Goal: Information Seeking & Learning: Understand process/instructions

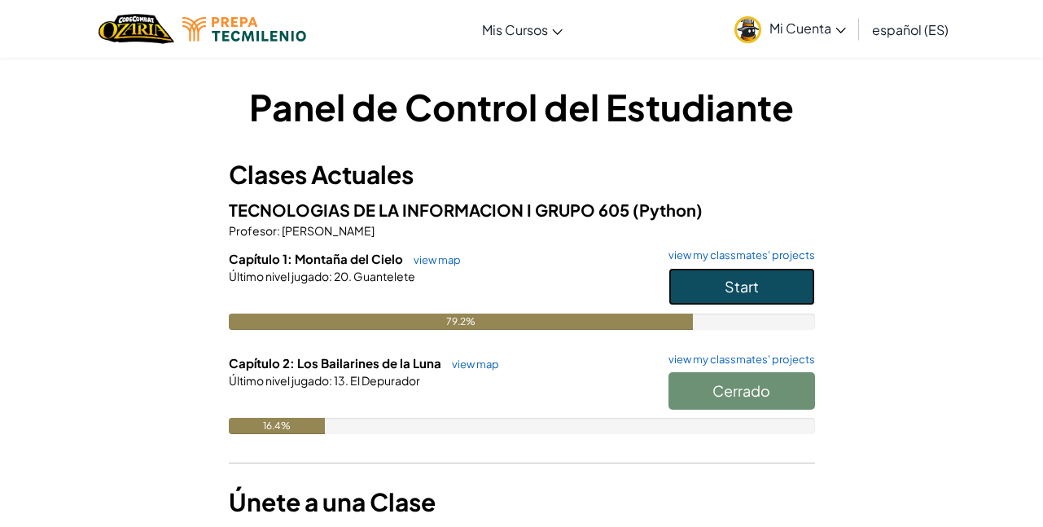
click at [723, 288] on button "Start" at bounding box center [742, 286] width 147 height 37
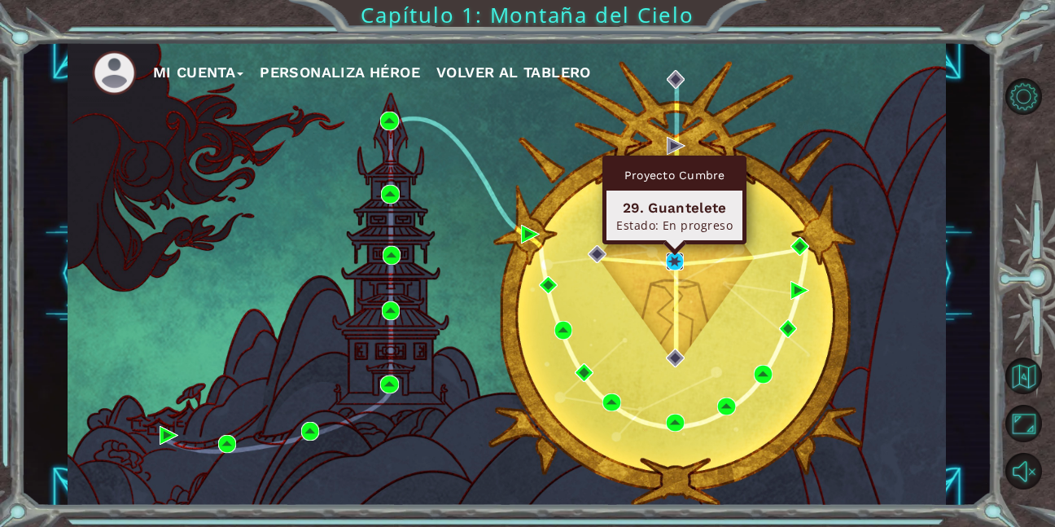
click at [670, 257] on img at bounding box center [675, 261] width 19 height 19
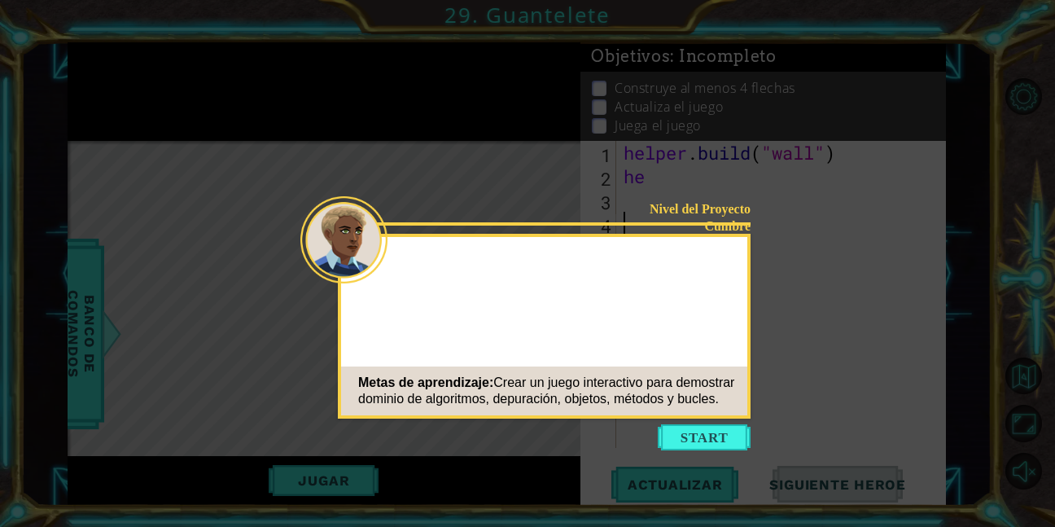
click at [704, 432] on button "Start" at bounding box center [704, 437] width 93 height 26
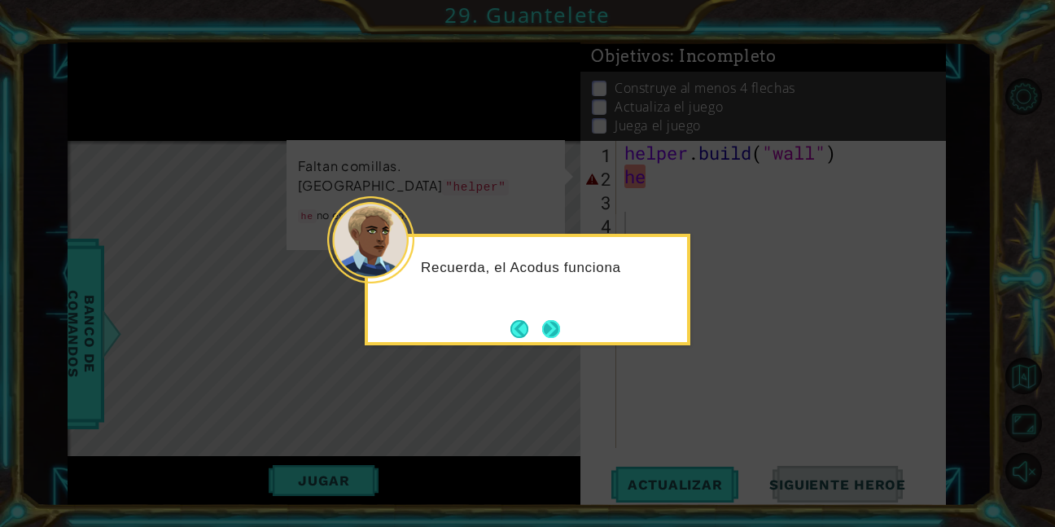
click at [549, 331] on button "Next" at bounding box center [551, 328] width 19 height 19
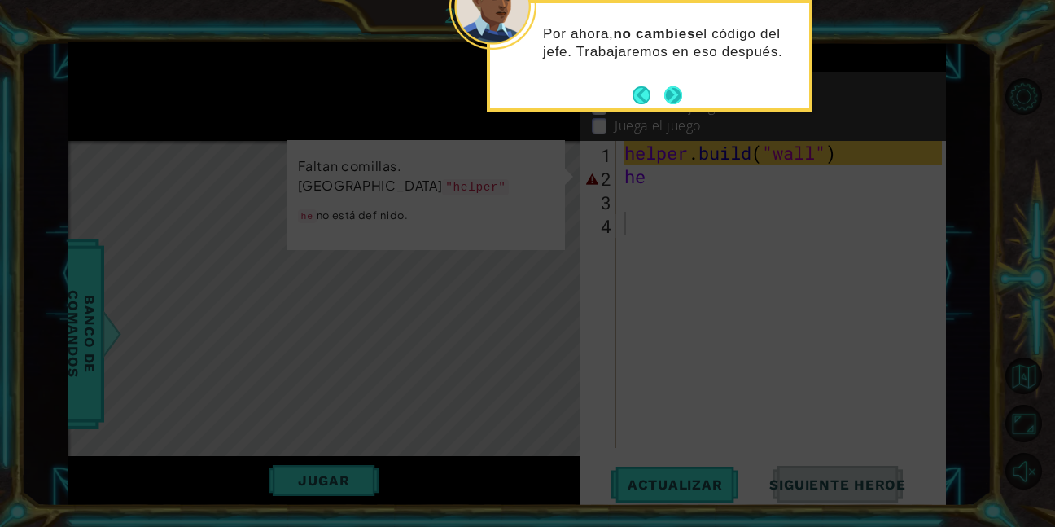
click at [680, 95] on button "Next" at bounding box center [674, 95] width 18 height 18
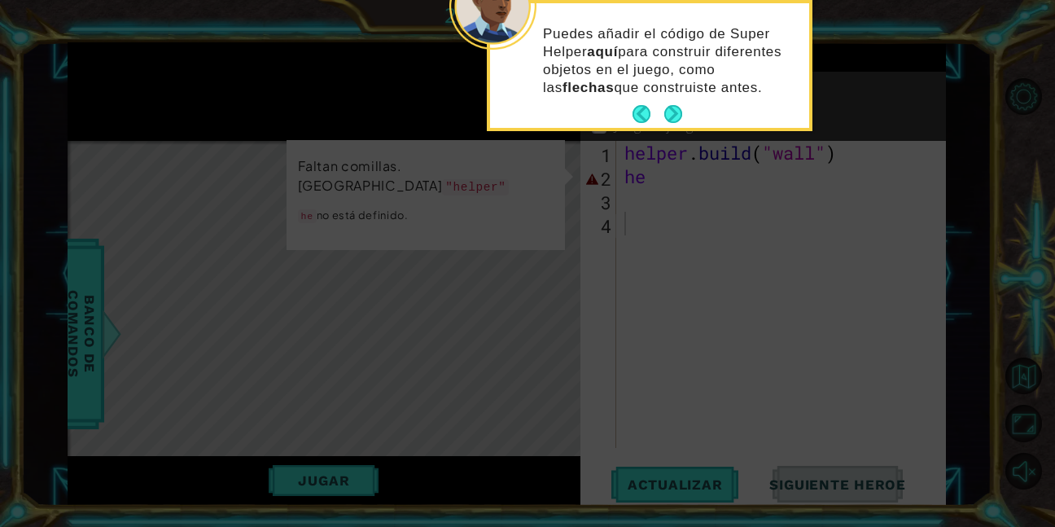
click at [678, 92] on p "Puedes añadir el código de Super Helper aquí para construir diferentes objetos …" at bounding box center [670, 61] width 255 height 72
click at [679, 110] on button "Next" at bounding box center [674, 114] width 18 height 18
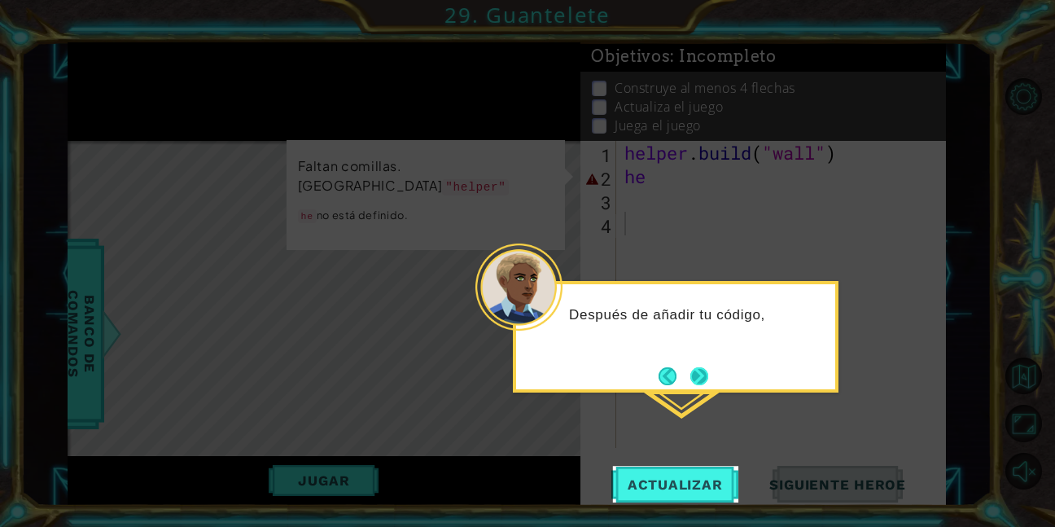
click at [698, 379] on button "Next" at bounding box center [700, 376] width 18 height 18
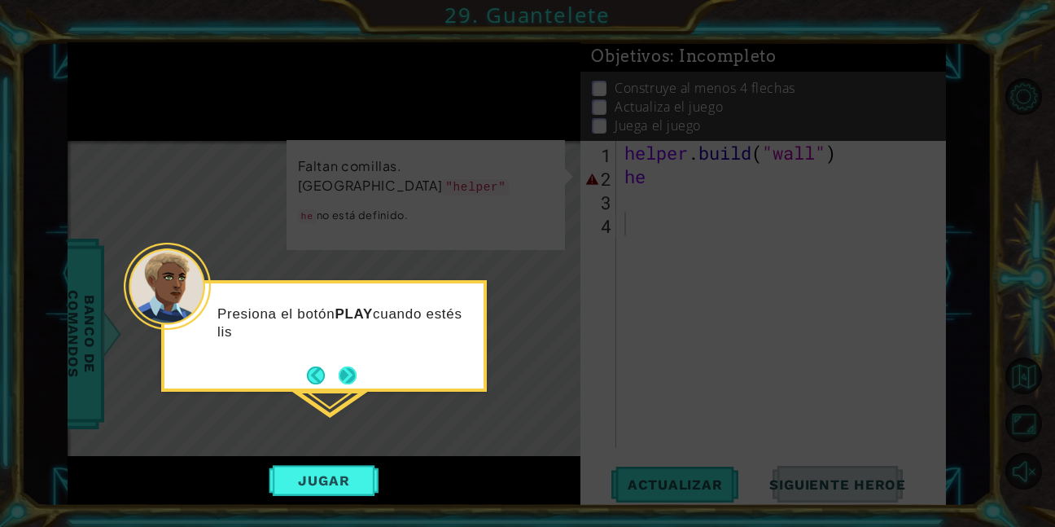
click at [353, 382] on button "Next" at bounding box center [348, 375] width 18 height 18
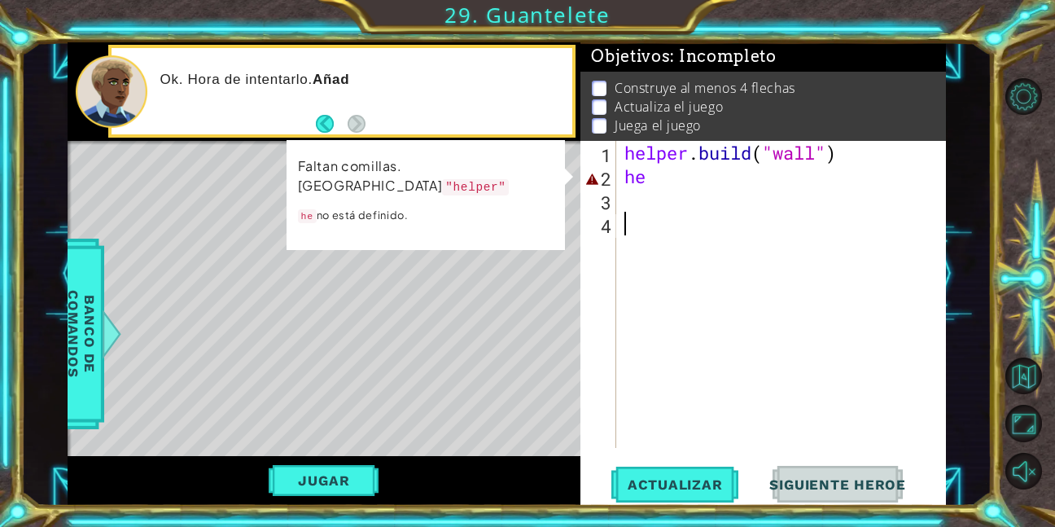
click at [677, 191] on div "helper . build ( "wall" ) he" at bounding box center [785, 318] width 329 height 354
click at [665, 177] on div "helper . build ( "wall" ) he" at bounding box center [785, 318] width 329 height 354
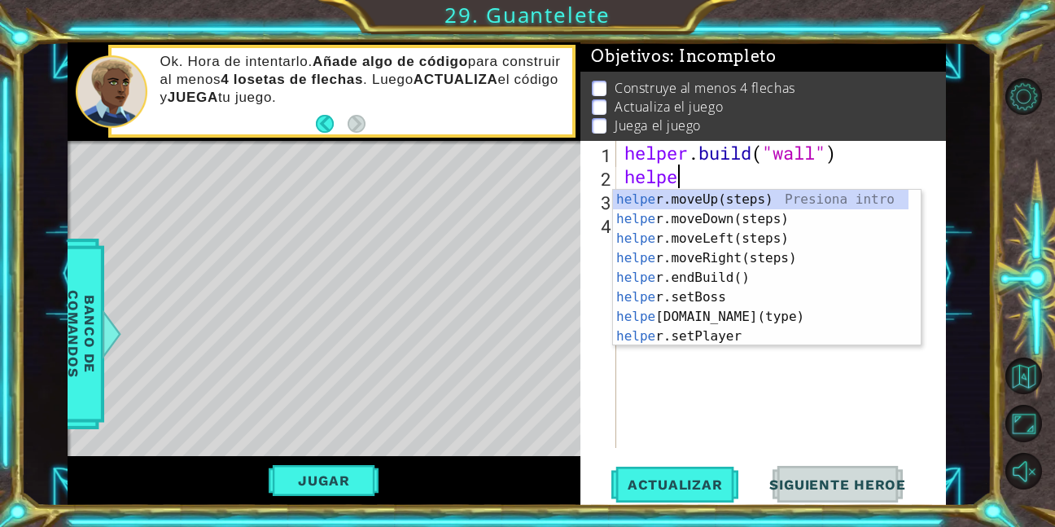
scroll to position [0, 2]
click at [732, 322] on div "helper .moveUp(steps) Presiona intro helper .moveDown(steps) Presiona intro hel…" at bounding box center [761, 287] width 296 height 195
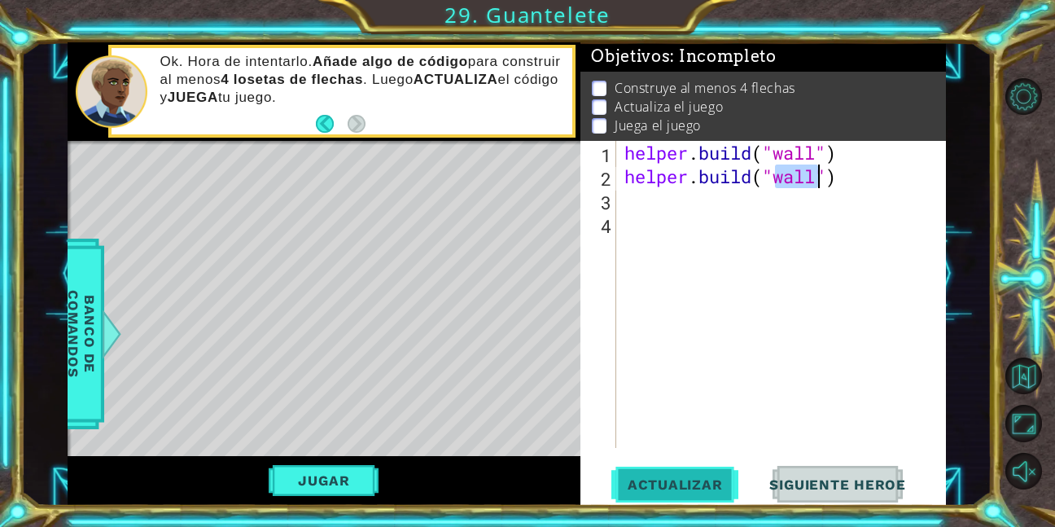
click at [705, 472] on button "Actualizar" at bounding box center [676, 484] width 128 height 37
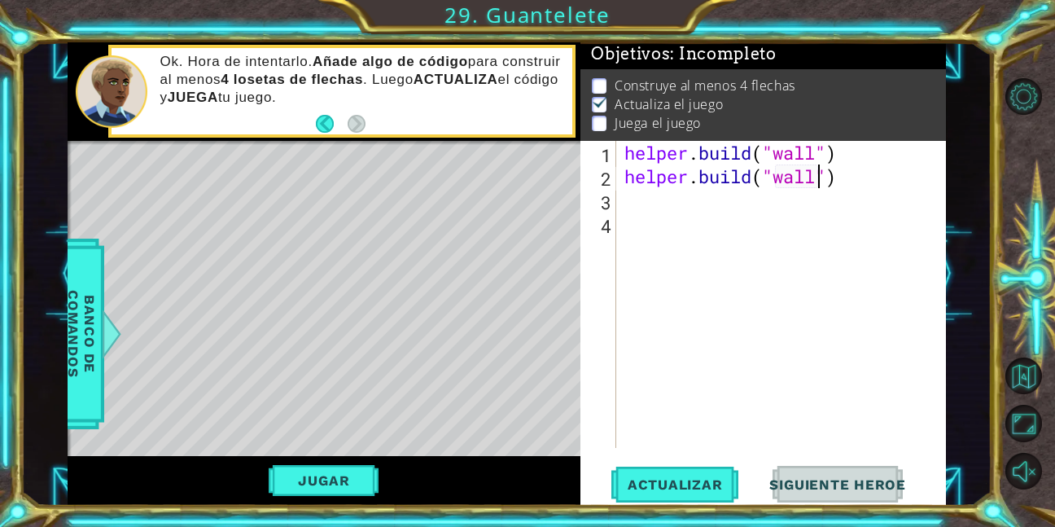
scroll to position [12, 0]
type textarea "[DOMAIN_NAME]("")"
click at [800, 200] on div "helper . build ( "wall" ) helper . build ( "" )" at bounding box center [785, 318] width 329 height 354
click at [806, 188] on div "helper . build ( "wall" ) helper . build ( "" )" at bounding box center [785, 318] width 329 height 354
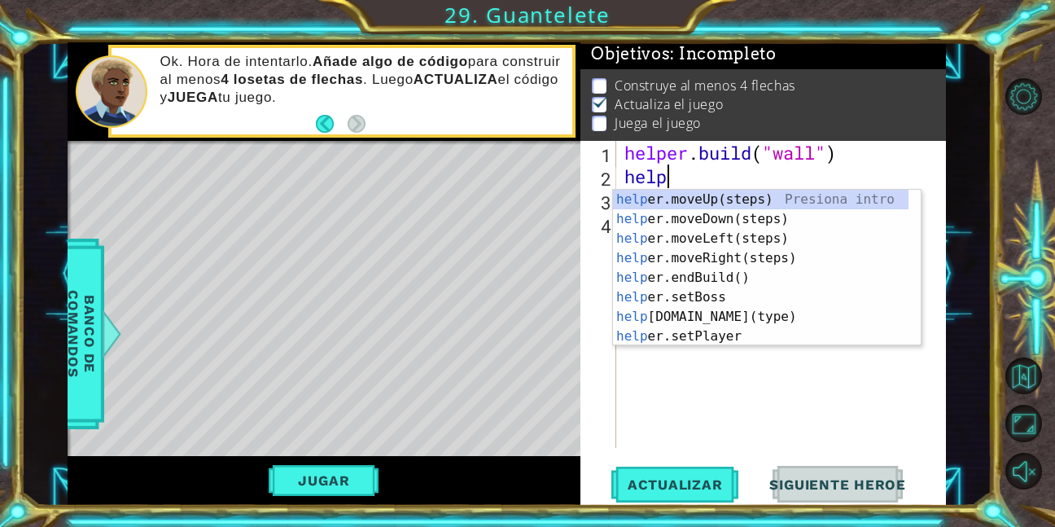
scroll to position [0, 1]
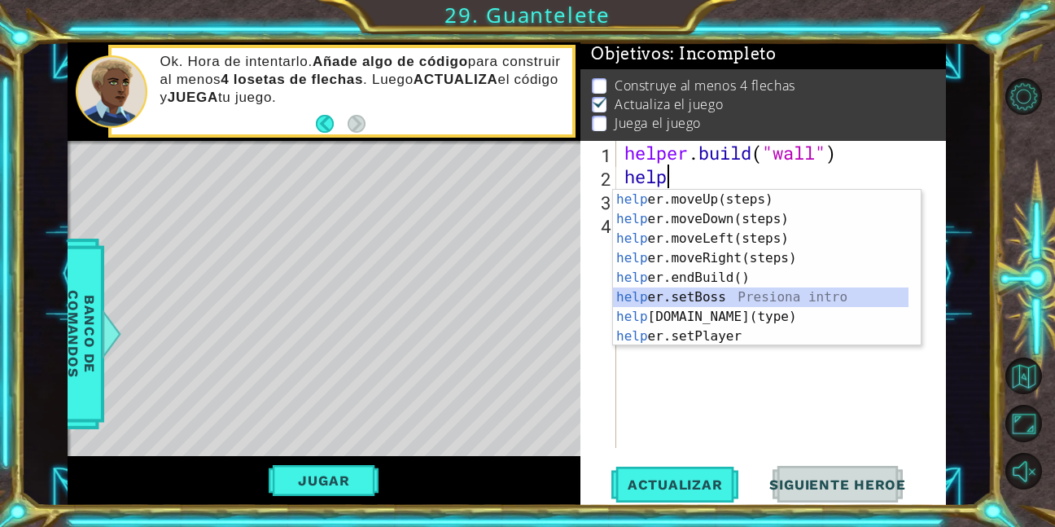
click at [704, 301] on div "help er.moveUp(steps) Presiona intro help er.moveDown(steps) Presiona intro hel…" at bounding box center [761, 287] width 296 height 195
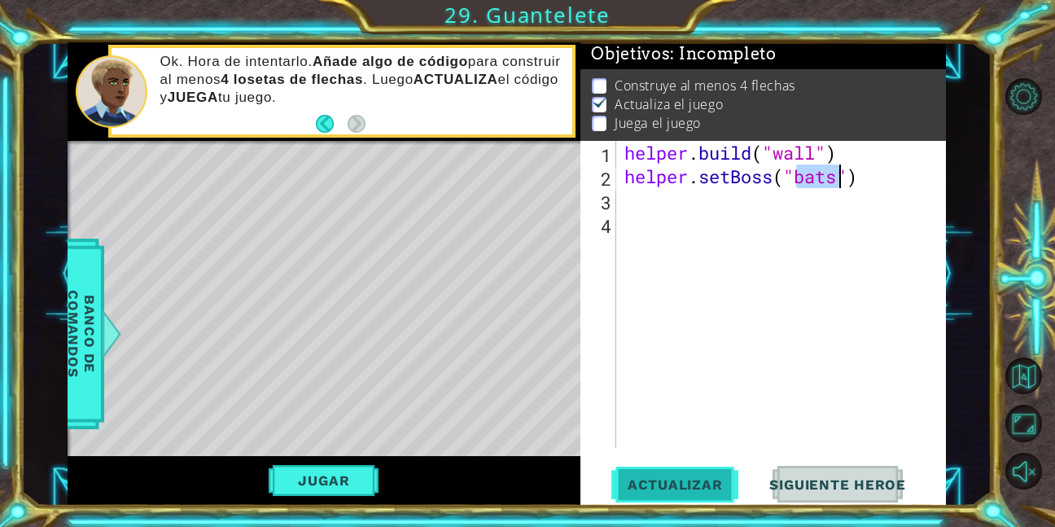
click at [673, 480] on span "Actualizar" at bounding box center [676, 484] width 128 height 16
click at [896, 175] on div "helper . build ( "wall" ) helper . setBoss ( "bats" )" at bounding box center [785, 318] width 329 height 354
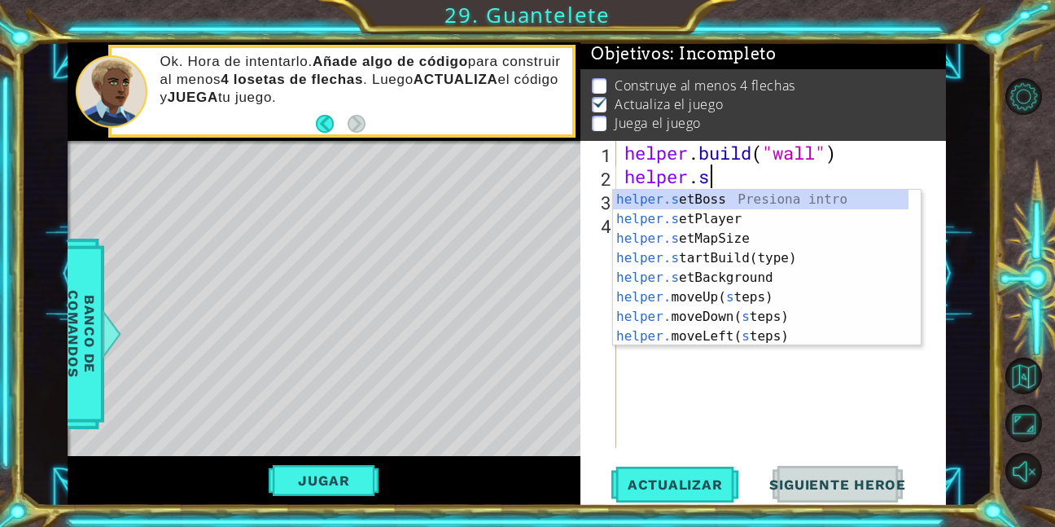
type textarea "helper."
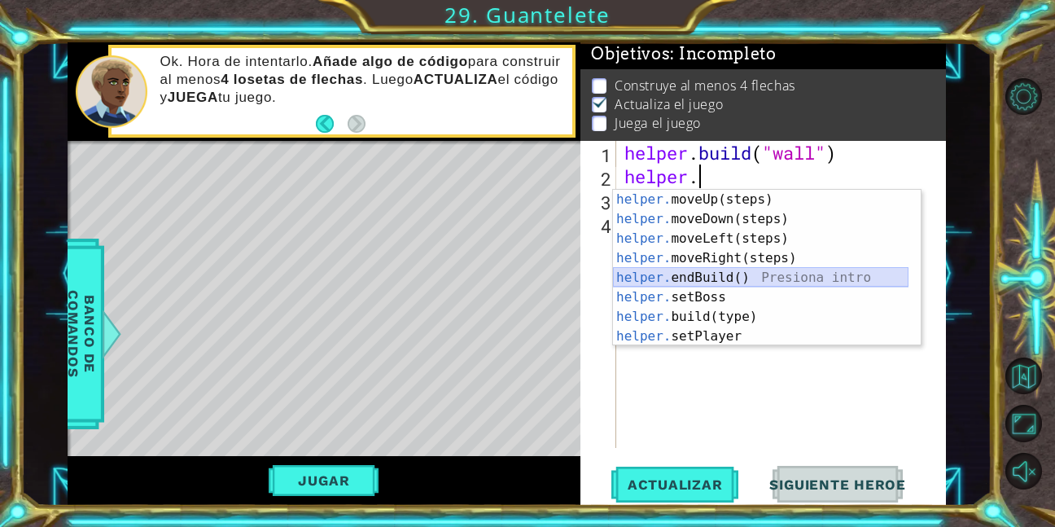
click at [744, 274] on div "helper. moveUp(steps) Presiona intro helper. moveDown(steps) Presiona intro hel…" at bounding box center [761, 287] width 296 height 195
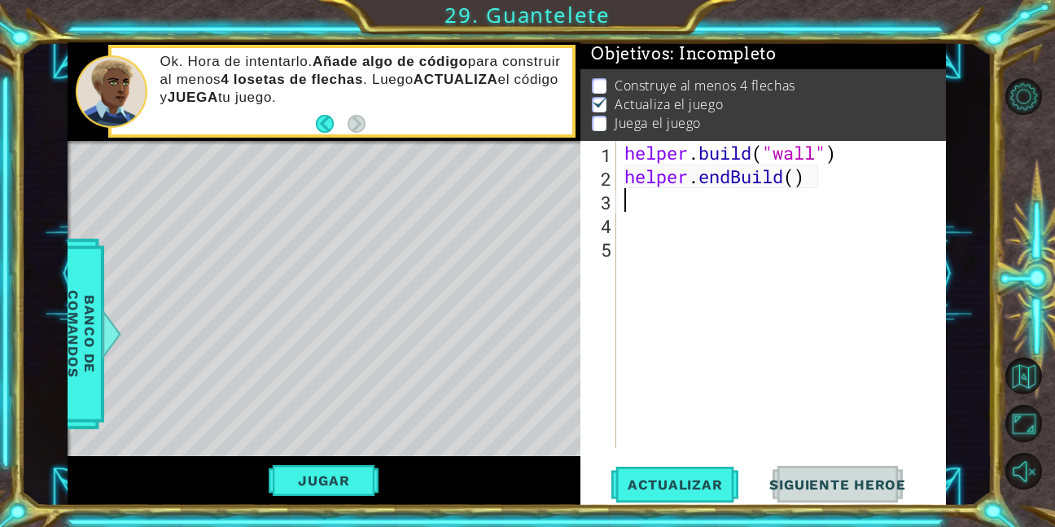
click at [802, 184] on div "helper . build ( "wall" ) helper . endBuild ( )" at bounding box center [785, 318] width 329 height 354
click at [673, 476] on span "Actualizar" at bounding box center [676, 484] width 128 height 16
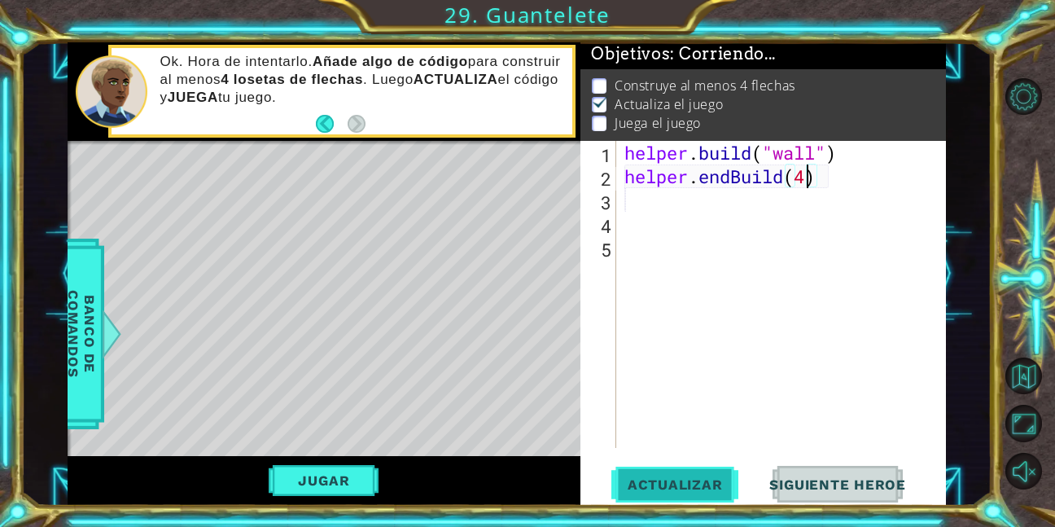
click at [673, 476] on span "Actualizar" at bounding box center [676, 484] width 128 height 16
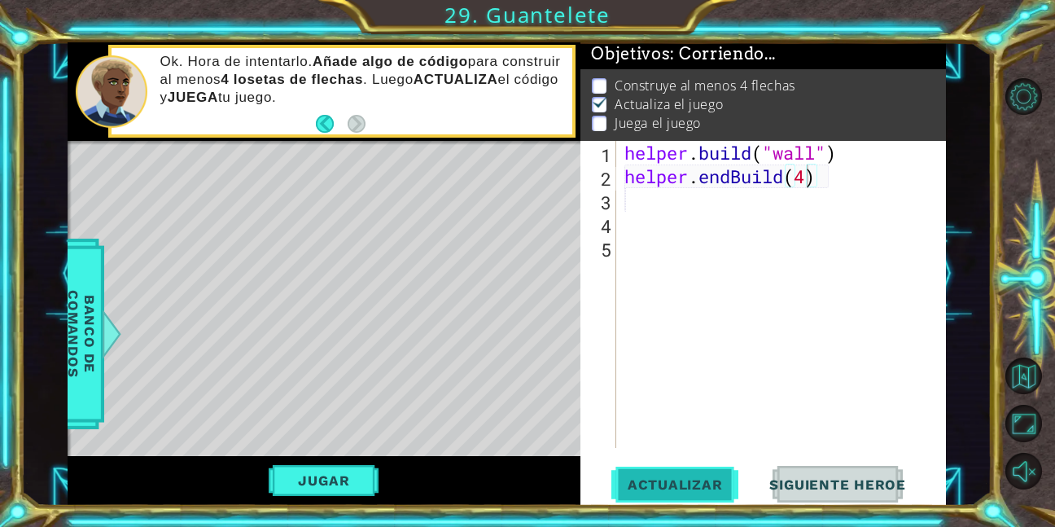
click at [673, 476] on span "Actualizar" at bounding box center [676, 484] width 128 height 16
click at [673, 477] on span "Actualizar" at bounding box center [676, 484] width 128 height 16
click at [852, 179] on div "helper . build ( "wall" ) helper . endBuild ( 4 )" at bounding box center [785, 318] width 329 height 354
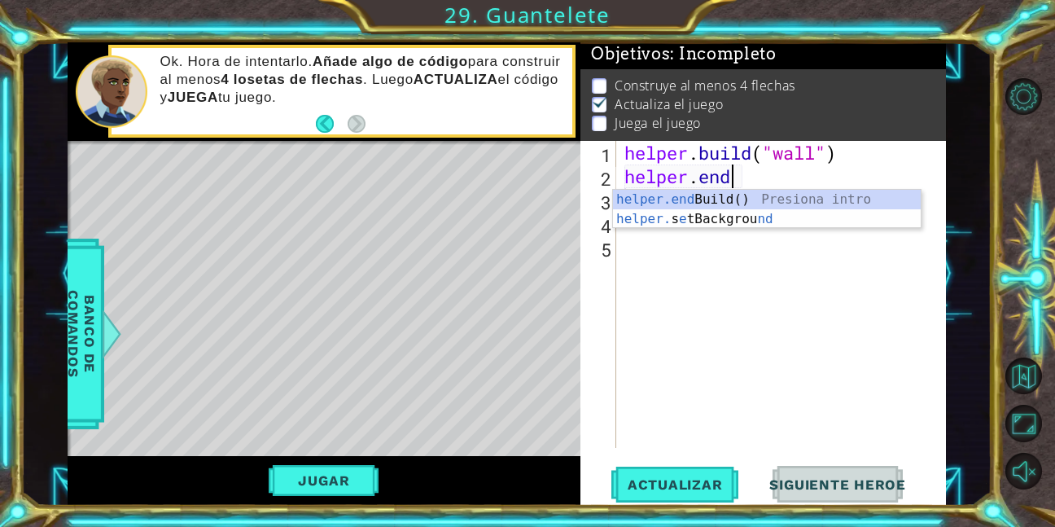
scroll to position [0, 3]
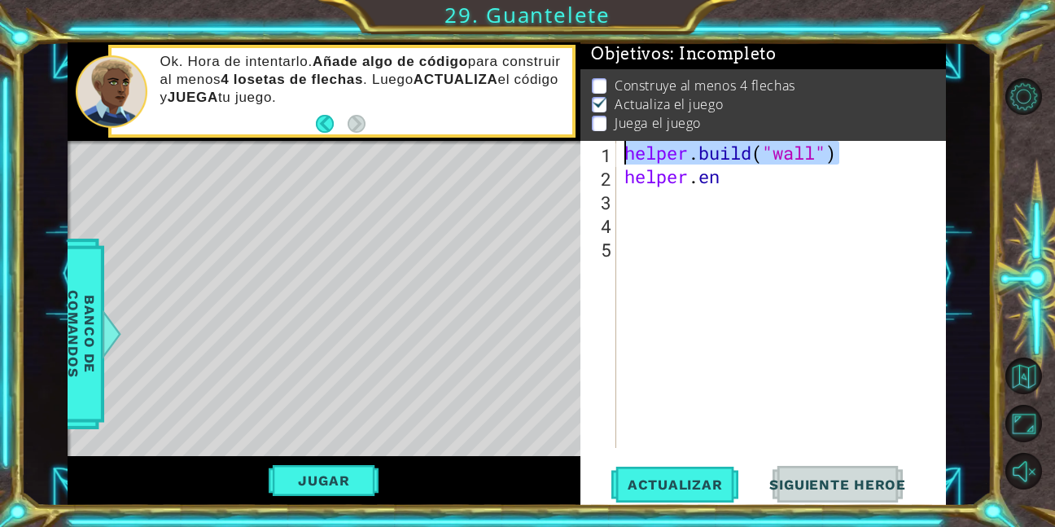
drag, startPoint x: 1040, startPoint y: 526, endPoint x: 860, endPoint y: 141, distance: 425.2
click at [862, 141] on div "Objetivos : Incompleto Construye al menos 4 flechas Actualiza el juego Juega el…" at bounding box center [763, 273] width 365 height 463
click at [853, 146] on div "helper . build ( "wall" ) helper . en" at bounding box center [781, 294] width 321 height 307
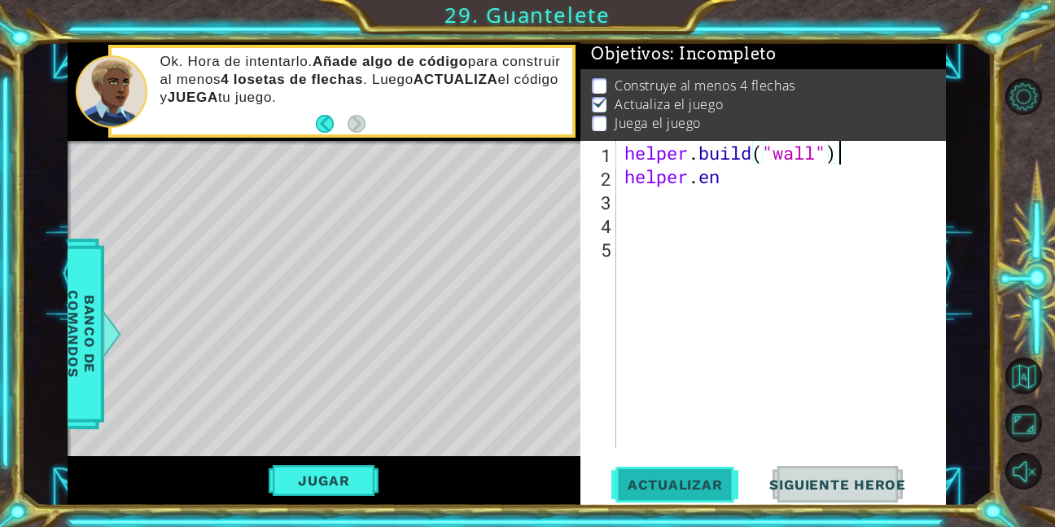
click at [668, 487] on span "Actualizar" at bounding box center [676, 484] width 128 height 16
click at [343, 473] on button "Jugar" at bounding box center [324, 480] width 110 height 31
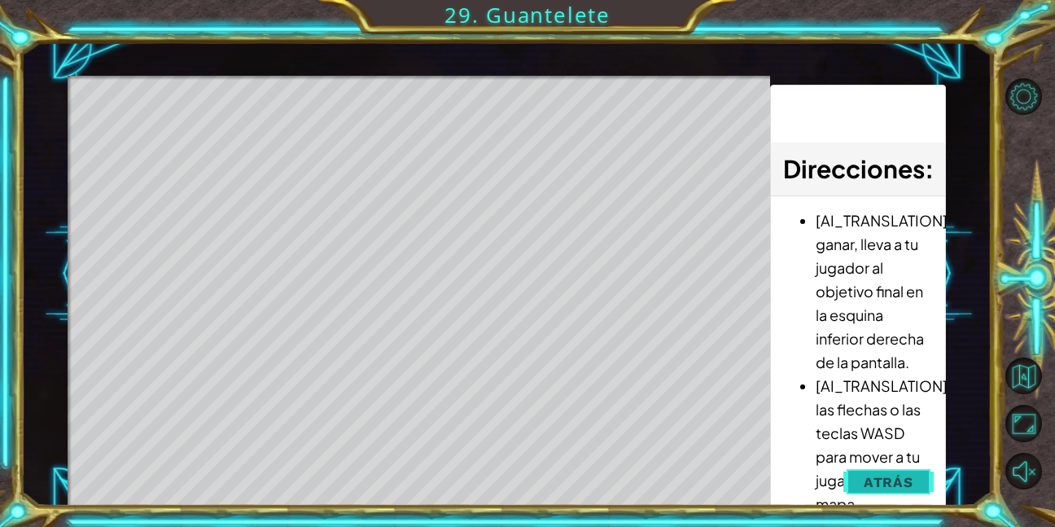
click at [915, 472] on button "Atrás" at bounding box center [889, 482] width 90 height 33
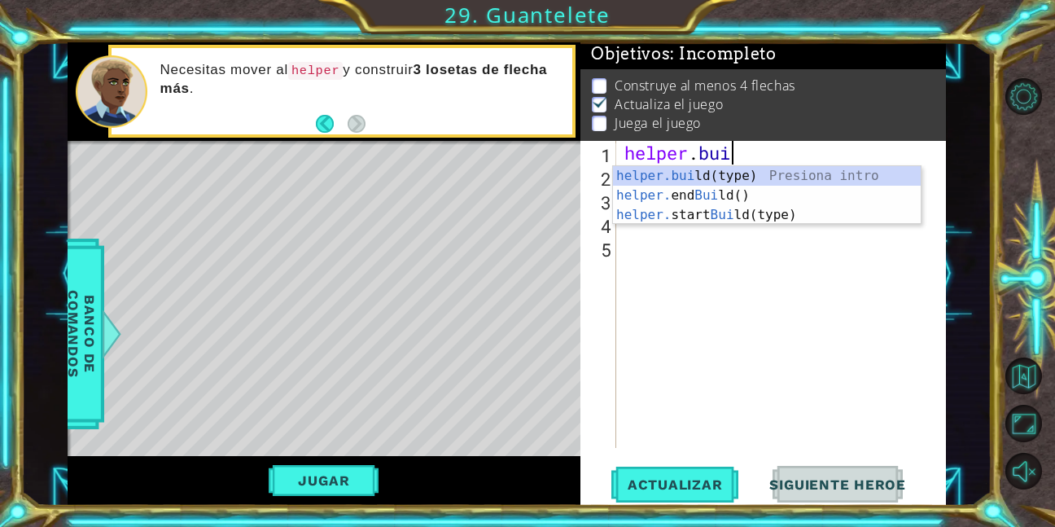
scroll to position [0, 1]
type textarea "h"
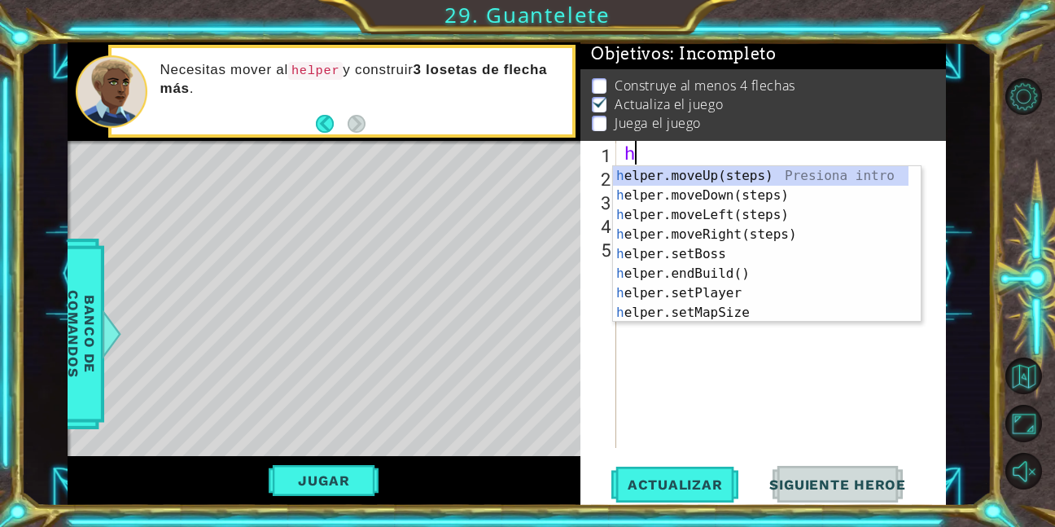
scroll to position [0, 0]
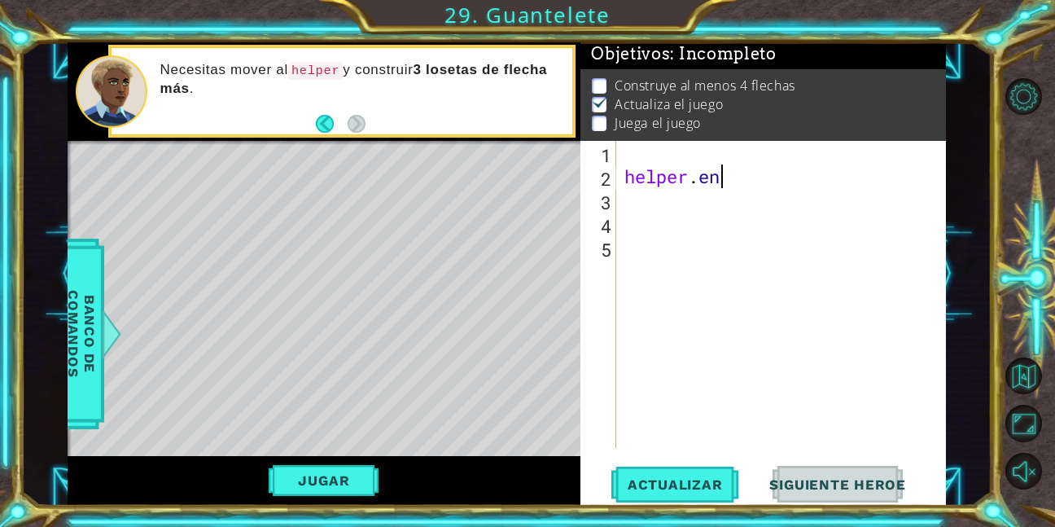
click at [738, 182] on div "helper . en" at bounding box center [785, 318] width 329 height 354
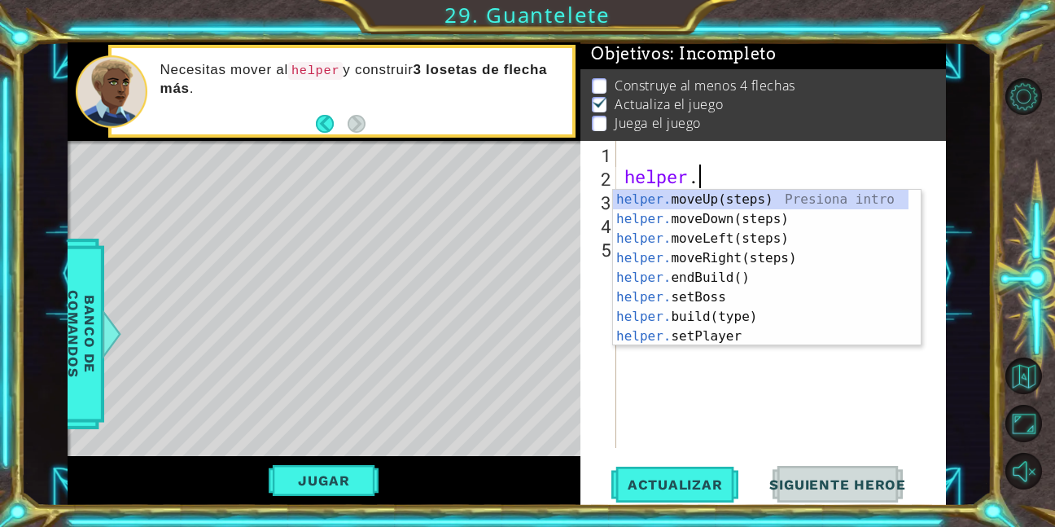
type textarea "h"
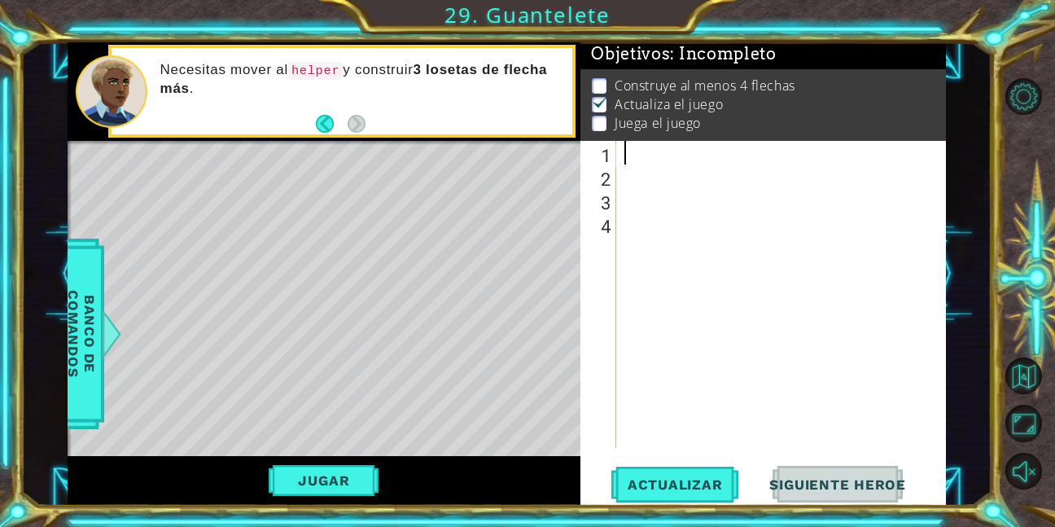
type textarea "h"
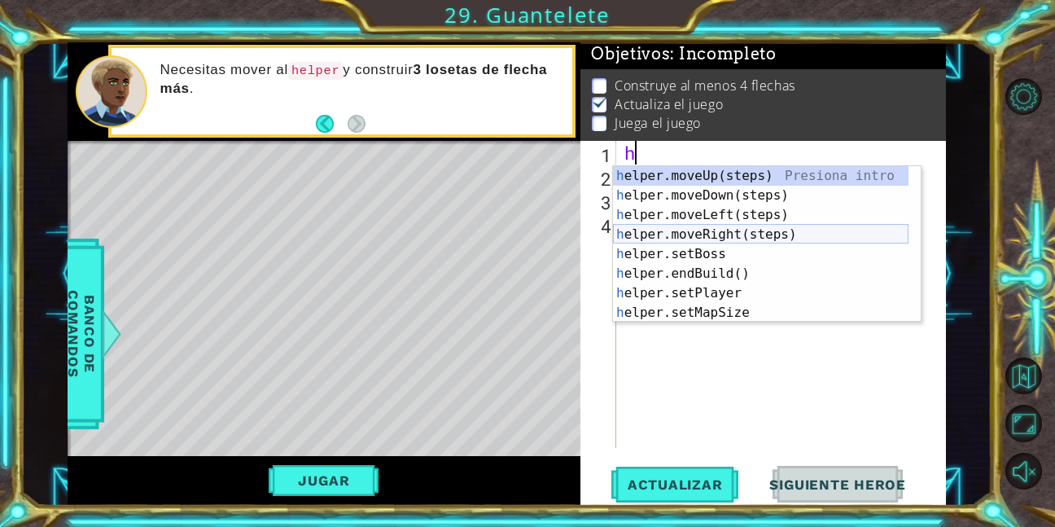
click at [730, 230] on div "h elper.moveUp(steps) Presiona intro h elper.moveDown(steps) Presiona intro h e…" at bounding box center [761, 263] width 296 height 195
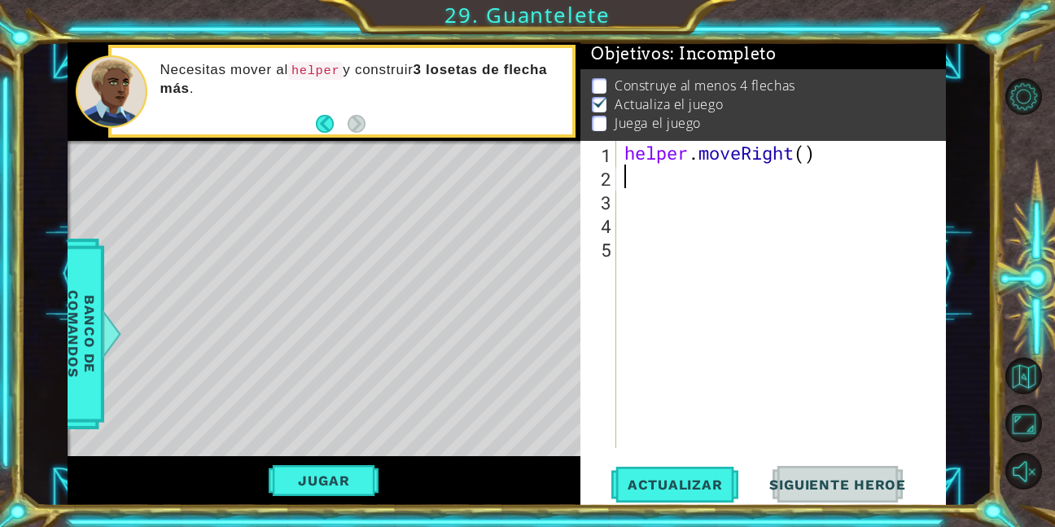
click at [808, 152] on div "helper . moveRight ( )" at bounding box center [785, 318] width 329 height 354
type textarea "helper.moveRight(3)"
click at [715, 497] on button "Actualizar" at bounding box center [676, 484] width 128 height 37
click at [365, 467] on button "Jugar" at bounding box center [324, 480] width 110 height 31
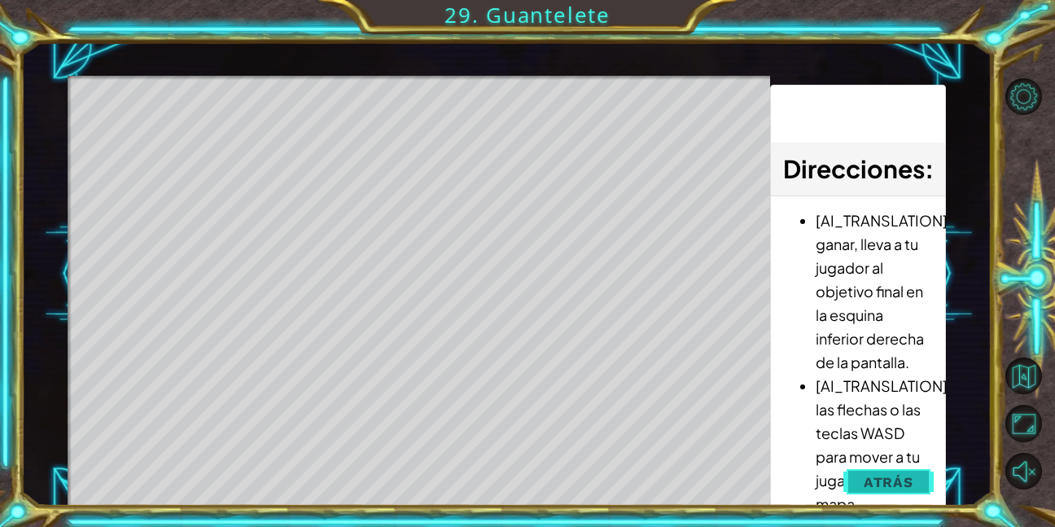
click at [922, 472] on button "Atrás" at bounding box center [889, 482] width 90 height 33
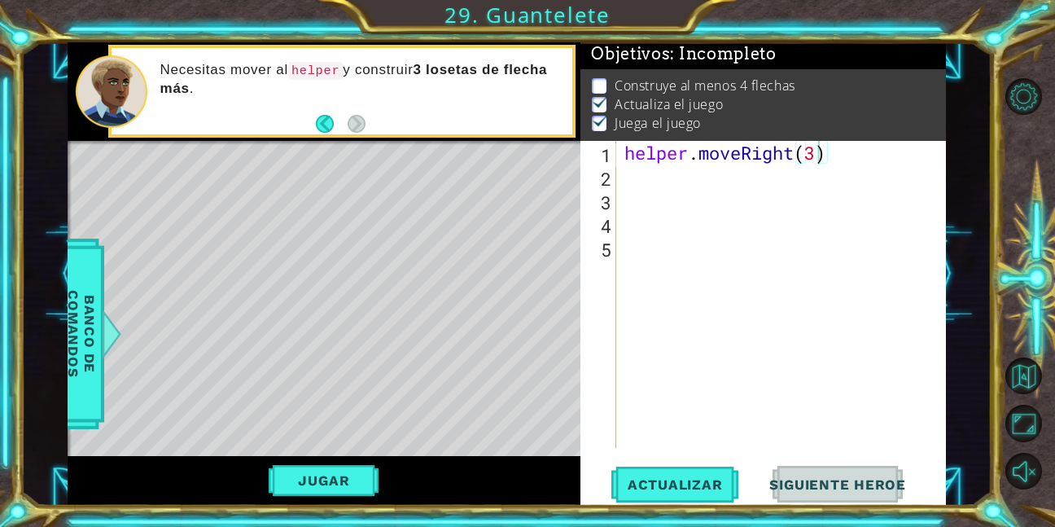
click at [617, 162] on div "helper.moveRight(3) 1 2 3 4 5 helper . moveRight ( 3 ) הההההההההההההההההההההההה…" at bounding box center [762, 294] width 362 height 307
click at [649, 185] on div "helper . moveRight ( 3 )" at bounding box center [785, 318] width 329 height 354
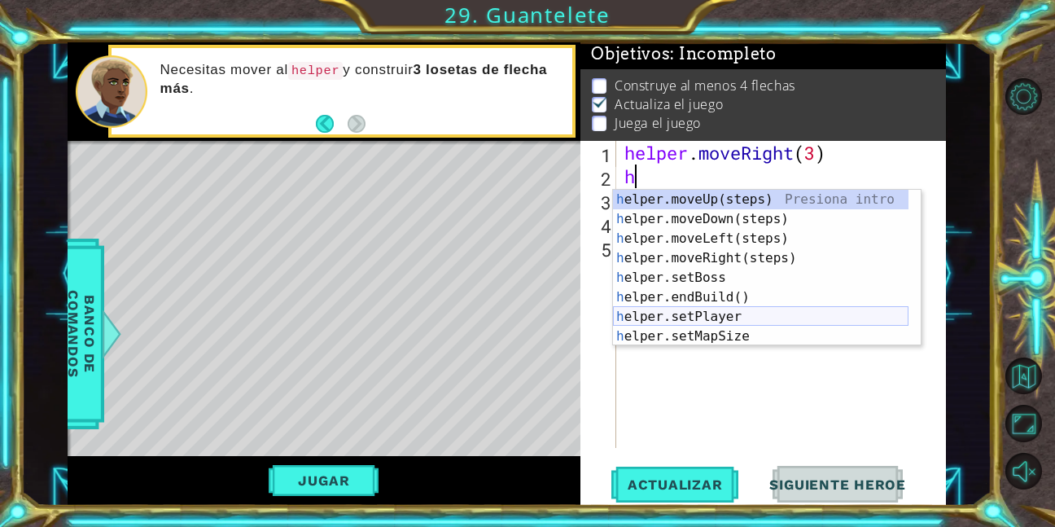
click at [716, 312] on div "h elper.moveUp(steps) Presiona intro h elper.moveDown(steps) Presiona intro h e…" at bounding box center [761, 287] width 296 height 195
type textarea "helper.setPlayer("dragon")"
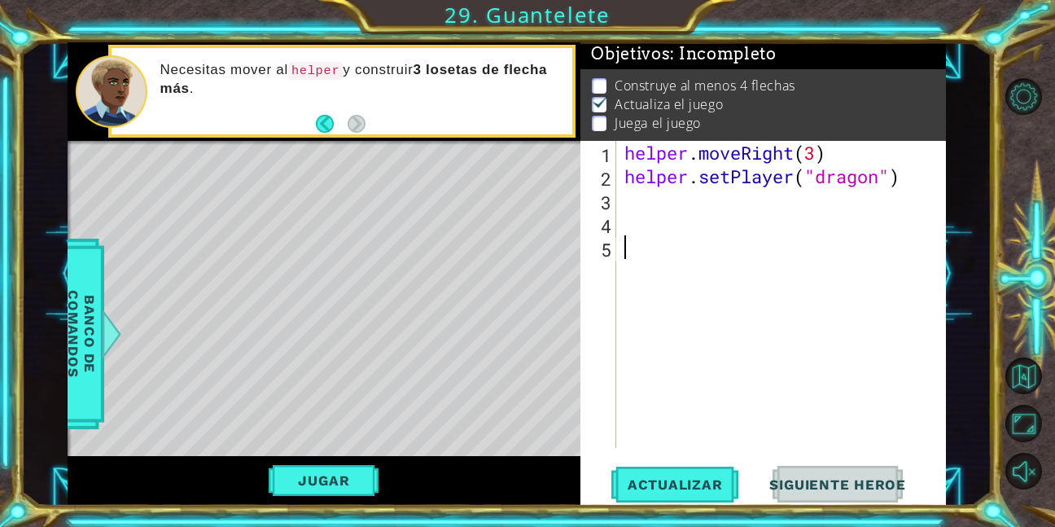
click at [868, 246] on div "helper . moveRight ( 3 ) helper . setPlayer ( "dragon" )" at bounding box center [785, 318] width 329 height 354
drag, startPoint x: 897, startPoint y: 189, endPoint x: 915, endPoint y: 181, distance: 19.7
click at [905, 189] on div "helper . moveRight ( 3 ) helper . setPlayer ( "dragon" )" at bounding box center [785, 318] width 329 height 354
click at [915, 179] on div "helper . moveRight ( 3 ) helper . setPlayer ( "dragon" )" at bounding box center [785, 318] width 329 height 354
type textarea "h"
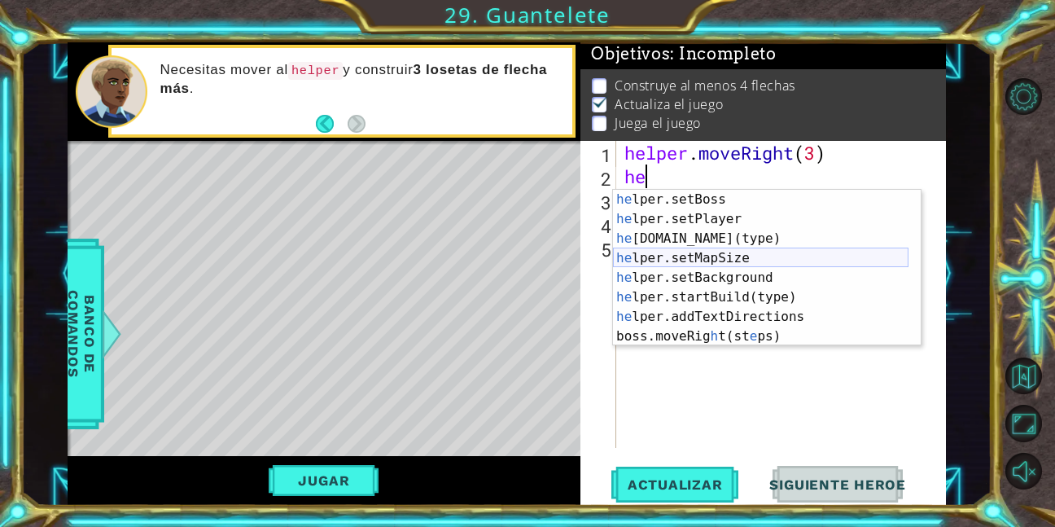
scroll to position [98, 0]
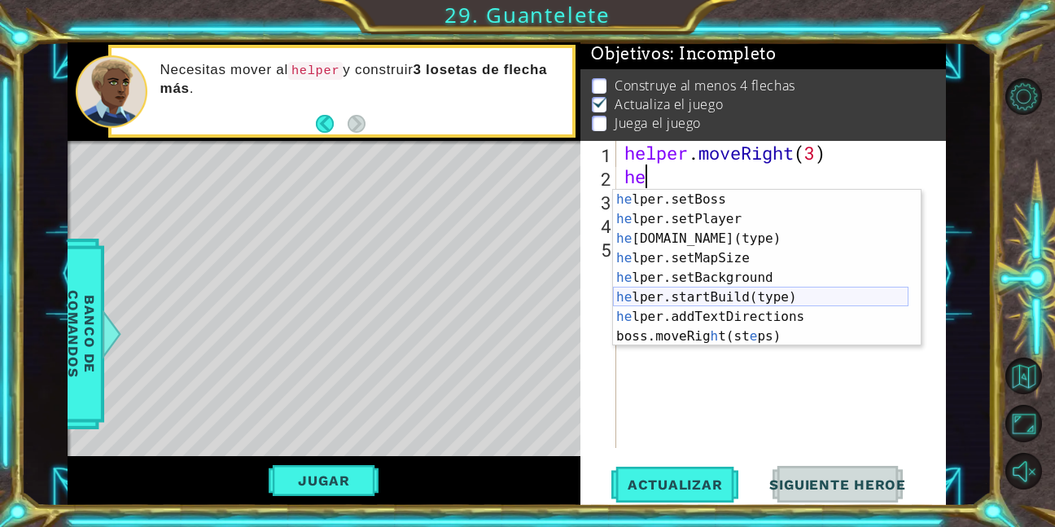
click at [717, 295] on div "he lper.setBoss Presiona intro he lper.setPlayer Presiona intro he [DOMAIN_NAME…" at bounding box center [761, 287] width 296 height 195
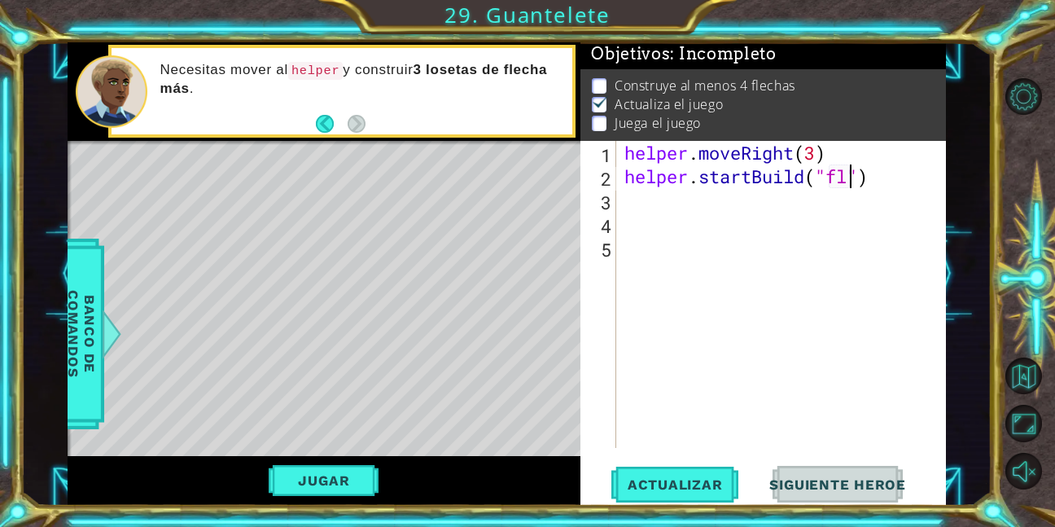
scroll to position [0, 10]
click at [632, 476] on span "Actualizar" at bounding box center [676, 484] width 128 height 16
click at [334, 482] on button "Jugar" at bounding box center [324, 480] width 110 height 31
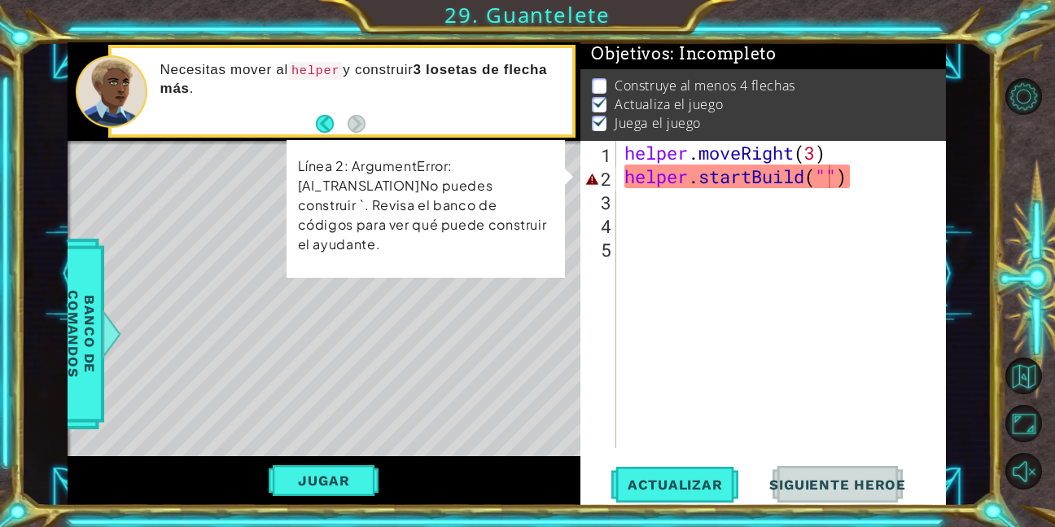
scroll to position [12, 0]
drag, startPoint x: 869, startPoint y: 175, endPoint x: 864, endPoint y: 182, distance: 8.8
click at [869, 176] on div "helper . moveRight ( 3 ) helper . startBuild ( "" )" at bounding box center [785, 318] width 329 height 354
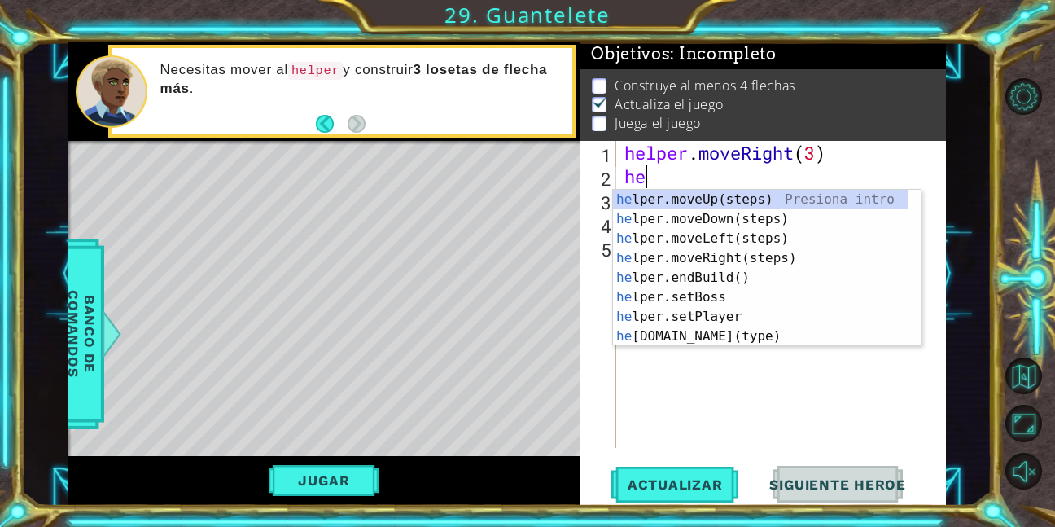
scroll to position [0, 0]
type textarea "h"
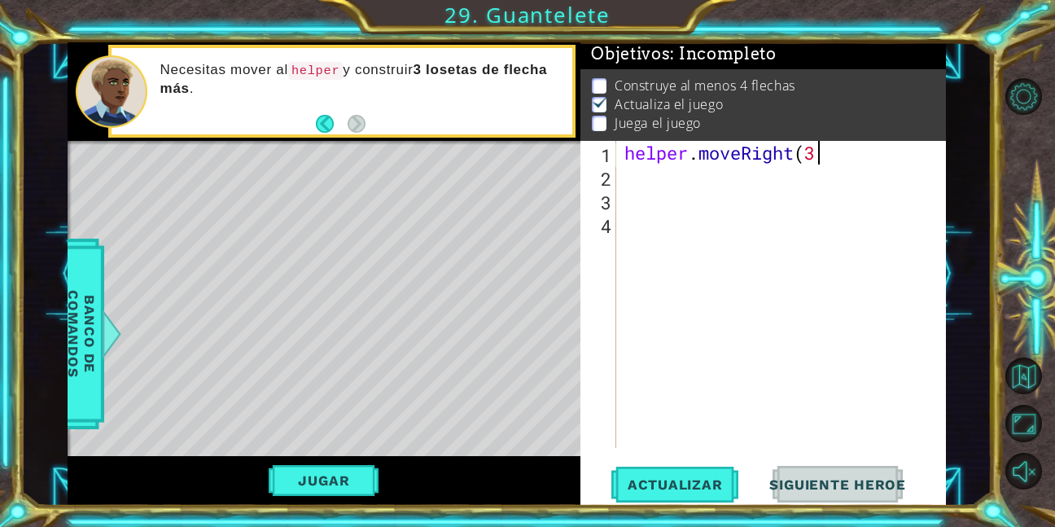
click at [814, 149] on div "helper . moveRight ( 3" at bounding box center [785, 318] width 329 height 354
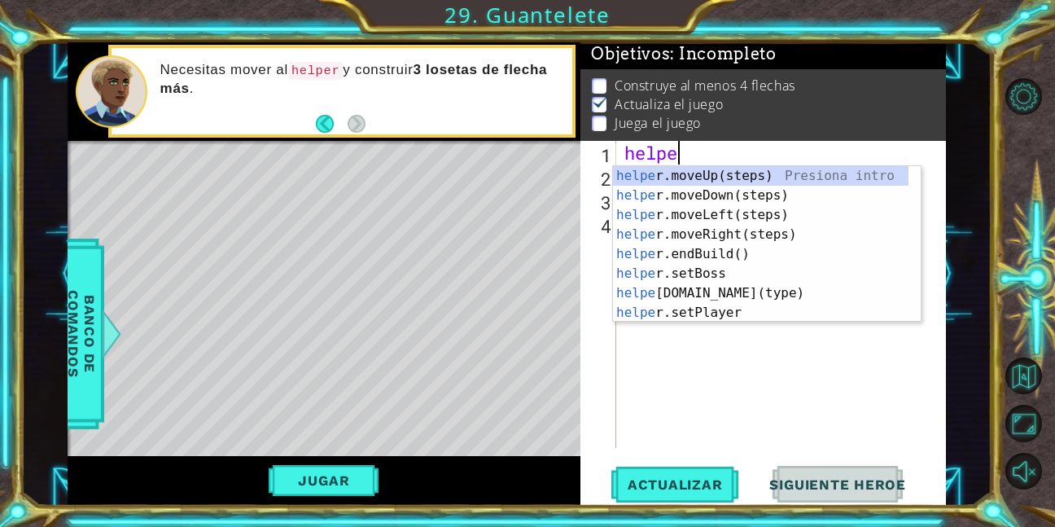
type textarea "h"
type textarea "helper"
click at [694, 227] on div "helper .moveUp(steps) Presiona intro helper .moveDown(steps) Presiona intro hel…" at bounding box center [761, 263] width 296 height 195
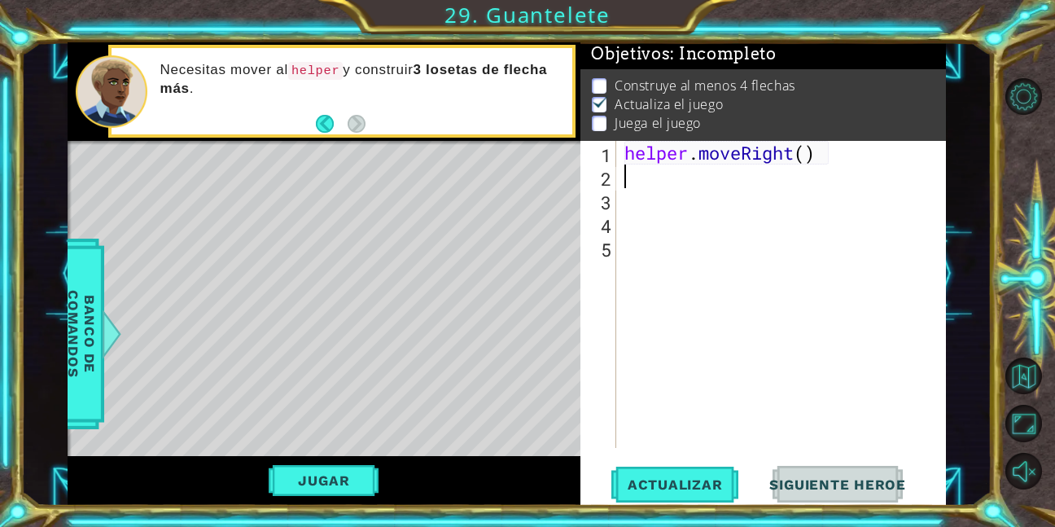
scroll to position [0, 0]
click at [808, 157] on div "helper . moveRight ( )" at bounding box center [785, 318] width 329 height 354
type textarea "helper.moveRight(1)"
click at [762, 173] on div "helper . moveRight ( 1 )" at bounding box center [785, 318] width 329 height 354
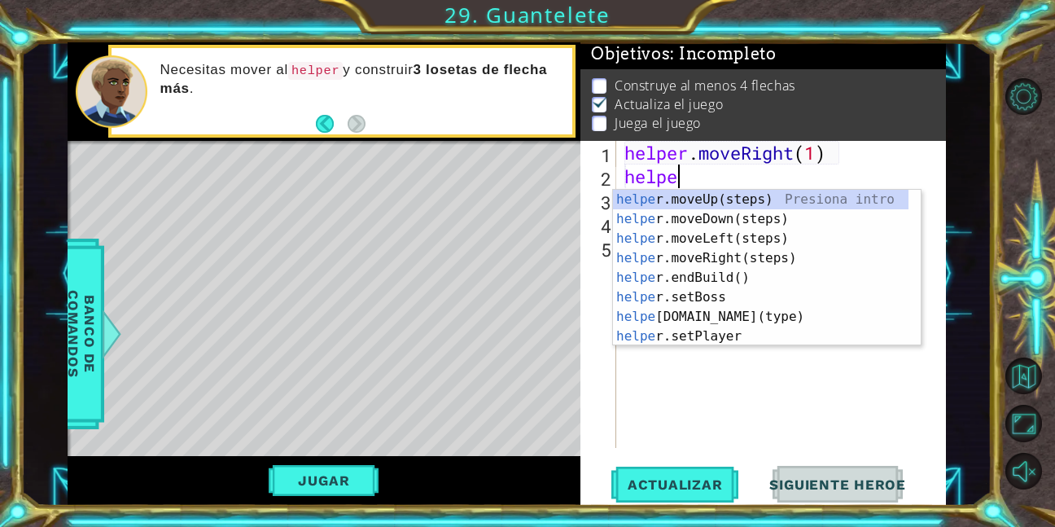
scroll to position [0, 2]
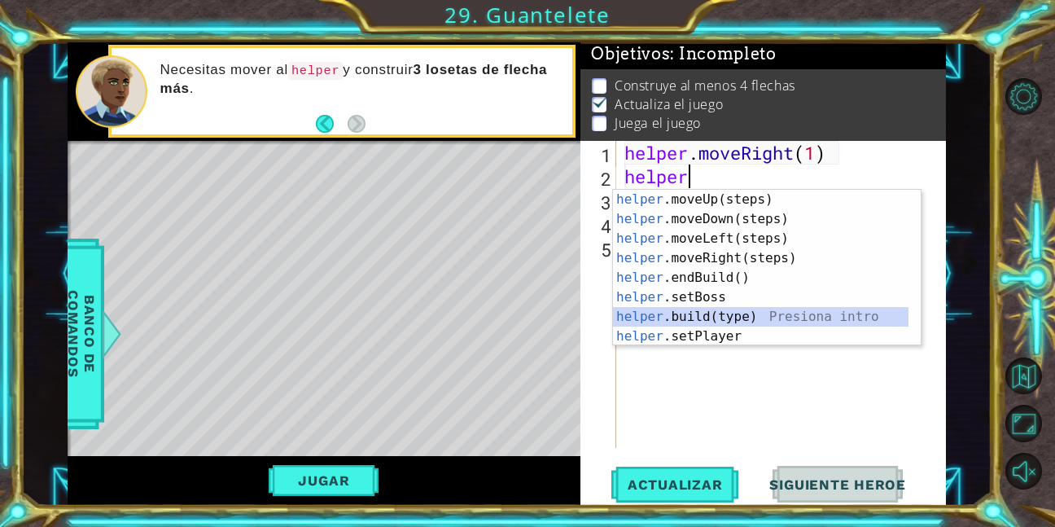
click at [721, 310] on div "helper .moveUp(steps) Presiona intro helper .moveDown(steps) Presiona intro hel…" at bounding box center [761, 287] width 296 height 195
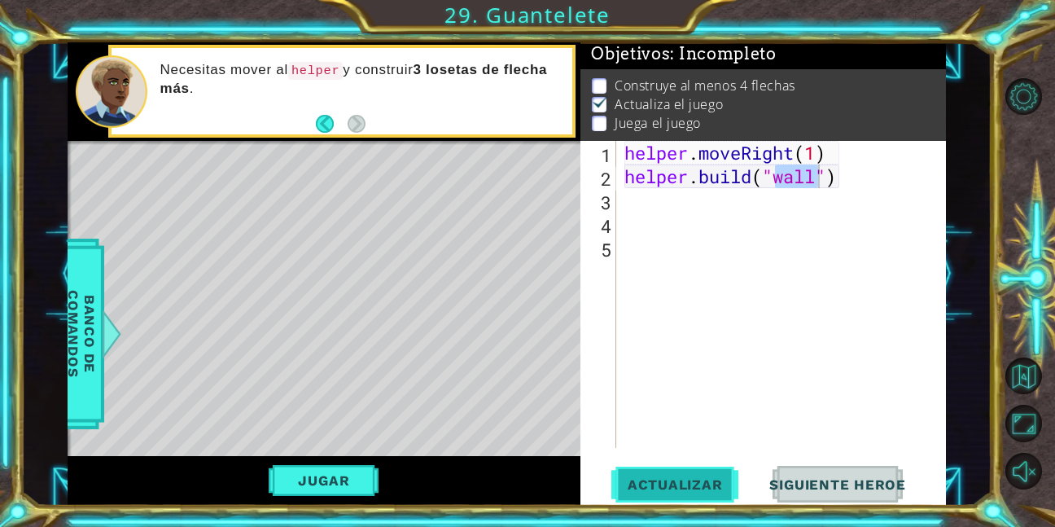
click at [695, 485] on span "Actualizar" at bounding box center [676, 484] width 128 height 16
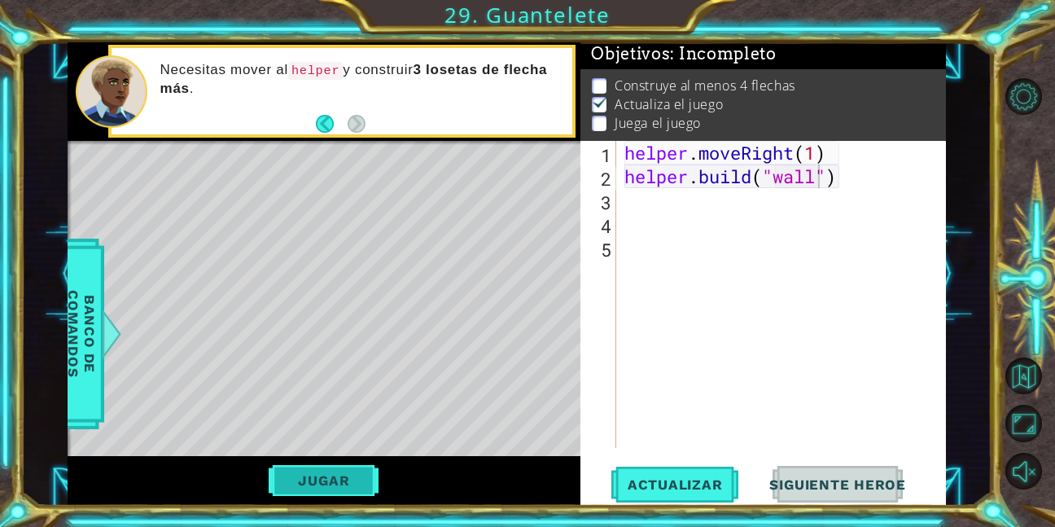
click at [355, 487] on button "Jugar" at bounding box center [324, 480] width 110 height 31
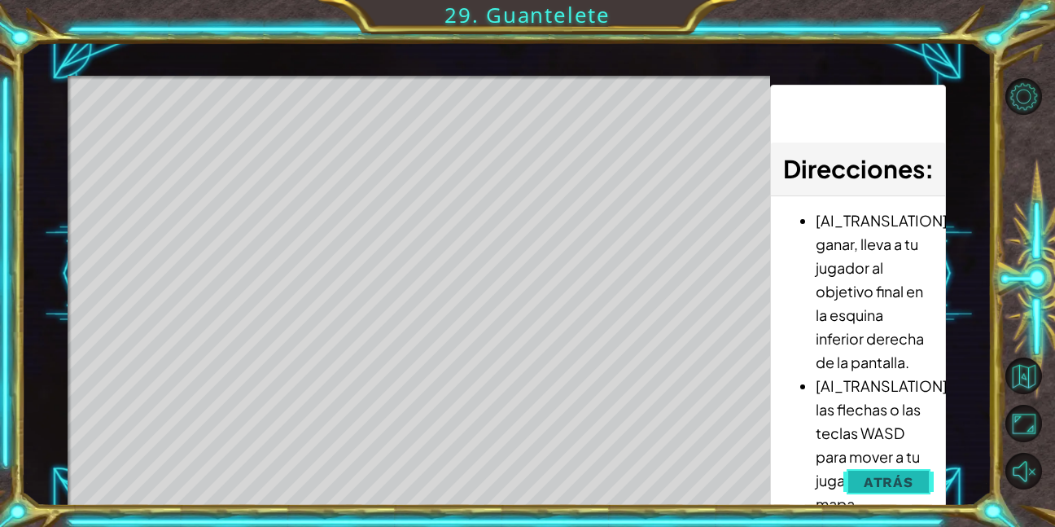
click at [885, 472] on button "Atrás" at bounding box center [889, 482] width 90 height 33
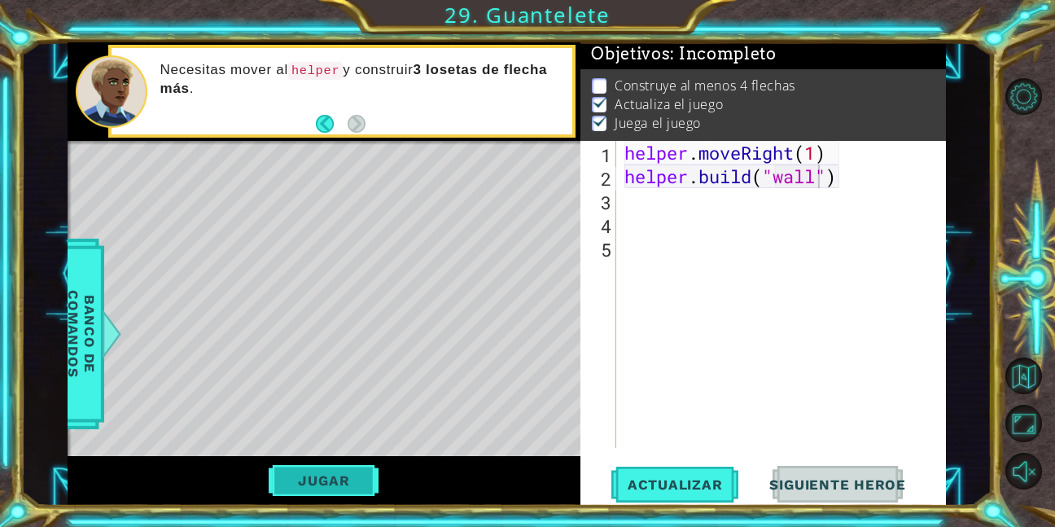
click at [362, 492] on button "Jugar" at bounding box center [324, 480] width 110 height 31
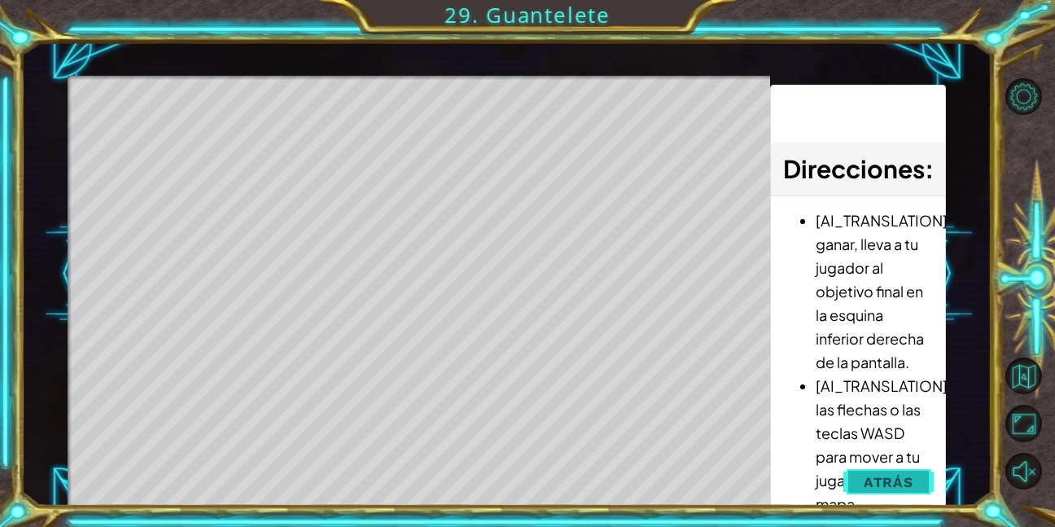
click at [849, 476] on button "Atrás" at bounding box center [889, 482] width 90 height 33
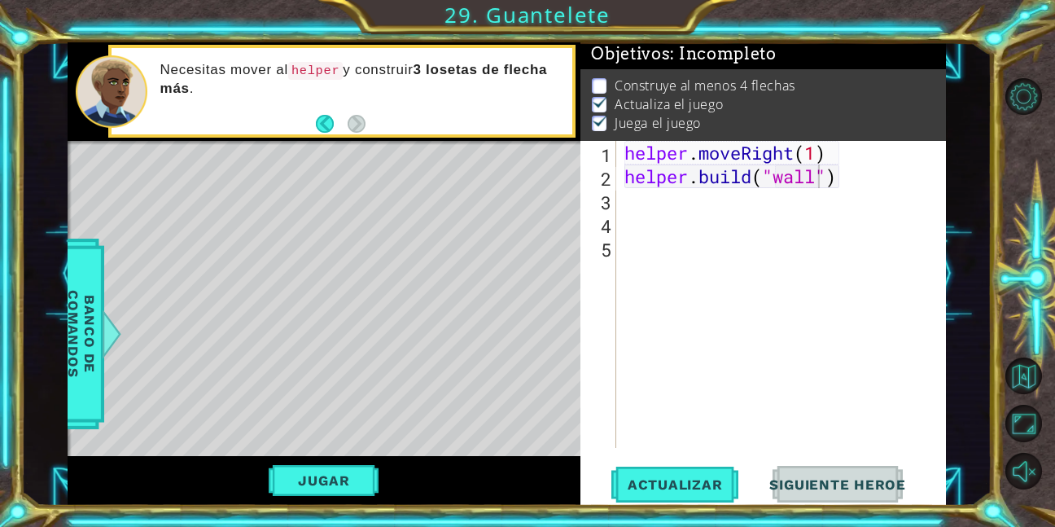
click at [841, 180] on div "helper . moveRight ( 1 ) helper . build ( "wall" )" at bounding box center [785, 318] width 329 height 354
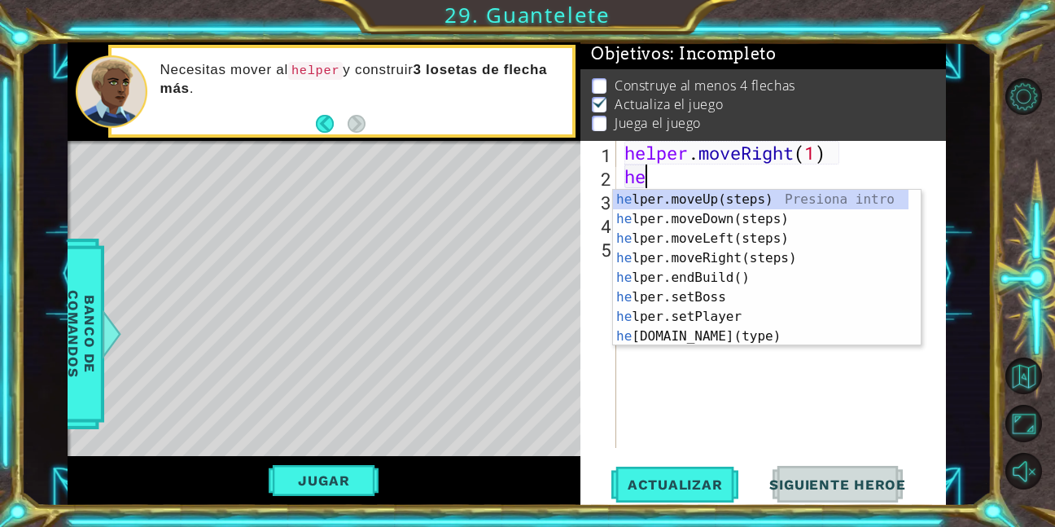
scroll to position [0, 0]
type textarea "h"
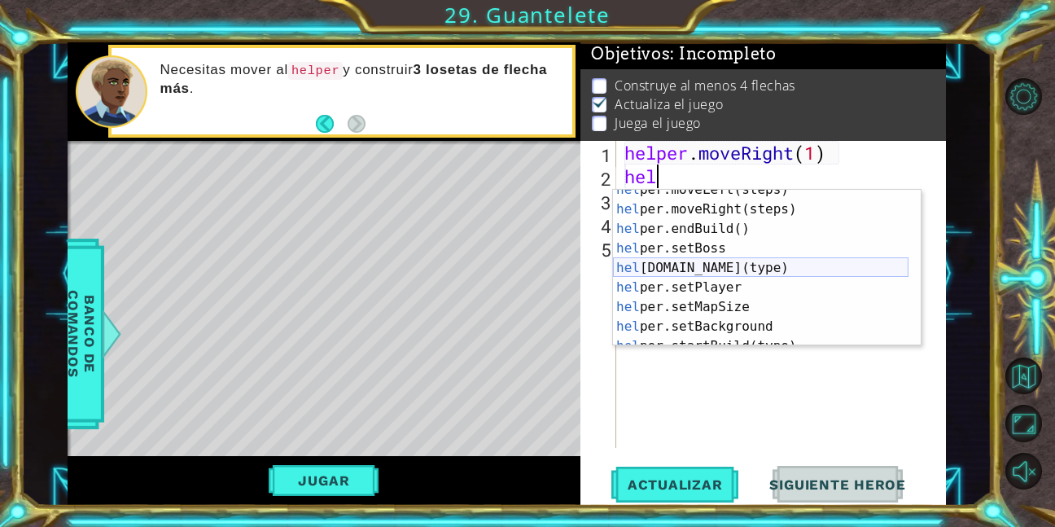
scroll to position [78, 0]
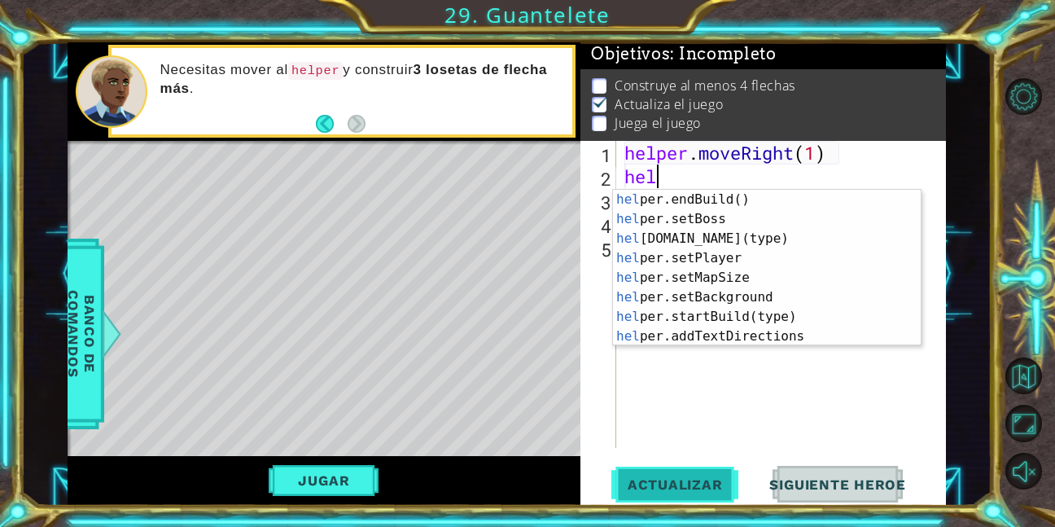
click at [645, 474] on button "Actualizar" at bounding box center [676, 484] width 128 height 37
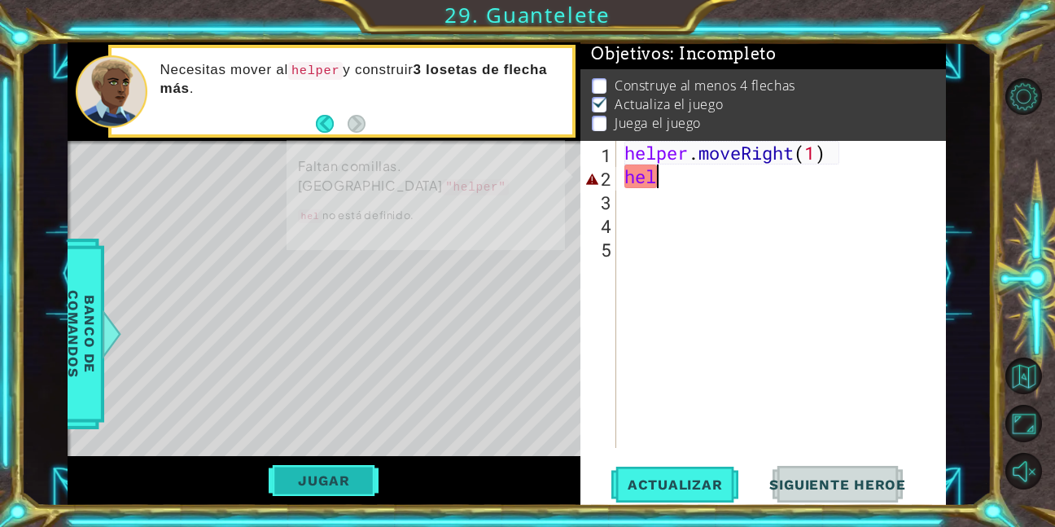
click at [309, 493] on button "Jugar" at bounding box center [324, 480] width 110 height 31
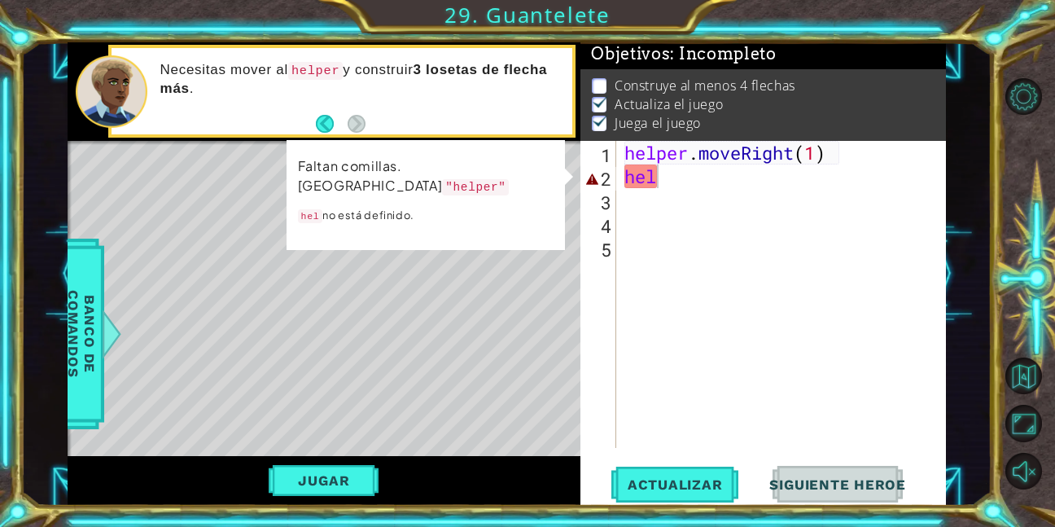
scroll to position [12, 0]
click at [687, 179] on div "helper . moveRight ( 1 ) hel" at bounding box center [785, 318] width 329 height 354
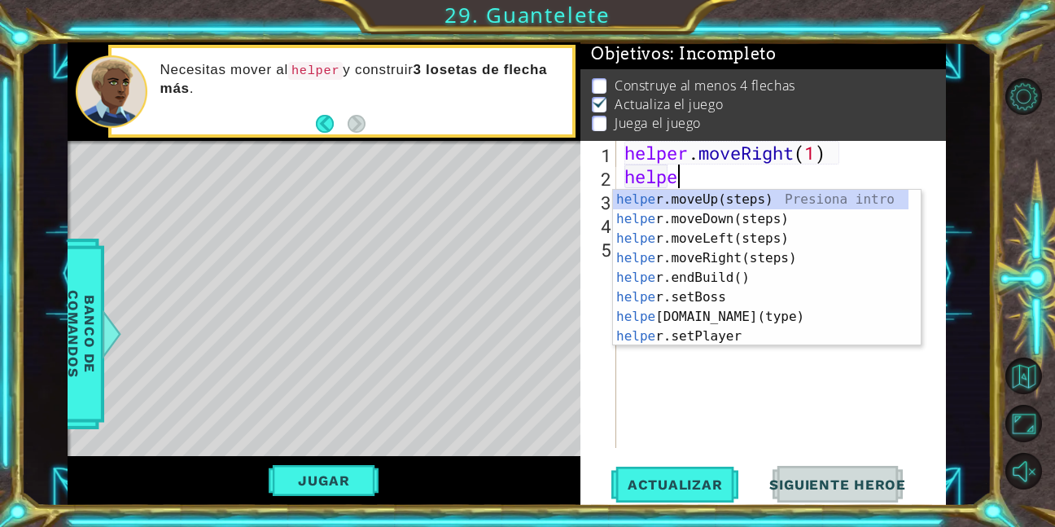
type textarea "helper"
click at [754, 202] on div "helper .moveUp(steps) Presiona intro helper .moveDown(steps) Presiona intro hel…" at bounding box center [761, 287] width 296 height 195
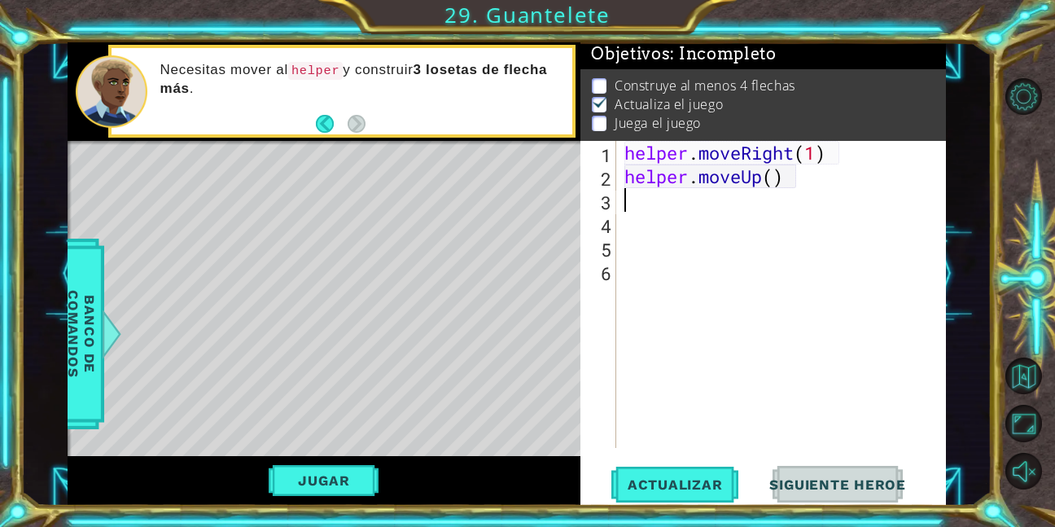
scroll to position [0, 0]
click at [801, 181] on div "helper . moveRight ( 1 ) helper . moveUp ( )" at bounding box center [785, 318] width 329 height 354
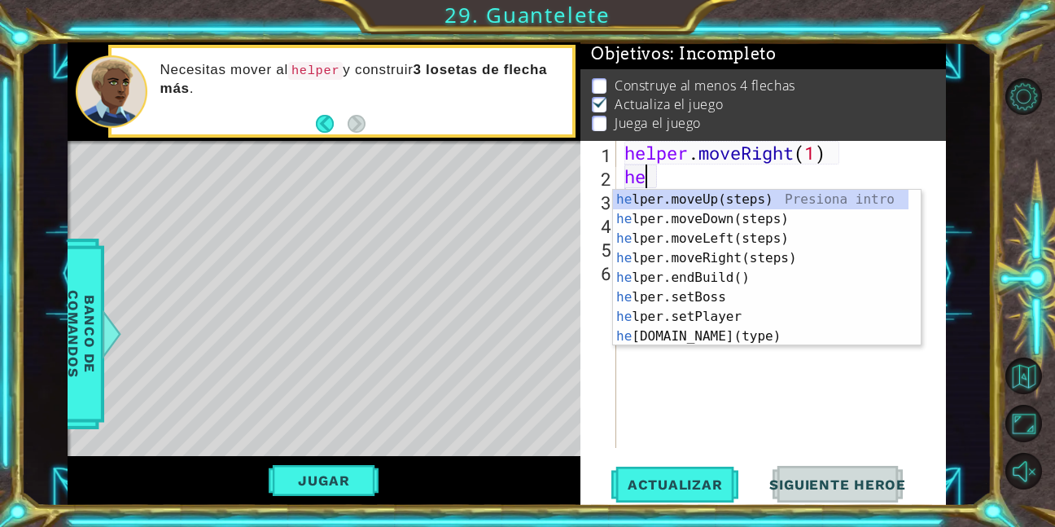
type textarea "hel"
drag, startPoint x: 798, startPoint y: 7, endPoint x: 728, endPoint y: 358, distance: 358.7
click at [728, 358] on div "helper . moveRight ( 1 ) hel" at bounding box center [785, 318] width 329 height 354
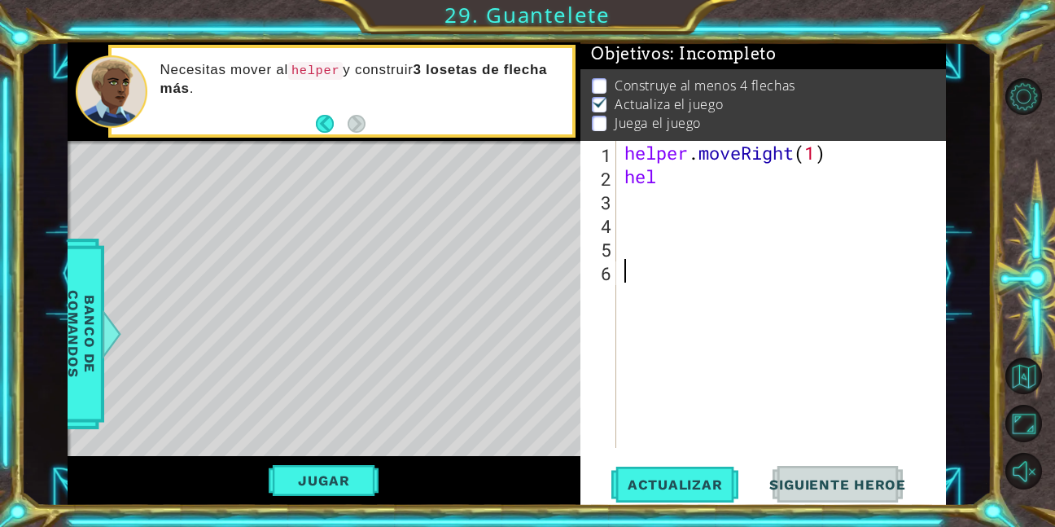
scroll to position [0, 0]
click at [662, 180] on div "helper . moveRight ( 1 ) hel" at bounding box center [785, 318] width 329 height 354
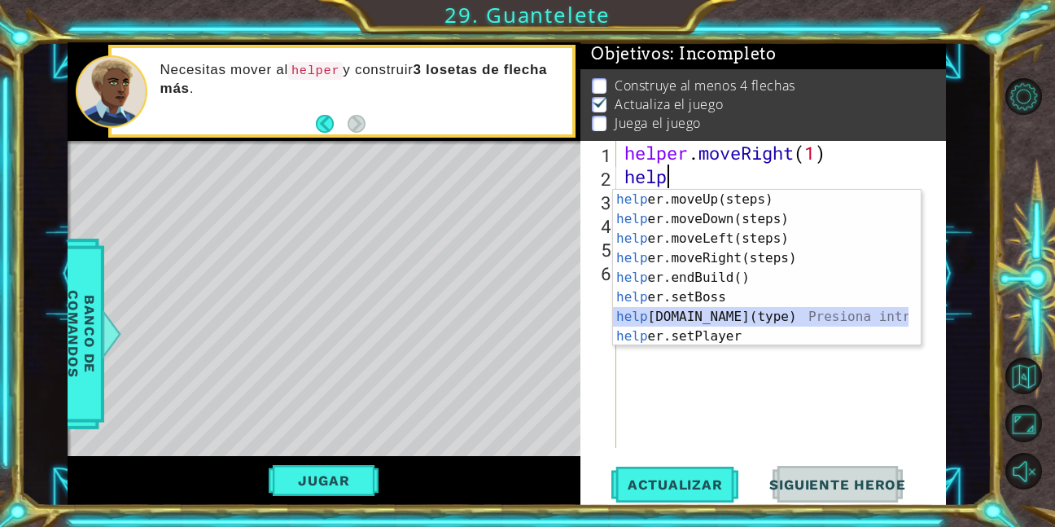
click at [792, 322] on div "help er.moveUp(steps) Presiona intro help er.moveDown(steps) Presiona intro hel…" at bounding box center [761, 287] width 296 height 195
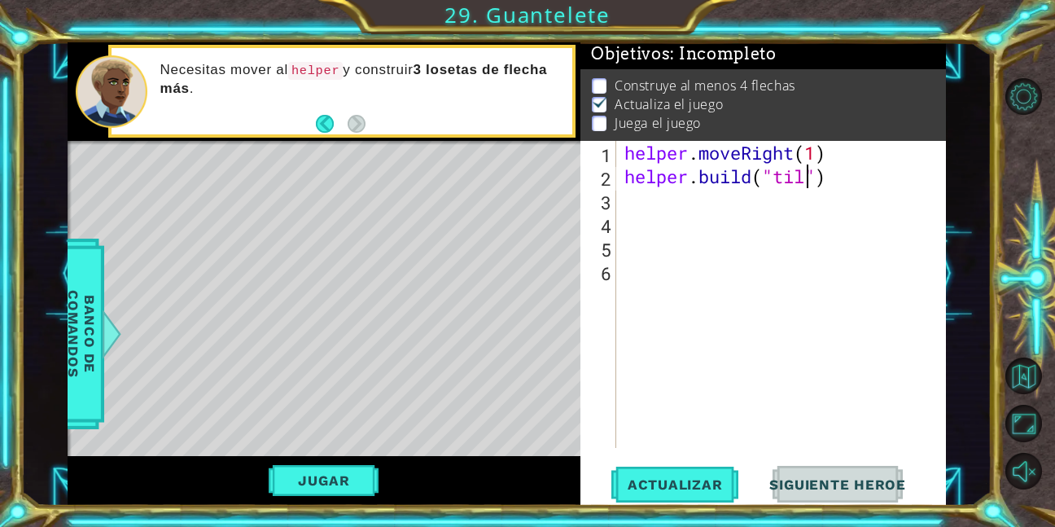
scroll to position [0, 9]
click at [662, 486] on span "Actualizar" at bounding box center [676, 484] width 128 height 16
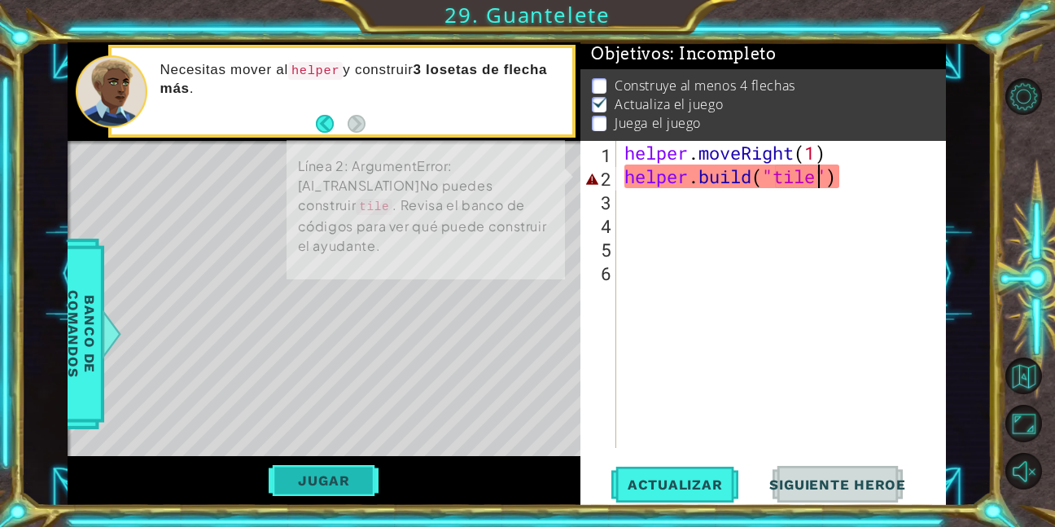
click at [340, 485] on button "Jugar" at bounding box center [324, 480] width 110 height 31
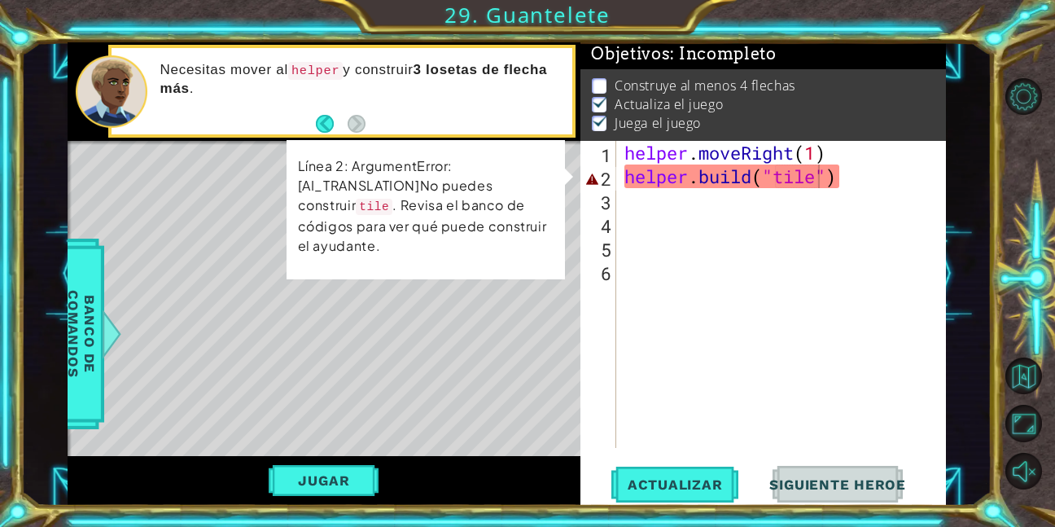
scroll to position [12, 0]
click at [821, 185] on div "helper . moveRight ( 1 ) helper . build ( "tile" )" at bounding box center [785, 318] width 329 height 354
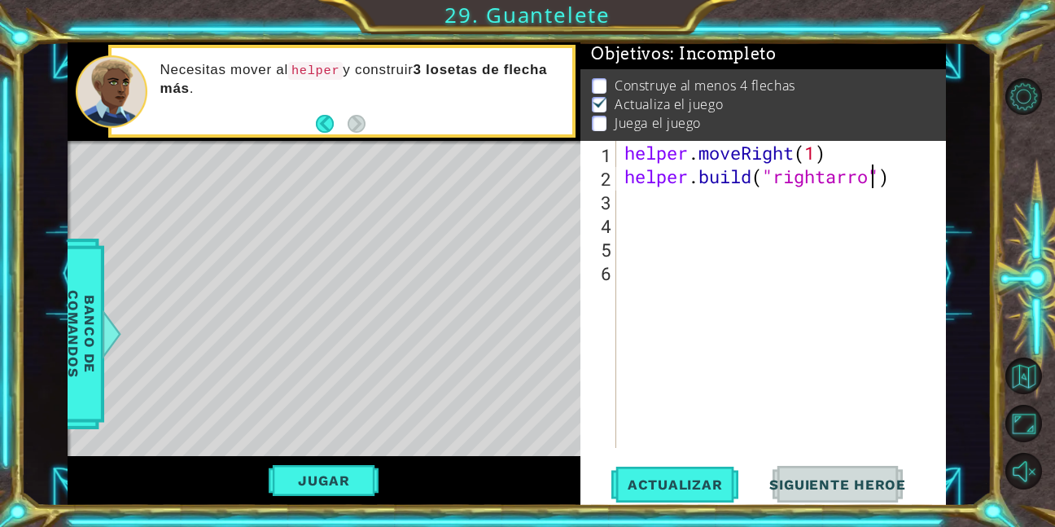
scroll to position [0, 11]
type textarea "[DOMAIN_NAME]("rightarrow")"
click at [697, 479] on span "Actualizar" at bounding box center [676, 484] width 128 height 16
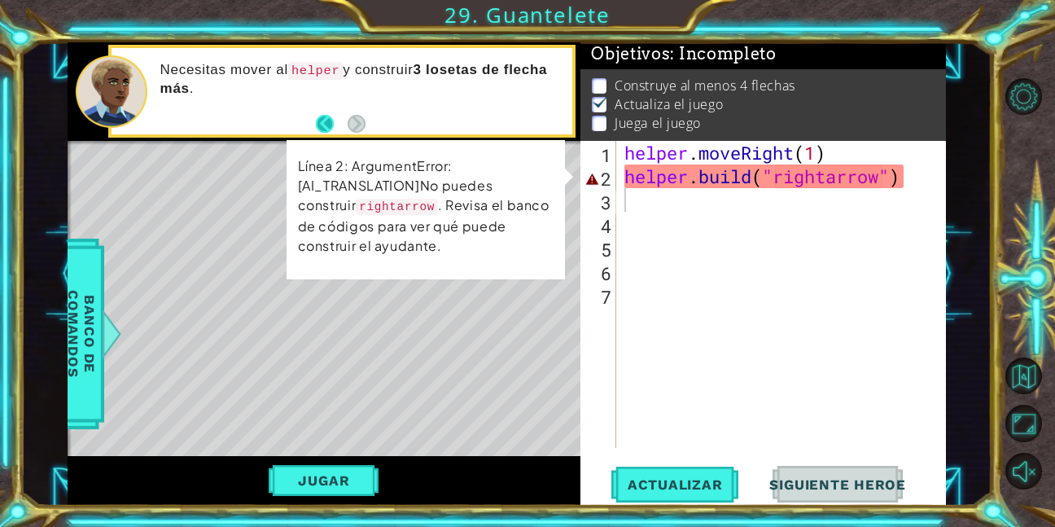
click at [326, 122] on button "Back" at bounding box center [332, 124] width 32 height 18
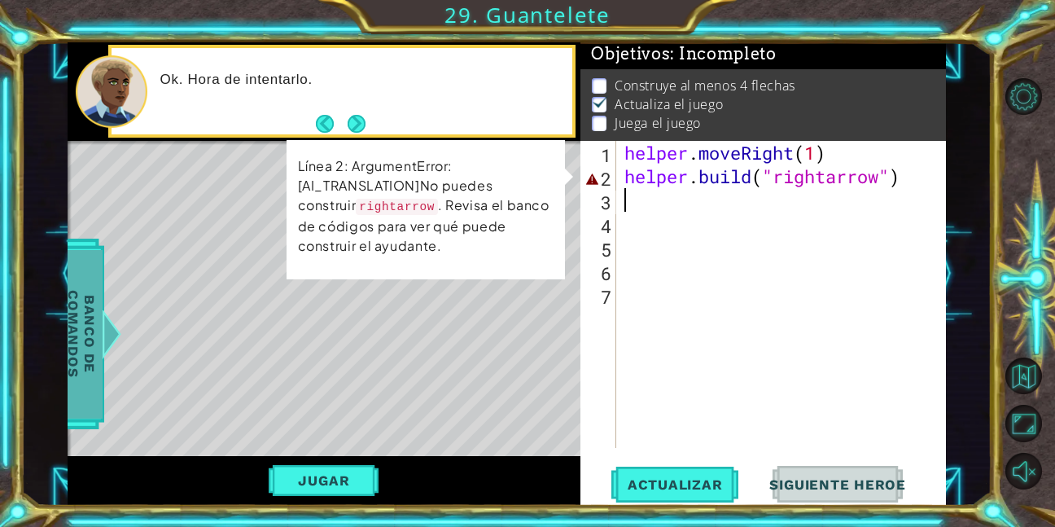
click at [80, 340] on span "Banco de comandos" at bounding box center [81, 334] width 42 height 169
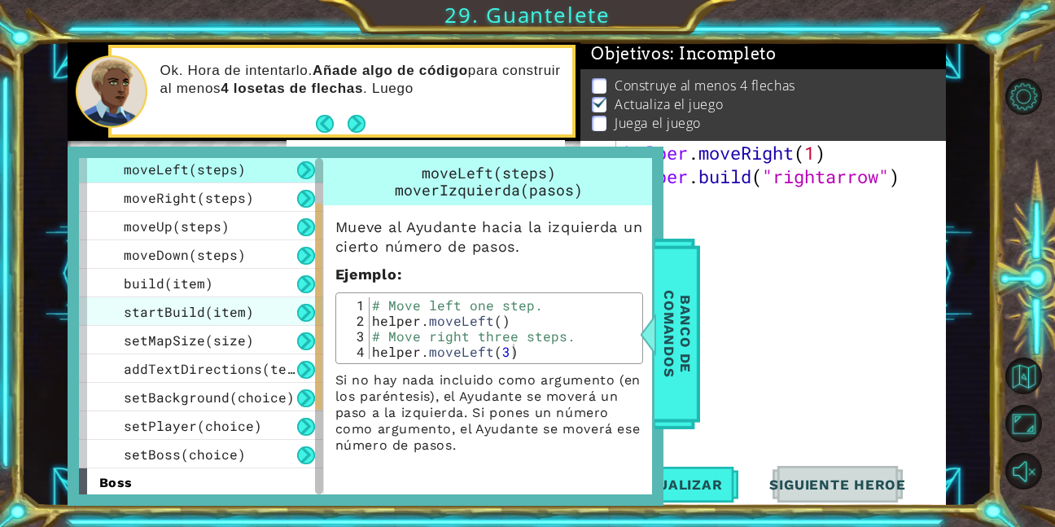
scroll to position [81, 0]
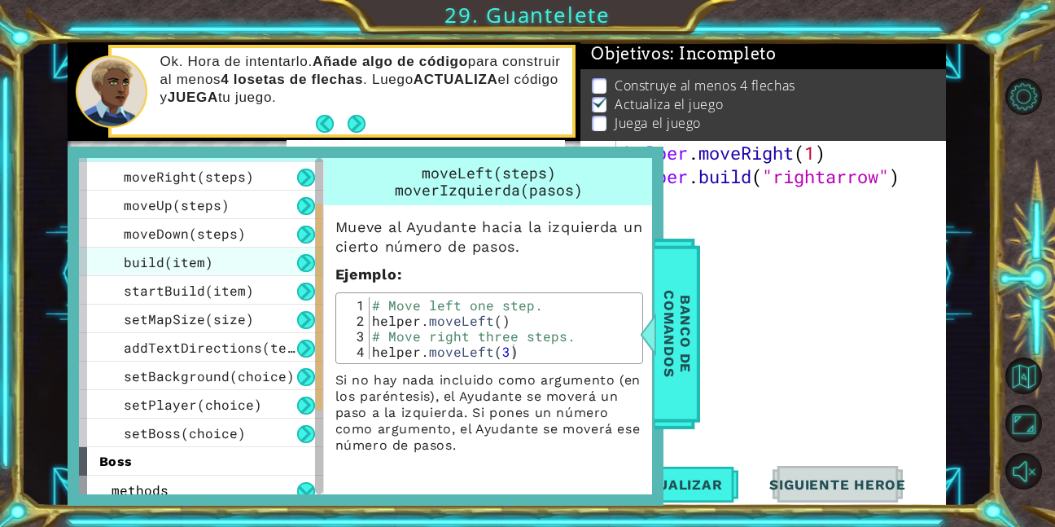
click at [191, 258] on span "build(item)" at bounding box center [169, 261] width 90 height 17
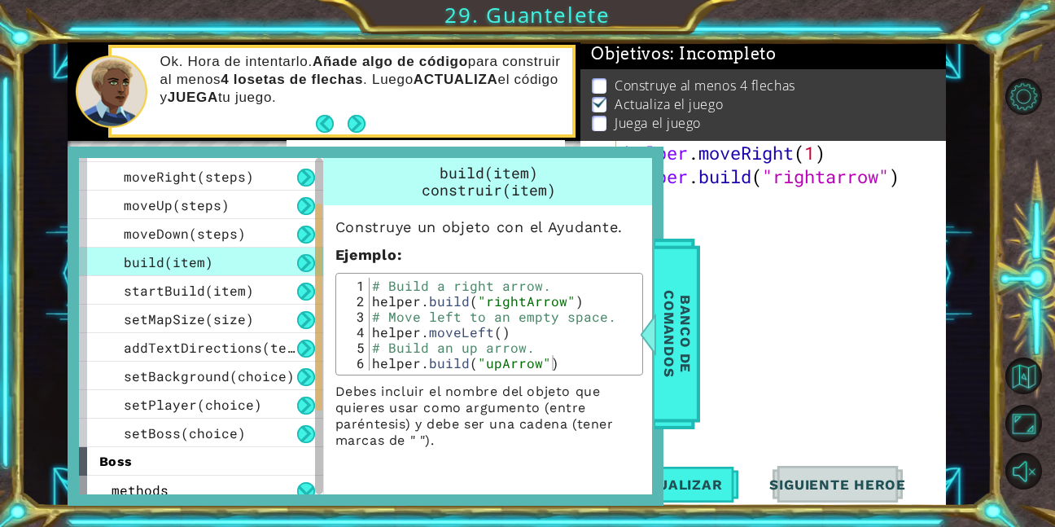
click at [842, 184] on div "helper . moveRight ( 1 ) helper . build ( "rightarrow" )" at bounding box center [785, 318] width 329 height 354
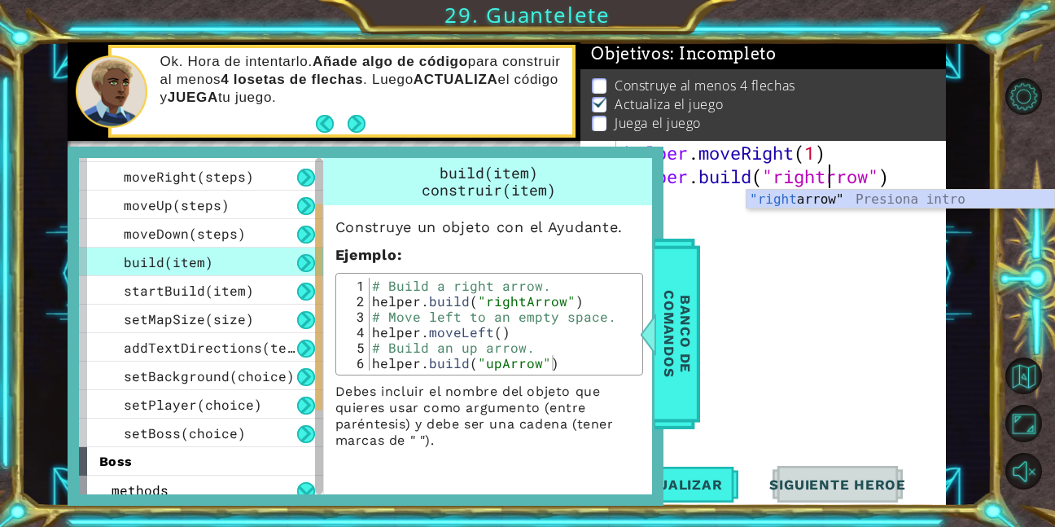
type textarea "[DOMAIN_NAME]("rightArrow")"
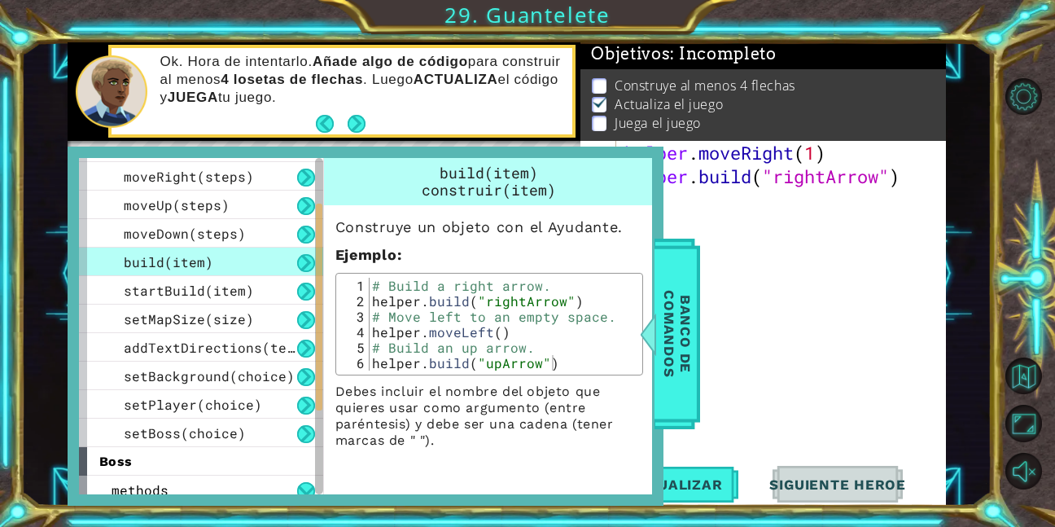
click at [851, 273] on div "helper . moveRight ( 1 ) helper . build ( "rightArrow" )" at bounding box center [785, 318] width 329 height 354
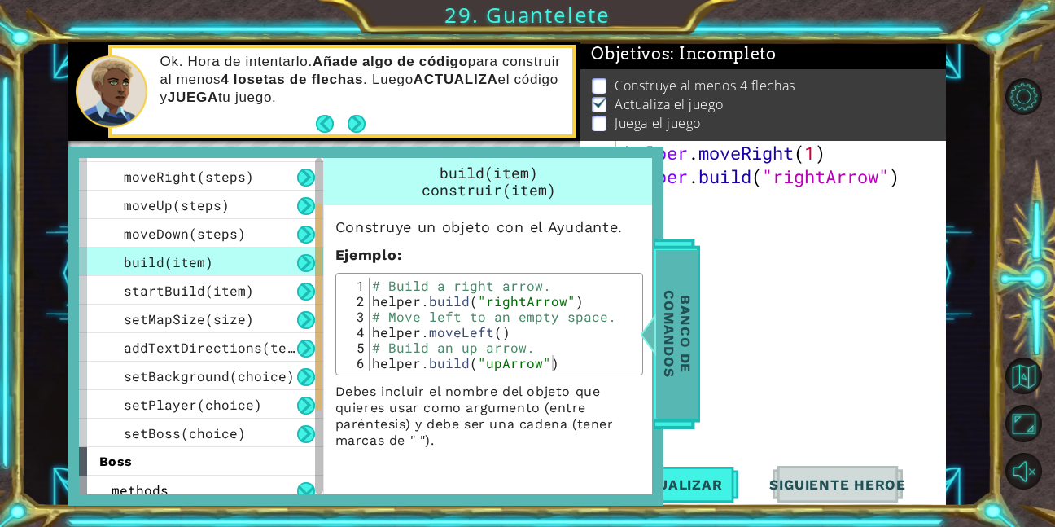
click at [670, 336] on span "Banco de comandos" at bounding box center [677, 334] width 42 height 169
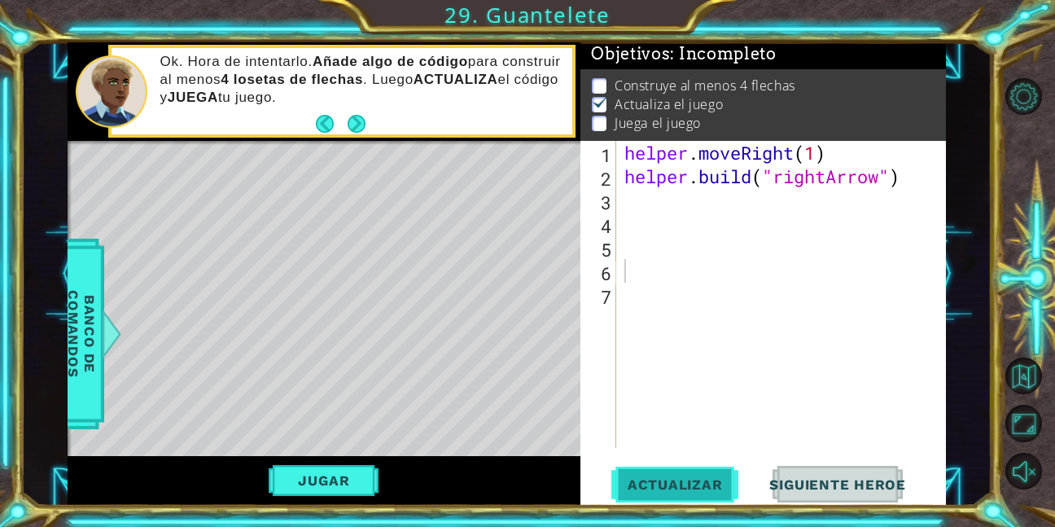
click at [695, 474] on button "Actualizar" at bounding box center [676, 484] width 128 height 37
click at [633, 196] on div "helper . moveRight ( 1 ) helper . build ( "rightArrow" )" at bounding box center [785, 318] width 329 height 354
type textarea "H"
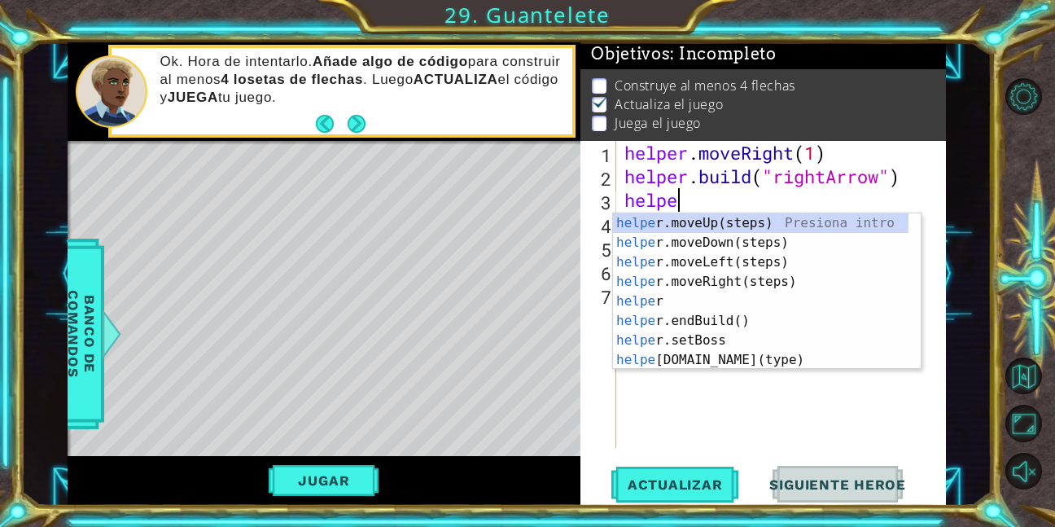
type textarea "helper"
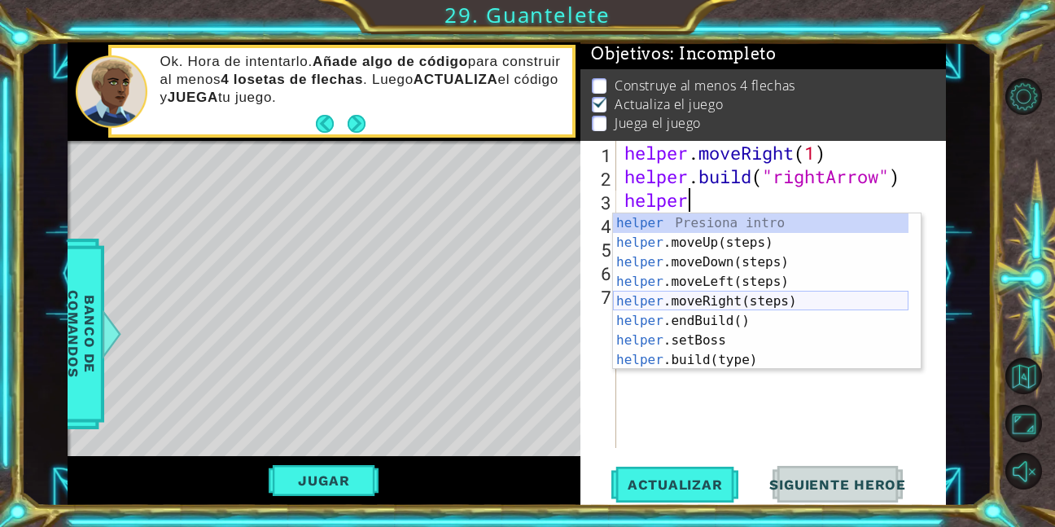
click at [720, 301] on div "helper Presiona intro helper .moveUp(steps) Presiona intro helper .moveDown(ste…" at bounding box center [761, 310] width 296 height 195
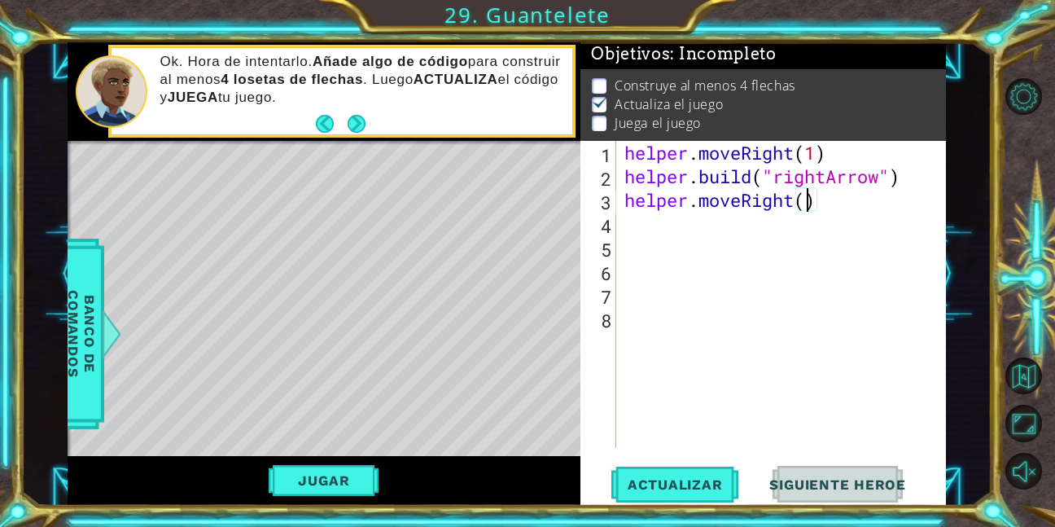
click at [808, 201] on div "helper . moveRight ( 1 ) helper . build ( "rightArrow" ) helper . moveRight ( )" at bounding box center [785, 318] width 329 height 354
type textarea "helper.moveRight(1)"
click at [765, 230] on div "helper . moveRight ( 1 ) helper . build ( "rightArrow" ) helper . moveRight ( 1…" at bounding box center [785, 318] width 329 height 354
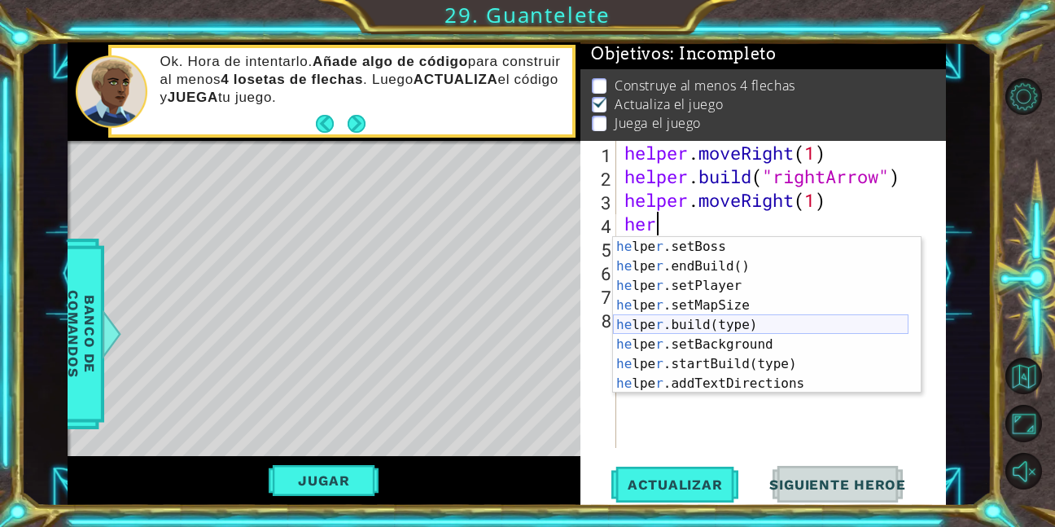
scroll to position [98, 0]
click at [707, 318] on div "he lpe r .setBoss Presiona intro he lpe r .endBuild() Presiona intro he lpe r .…" at bounding box center [761, 334] width 296 height 195
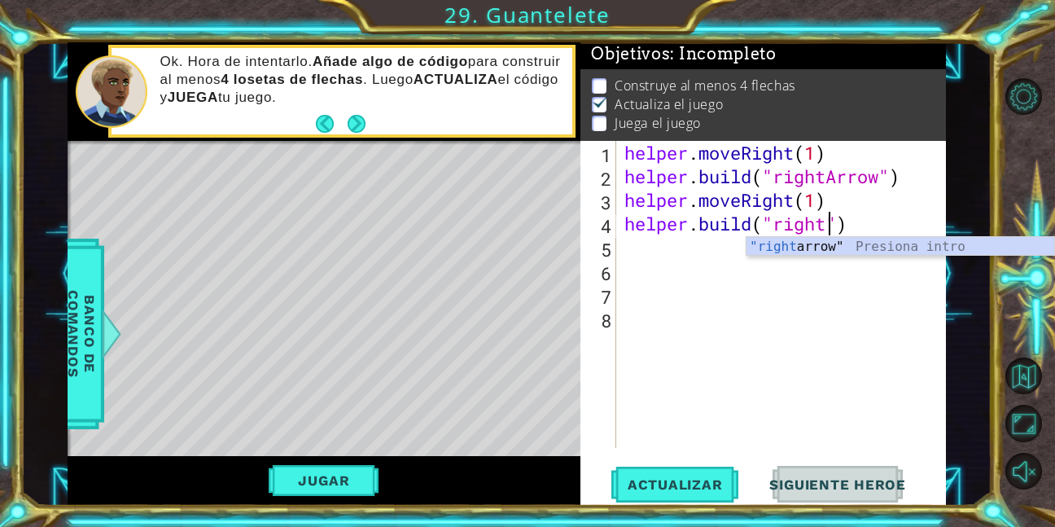
scroll to position [0, 10]
type textarea "[DOMAIN_NAME]("rightArrow")"
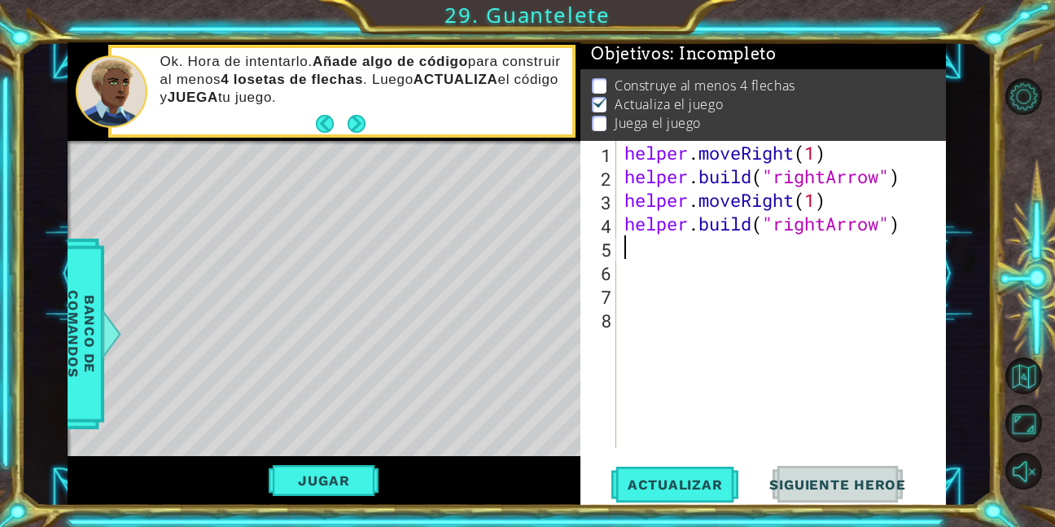
click at [637, 258] on div "helper . moveRight ( 1 ) helper . build ( "rightArrow" ) helper . moveRight ( 1…" at bounding box center [785, 318] width 329 height 354
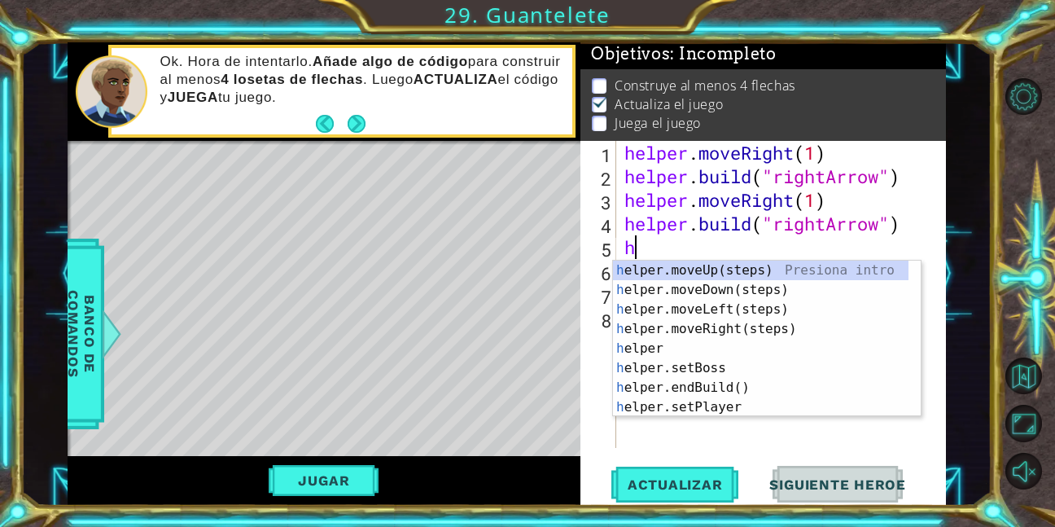
scroll to position [0, 0]
type textarea "helper"
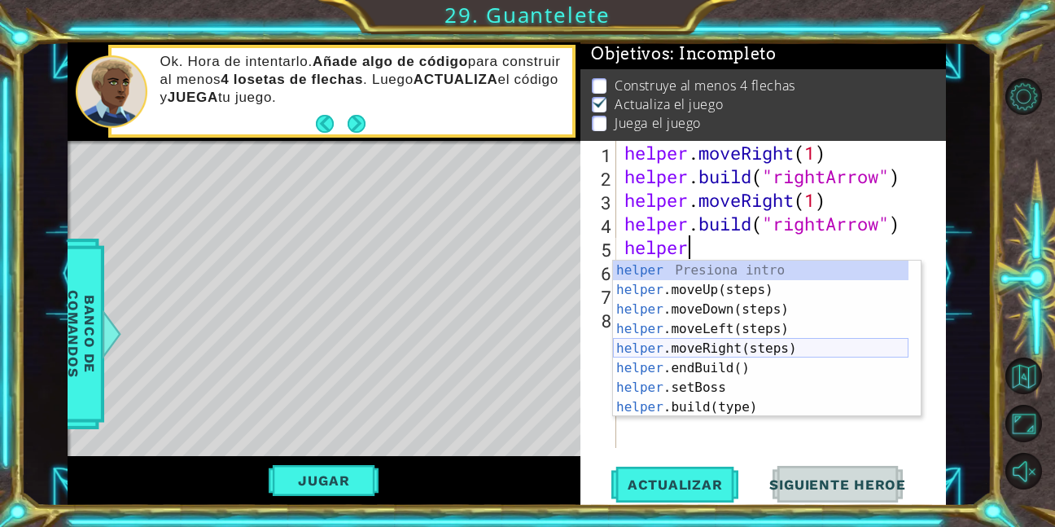
drag, startPoint x: 705, startPoint y: 343, endPoint x: 709, endPoint y: 353, distance: 11.3
click at [705, 344] on div "helper Presiona intro helper .moveUp(steps) Presiona intro helper .moveDown(ste…" at bounding box center [761, 358] width 296 height 195
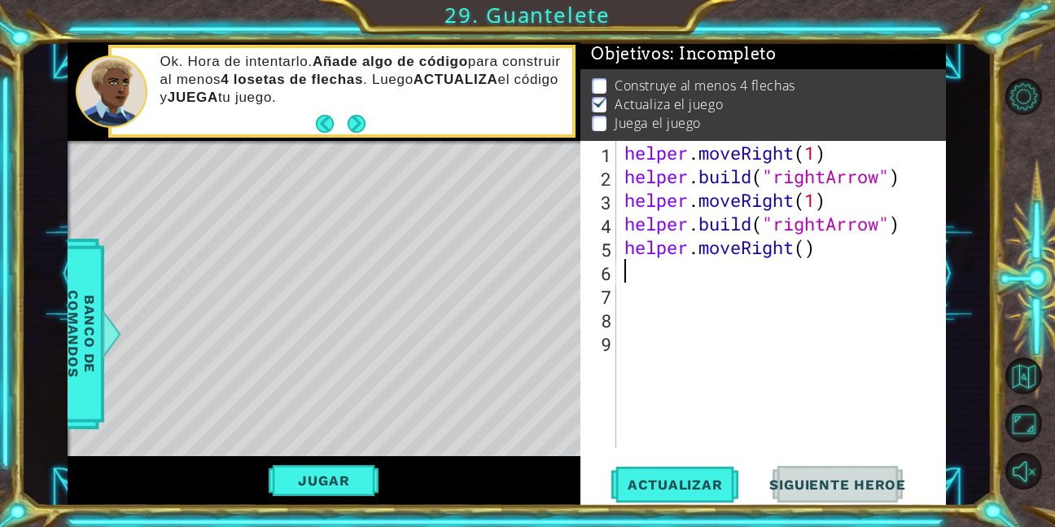
scroll to position [0, 0]
click at [806, 253] on div "helper . moveRight ( 1 ) helper . build ( "rightArrow" ) helper . moveRight ( 1…" at bounding box center [785, 318] width 329 height 354
type textarea "helper.moveRight(1)"
drag, startPoint x: 735, startPoint y: 279, endPoint x: 737, endPoint y: 294, distance: 14.7
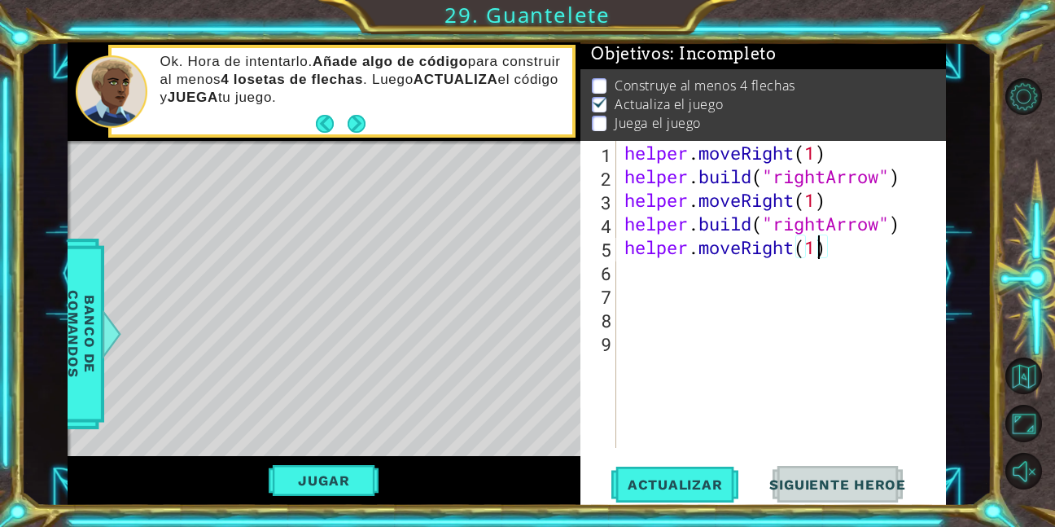
click at [735, 280] on div "helper . moveRight ( 1 ) helper . build ( "rightArrow" ) helper . moveRight ( 1…" at bounding box center [785, 318] width 329 height 354
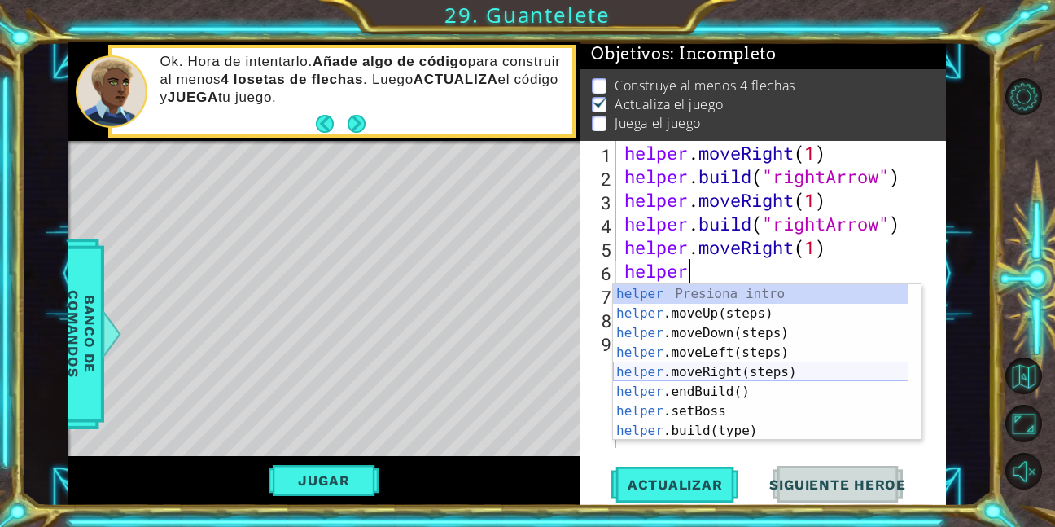
scroll to position [0, 0]
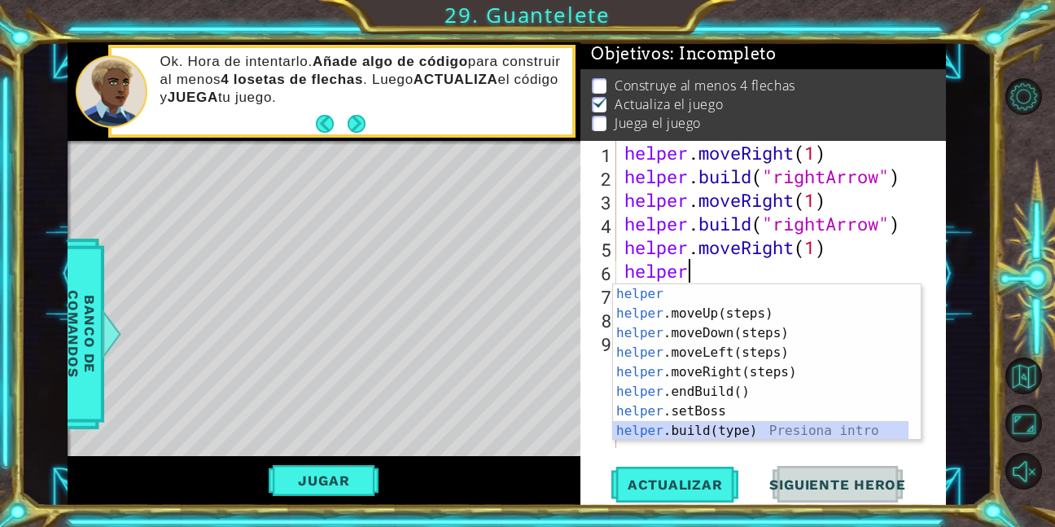
click at [717, 432] on div "helper Presiona intro helper .moveUp(steps) Presiona intro helper .moveDown(ste…" at bounding box center [761, 381] width 296 height 195
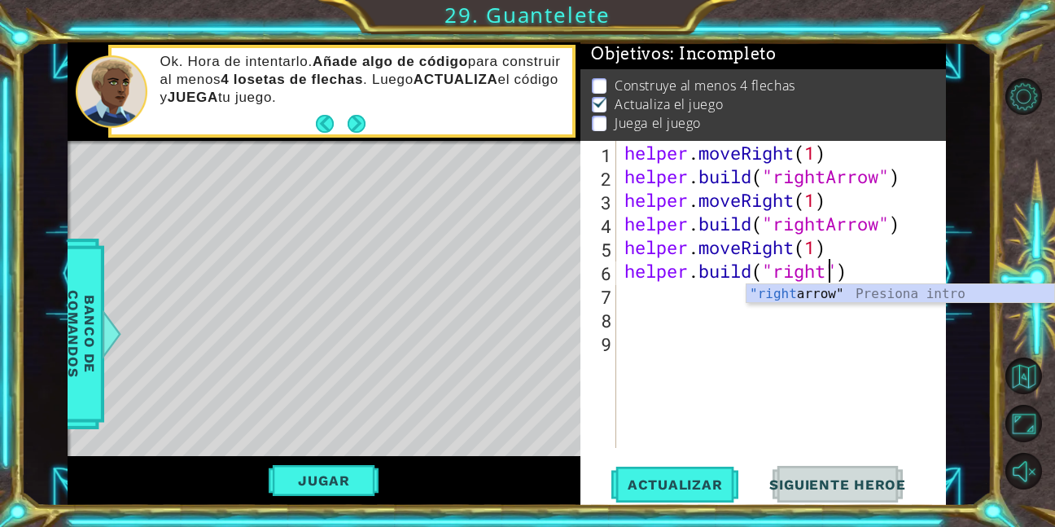
scroll to position [0, 10]
click at [825, 292] on div ""right arrow" Presiona intro" at bounding box center [901, 313] width 308 height 59
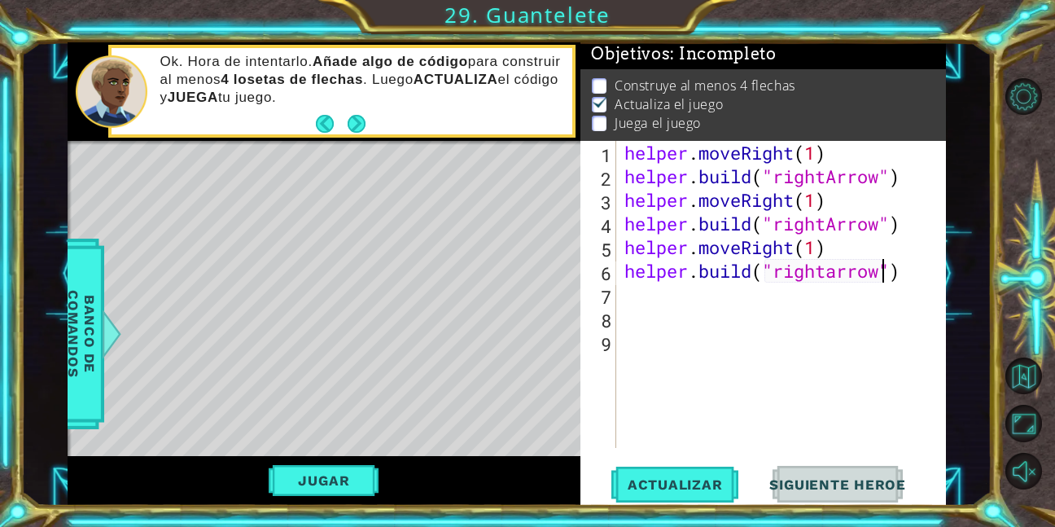
click at [837, 277] on div "helper . moveRight ( 1 ) helper . build ( "rightArrow" ) helper . moveRight ( 1…" at bounding box center [785, 318] width 329 height 354
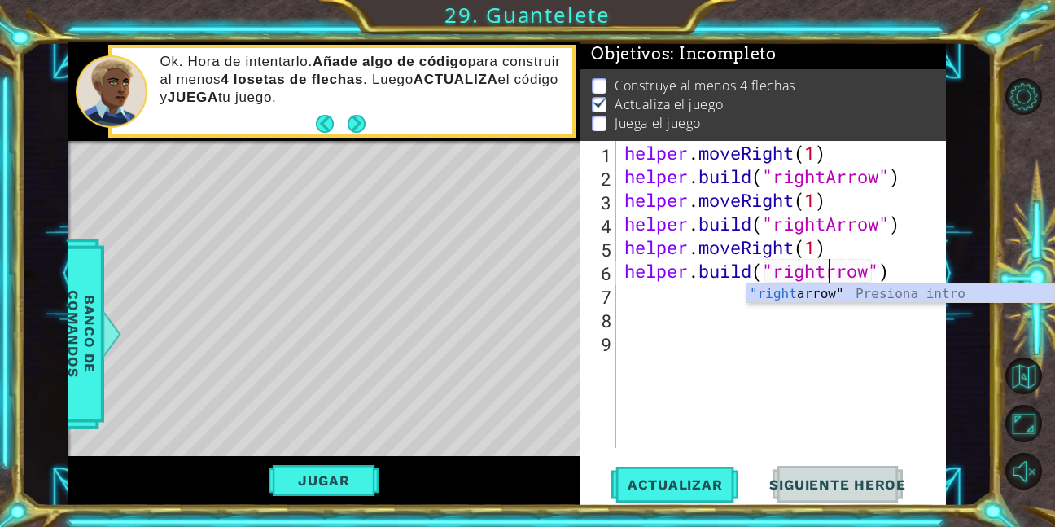
type textarea "[DOMAIN_NAME]("rightArrow")"
click at [678, 310] on div "helper . moveRight ( 1 ) helper . build ( "rightArrow" ) helper . moveRight ( 1…" at bounding box center [785, 318] width 329 height 354
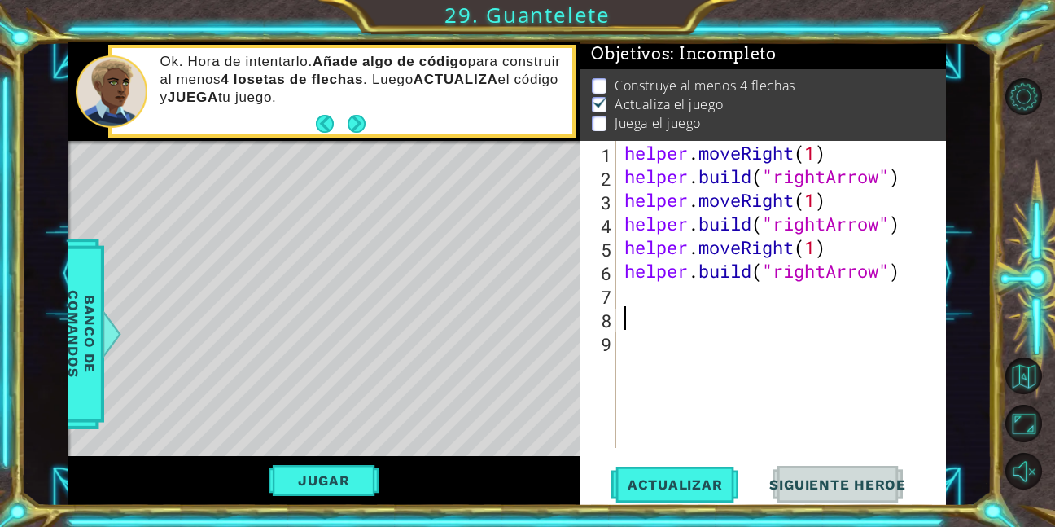
scroll to position [0, 0]
click at [672, 292] on div "helper . moveRight ( 1 ) helper . build ( "rightArrow" ) helper . moveRight ( 1…" at bounding box center [785, 318] width 329 height 354
click at [648, 482] on span "Actualizar" at bounding box center [676, 484] width 128 height 16
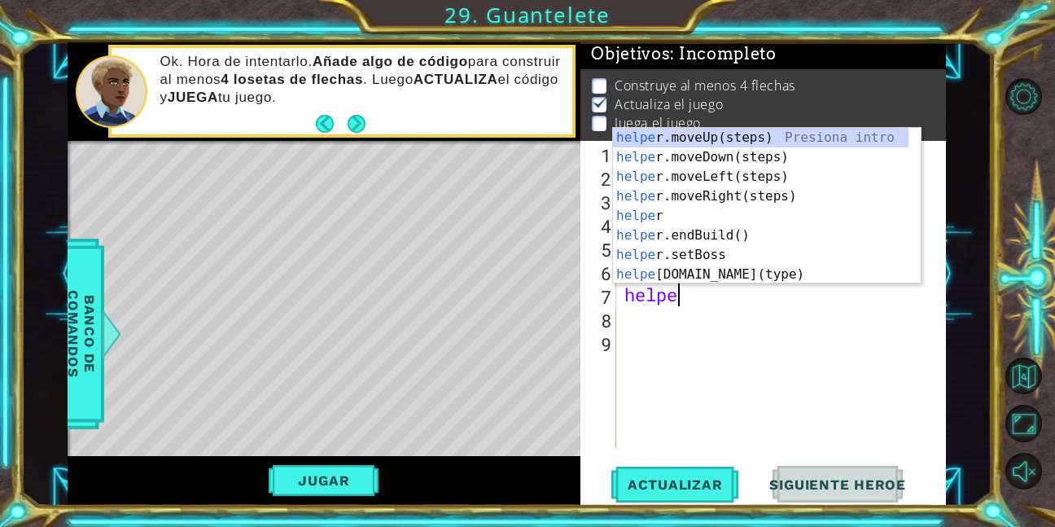
type textarea "helper"
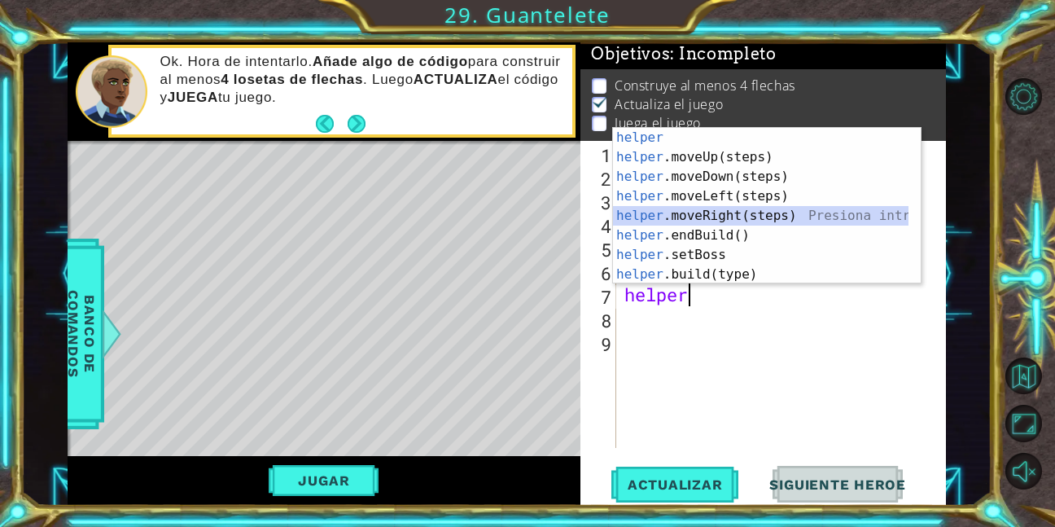
click at [735, 211] on div "helper Presiona intro helper .moveUp(steps) Presiona intro helper .moveDown(ste…" at bounding box center [761, 225] width 296 height 195
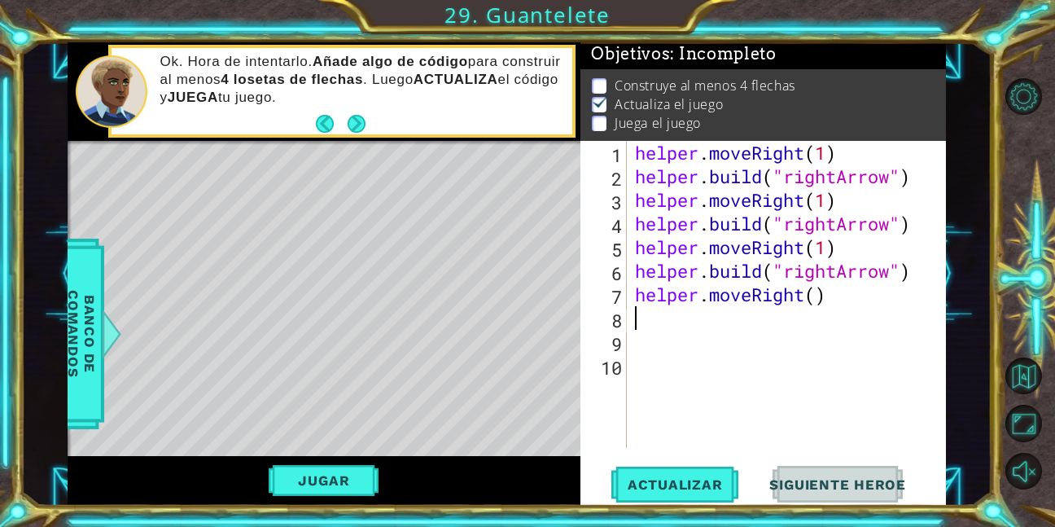
scroll to position [0, 0]
click at [821, 312] on div "helper . moveRight ( 1 ) helper . build ( "rightArrow" ) helper . moveRight ( 1…" at bounding box center [791, 318] width 319 height 354
click at [821, 305] on div "helper . moveRight ( 1 ) helper . build ( "rightArrow" ) helper . moveRight ( 1…" at bounding box center [791, 318] width 319 height 354
type textarea "helper.moveRight(1)"
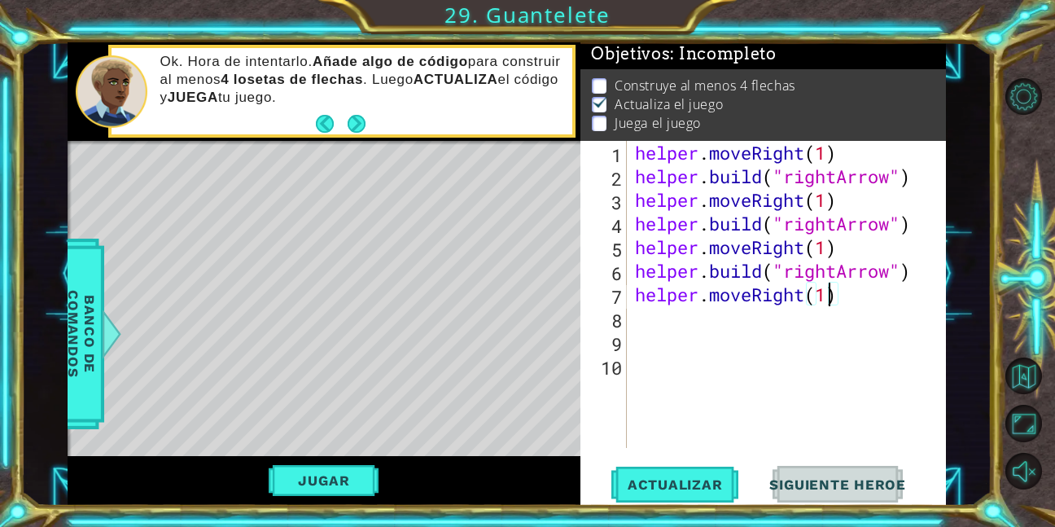
click at [735, 336] on div "helper . moveRight ( 1 ) helper . build ( "rightArrow" ) helper . moveRight ( 1…" at bounding box center [791, 318] width 319 height 354
click at [797, 325] on div "helper . moveRight ( 1 ) helper . build ( "rightArrow" ) helper . moveRight ( 1…" at bounding box center [791, 318] width 319 height 354
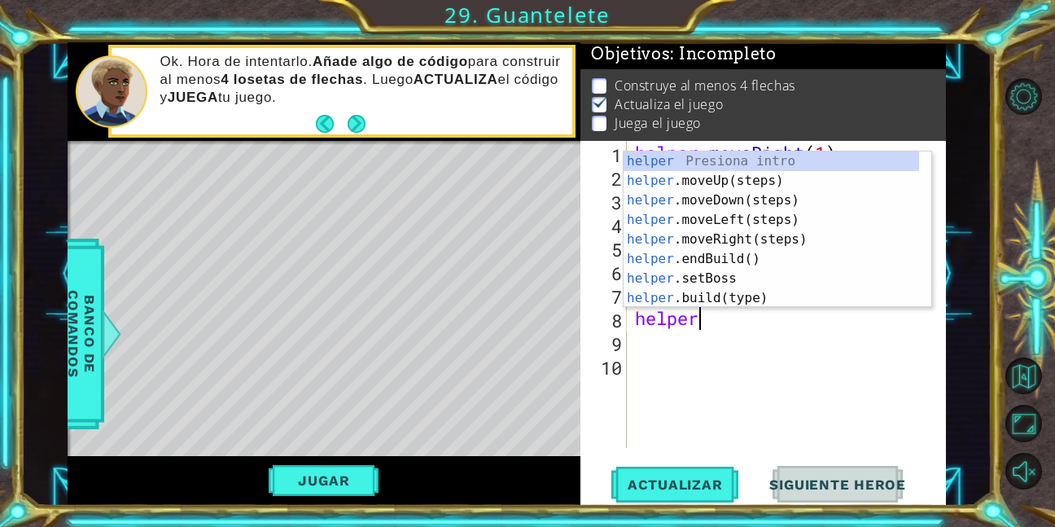
scroll to position [0, 2]
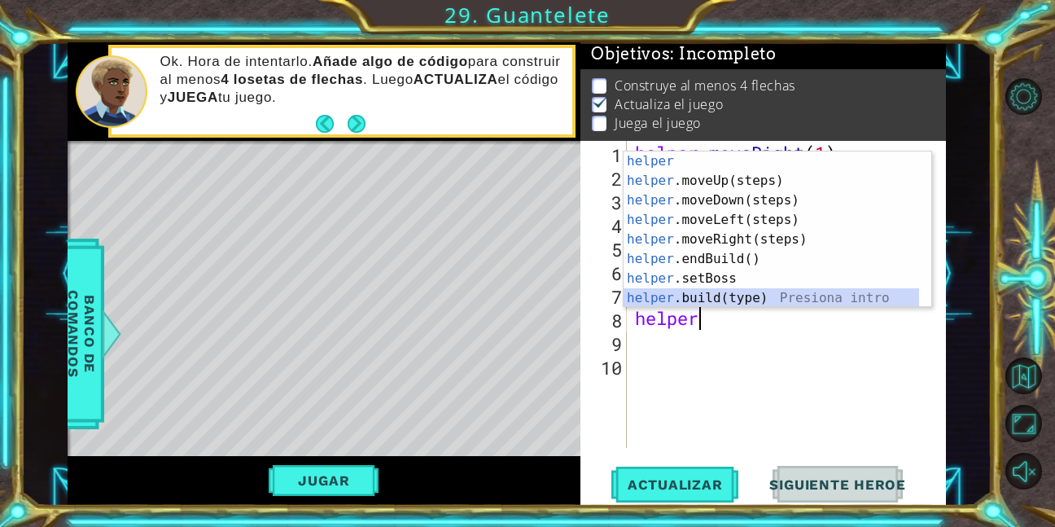
click at [748, 295] on div "helper Presiona intro helper .moveUp(steps) Presiona intro helper .moveDown(ste…" at bounding box center [772, 248] width 296 height 195
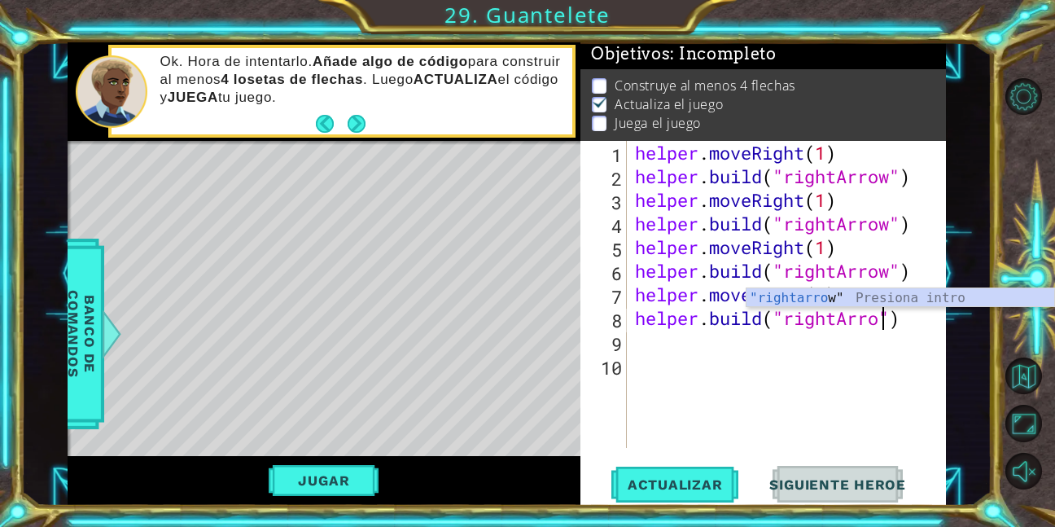
scroll to position [0, 12]
type textarea "[DOMAIN_NAME]("rightArrow")"
click at [678, 495] on button "Actualizar" at bounding box center [676, 484] width 128 height 37
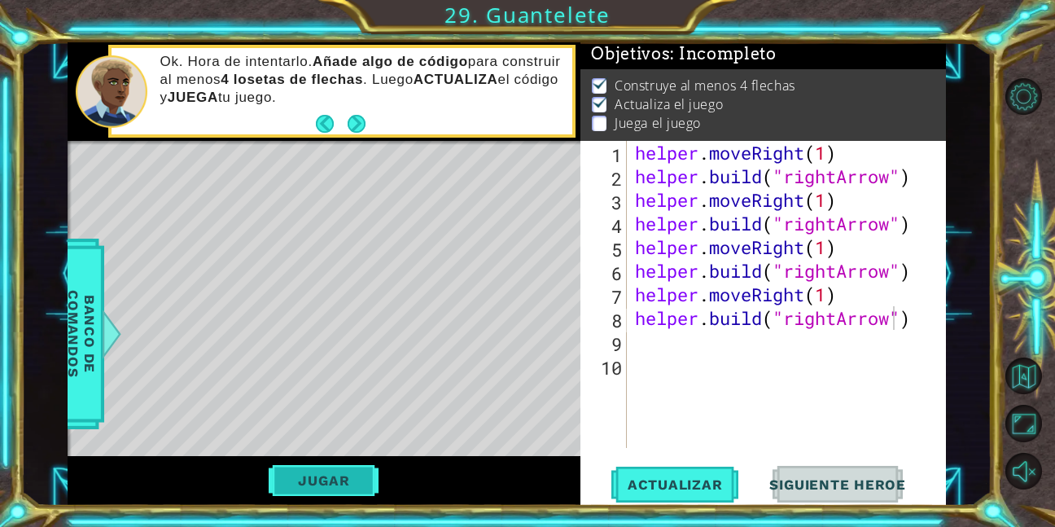
click at [313, 482] on button "Jugar" at bounding box center [324, 480] width 110 height 31
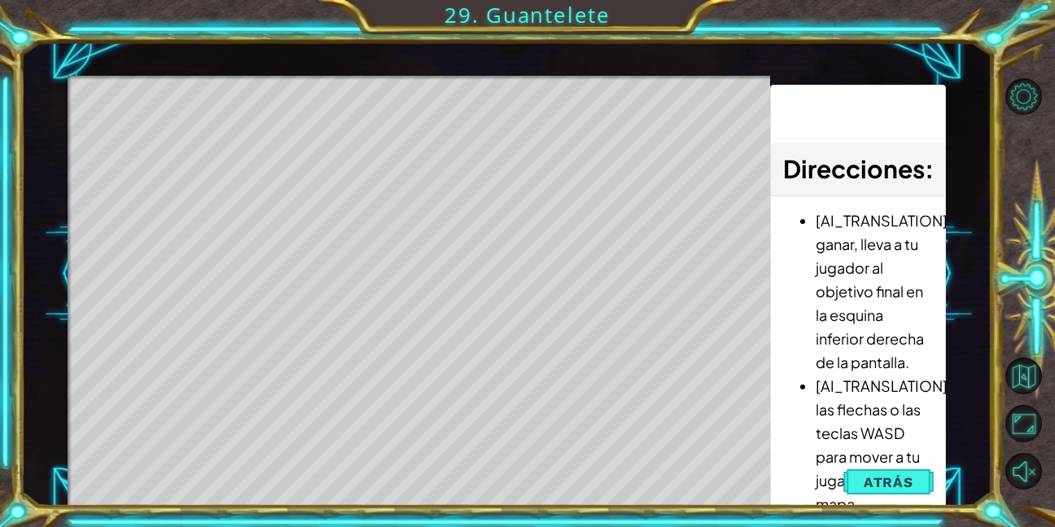
drag, startPoint x: 626, startPoint y: 436, endPoint x: 483, endPoint y: 400, distance: 147.7
drag, startPoint x: 483, startPoint y: 400, endPoint x: 861, endPoint y: 427, distance: 378.8
click at [861, 427] on li "[AI_TRANSLATION]Usa las flechas o las teclas WASD para mover a tu jugador por e…" at bounding box center [874, 445] width 117 height 142
drag, startPoint x: 882, startPoint y: 460, endPoint x: 883, endPoint y: 473, distance: 13.1
click at [881, 461] on li "[AI_TRANSLATION]Usa las flechas o las teclas WASD para mover a tu jugador por e…" at bounding box center [874, 445] width 117 height 142
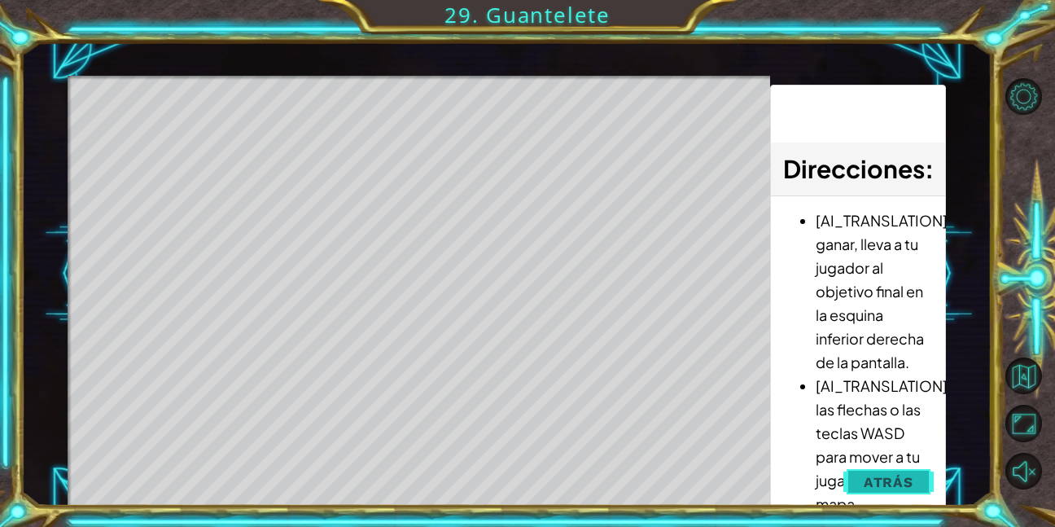
click at [882, 476] on span "Atrás" at bounding box center [889, 482] width 50 height 16
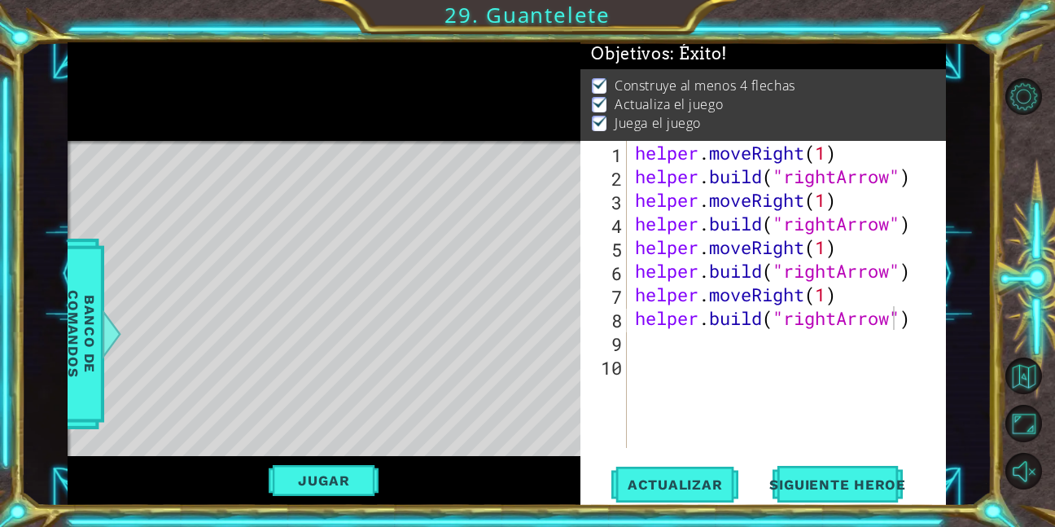
click at [675, 348] on div "helper . moveRight ( 1 ) helper . build ( "rightArrow" ) helper . moveRight ( 1…" at bounding box center [791, 318] width 319 height 354
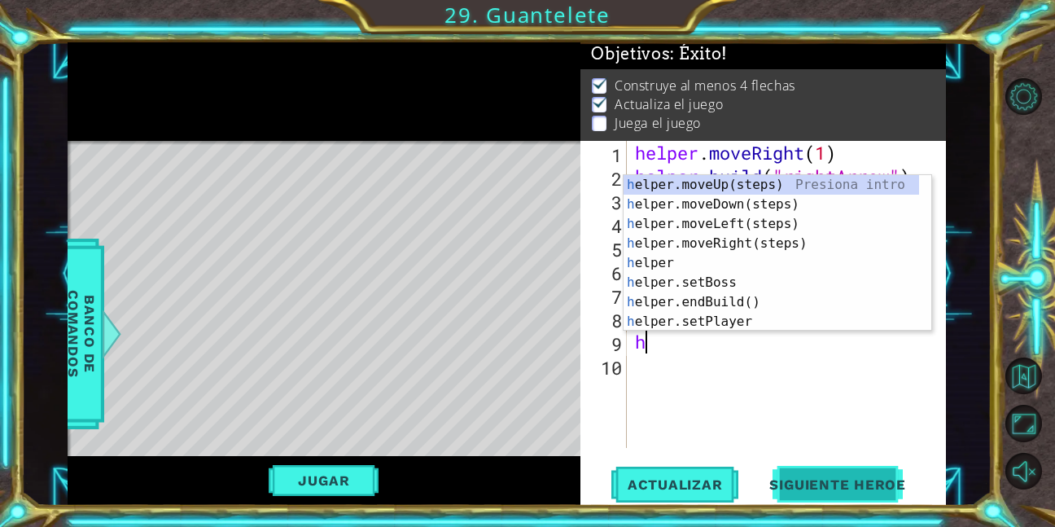
type textarea "helper"
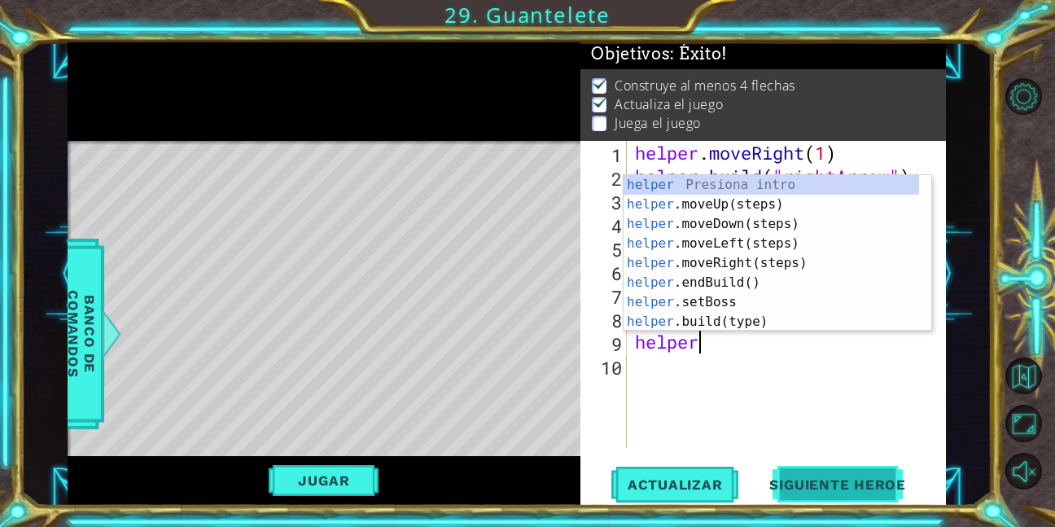
scroll to position [0, 2]
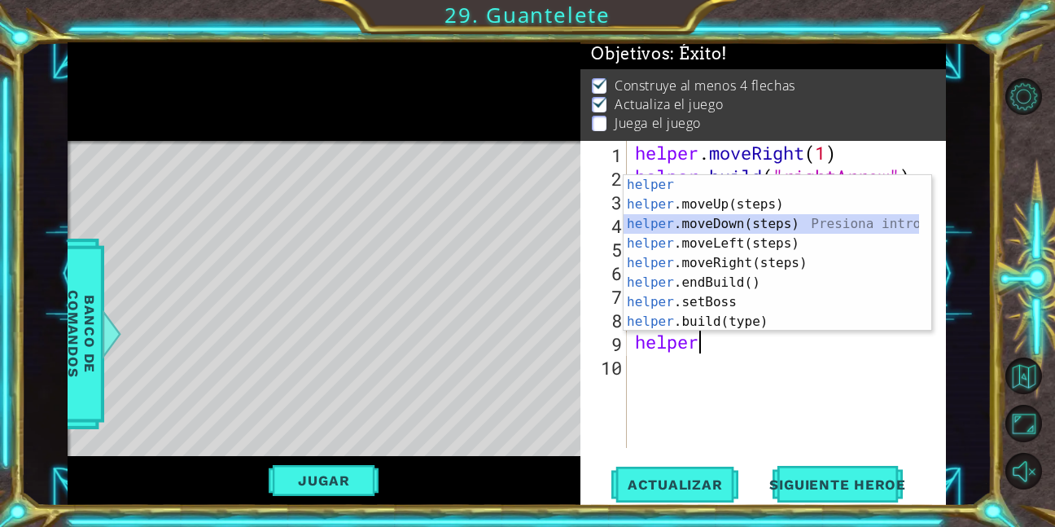
click at [738, 229] on div "helper Presiona intro helper .moveUp(steps) Presiona intro helper .moveDown(ste…" at bounding box center [772, 272] width 296 height 195
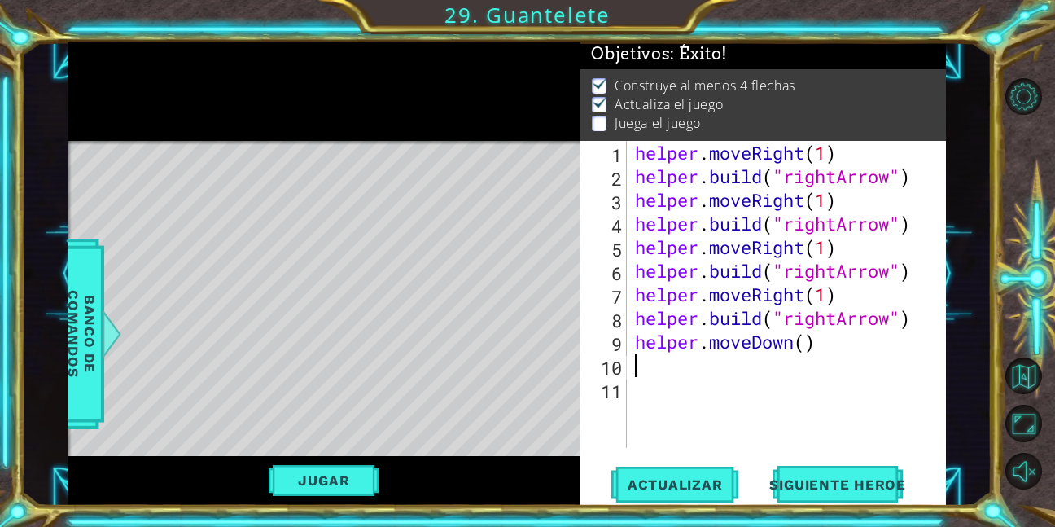
click at [812, 347] on div "helper . moveRight ( 1 ) helper . build ( "rightArrow" ) helper . moveRight ( 1…" at bounding box center [791, 318] width 319 height 354
type textarea "helper.moveDown(1)"
click at [779, 379] on div "helper . moveRight ( 1 ) helper . build ( "rightArrow" ) helper . moveRight ( 1…" at bounding box center [791, 318] width 319 height 354
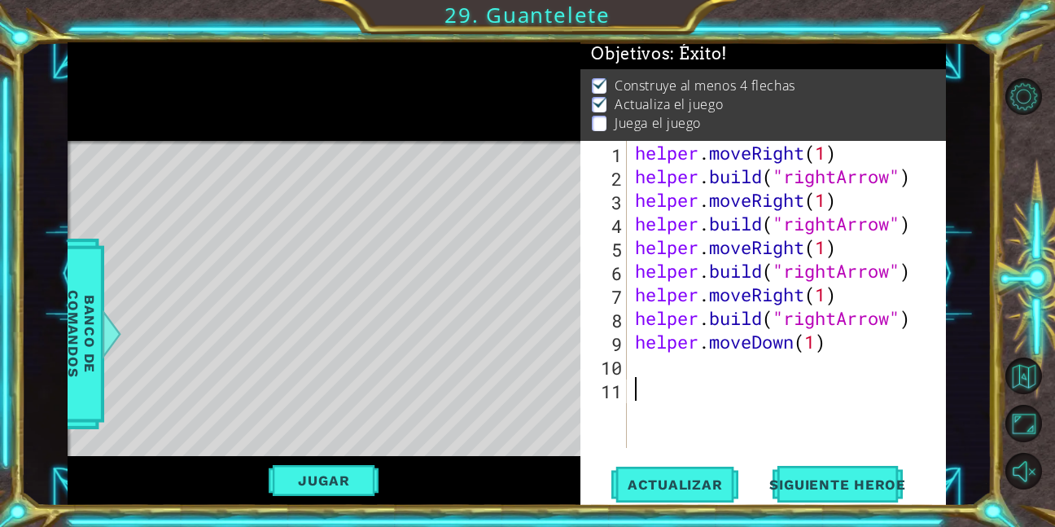
click at [778, 367] on div "helper . moveRight ( 1 ) helper . build ( "rightArrow" ) helper . moveRight ( 1…" at bounding box center [791, 318] width 319 height 354
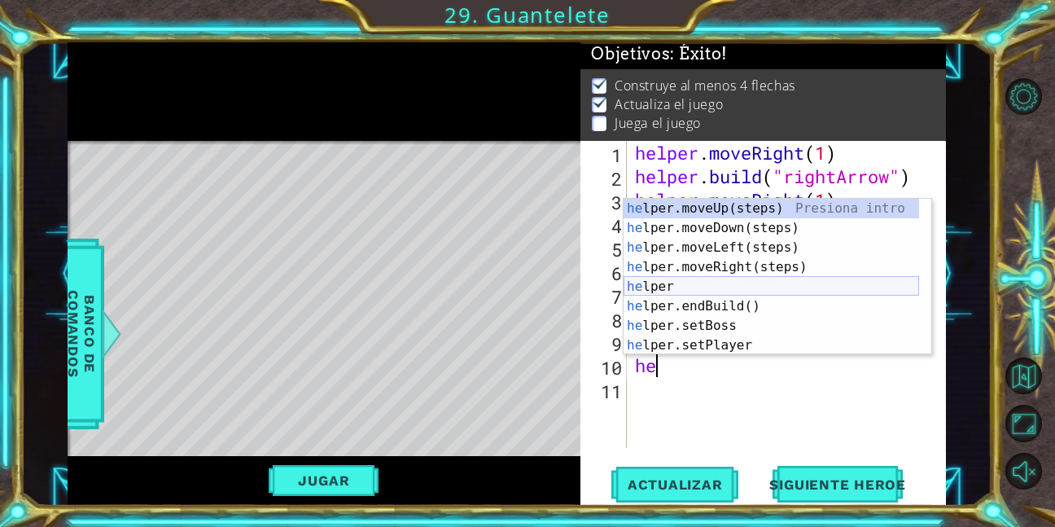
scroll to position [49, 0]
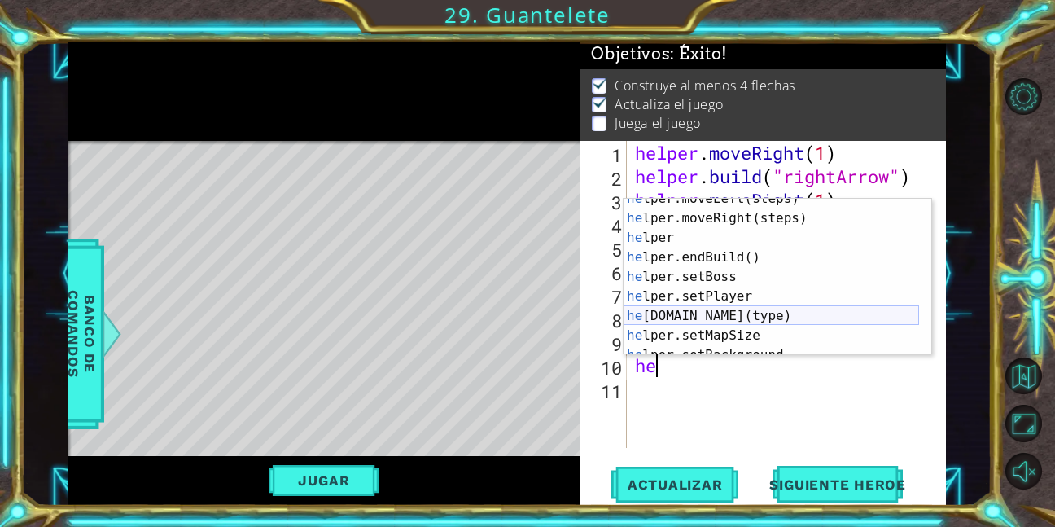
click at [736, 318] on div "he lper.moveLeft(steps) Presiona intro he lper.moveRight(steps) Presiona intro …" at bounding box center [772, 286] width 296 height 195
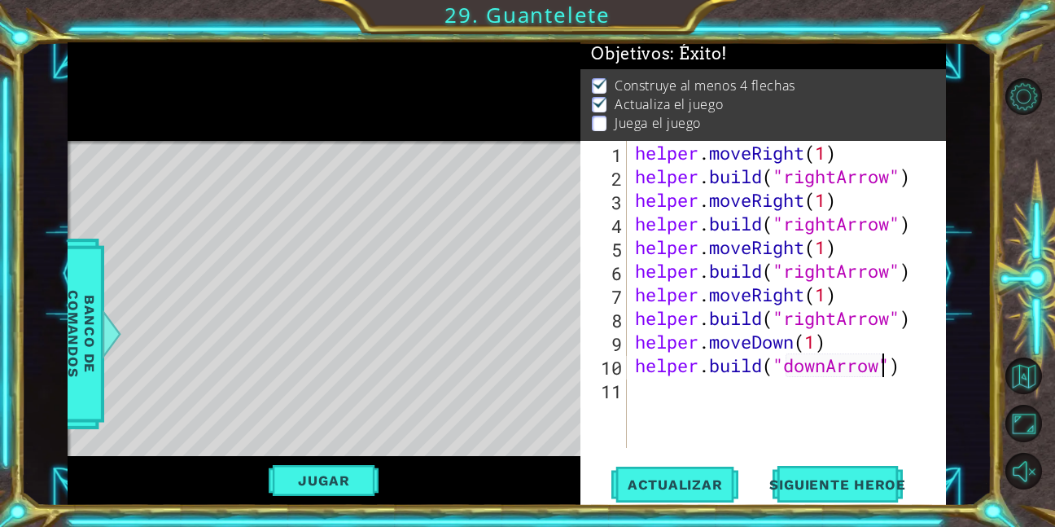
scroll to position [0, 11]
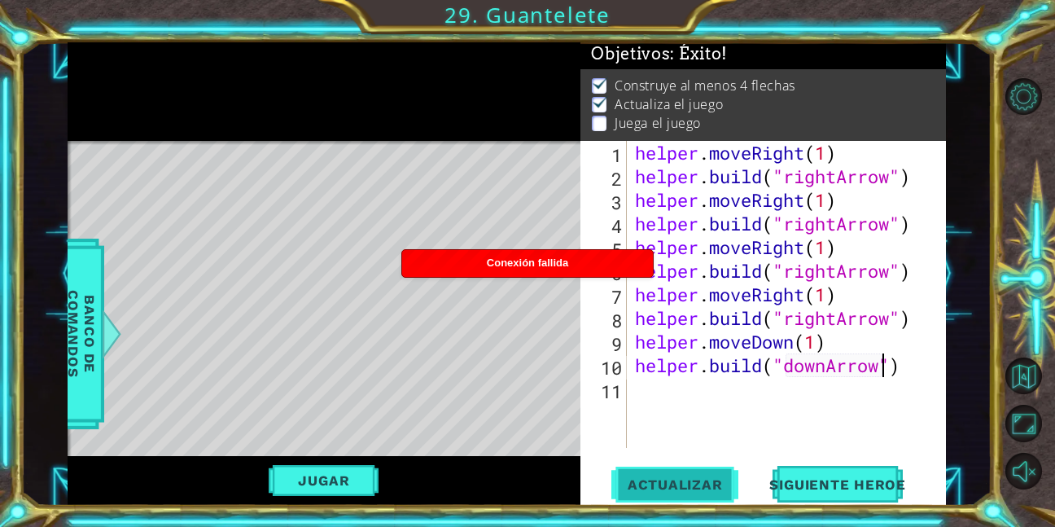
type textarea "[DOMAIN_NAME]("downArrow")"
click at [649, 476] on span "Actualizar" at bounding box center [676, 484] width 128 height 16
click at [656, 474] on button "Actualizar" at bounding box center [676, 484] width 128 height 37
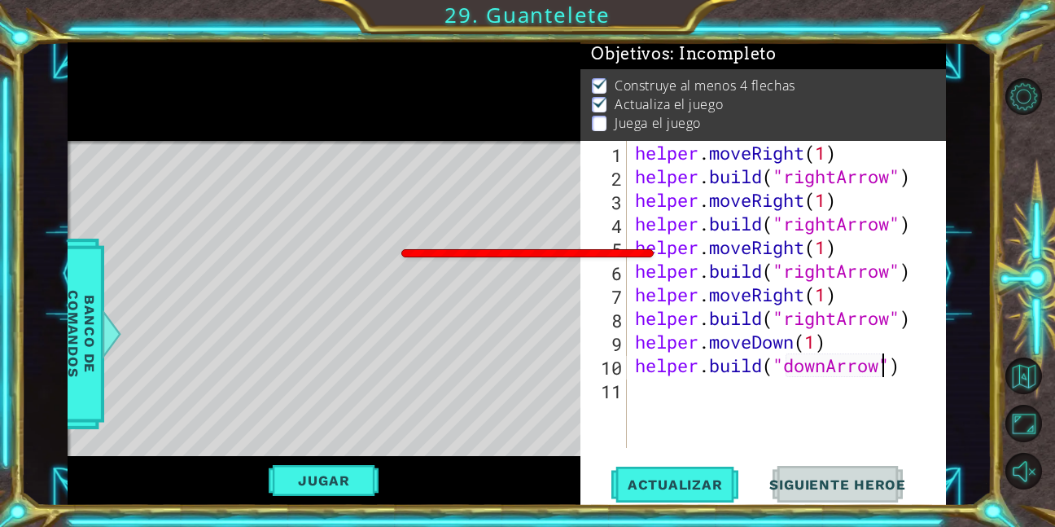
click at [716, 399] on div "helper . moveRight ( 1 ) helper . build ( "rightArrow" ) helper . moveRight ( 1…" at bounding box center [791, 318] width 319 height 354
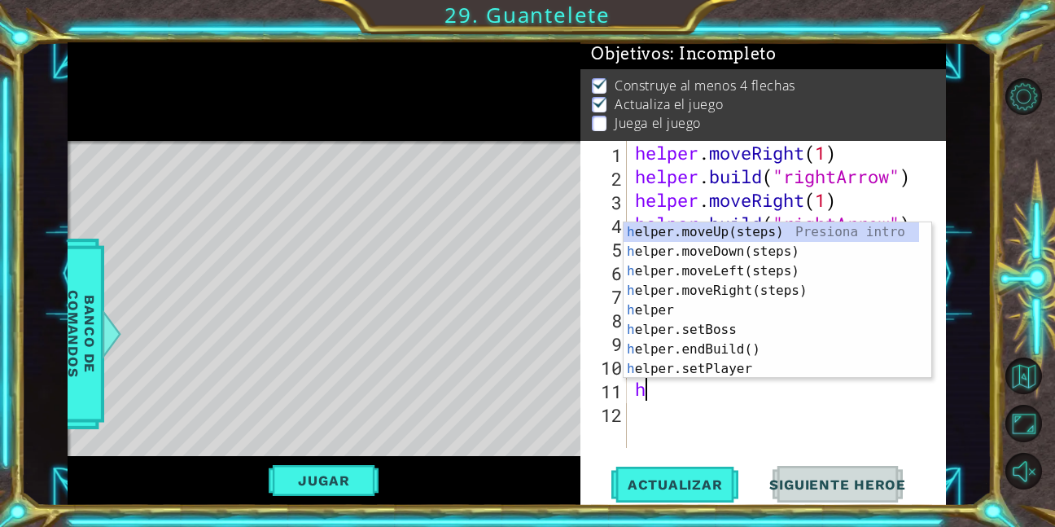
scroll to position [0, 0]
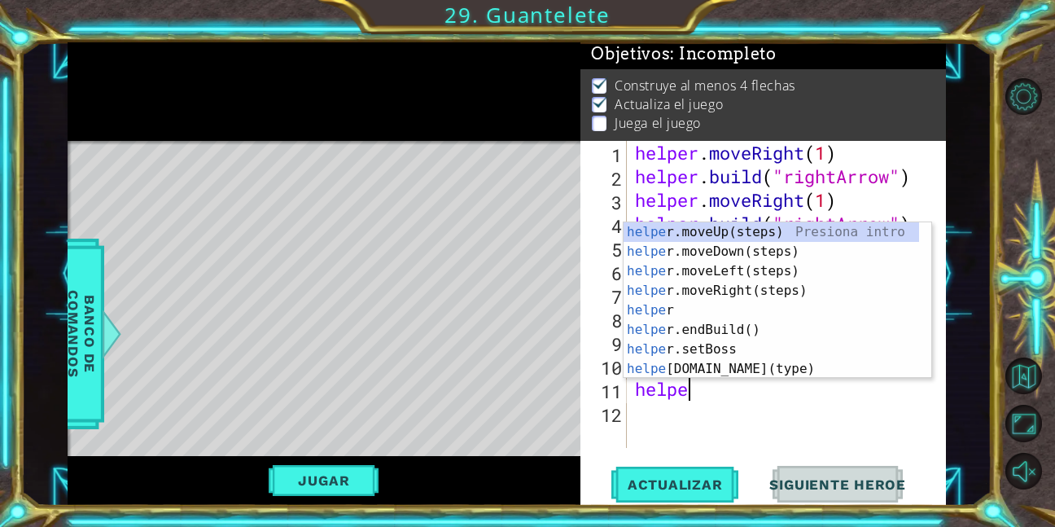
type textarea "helper"
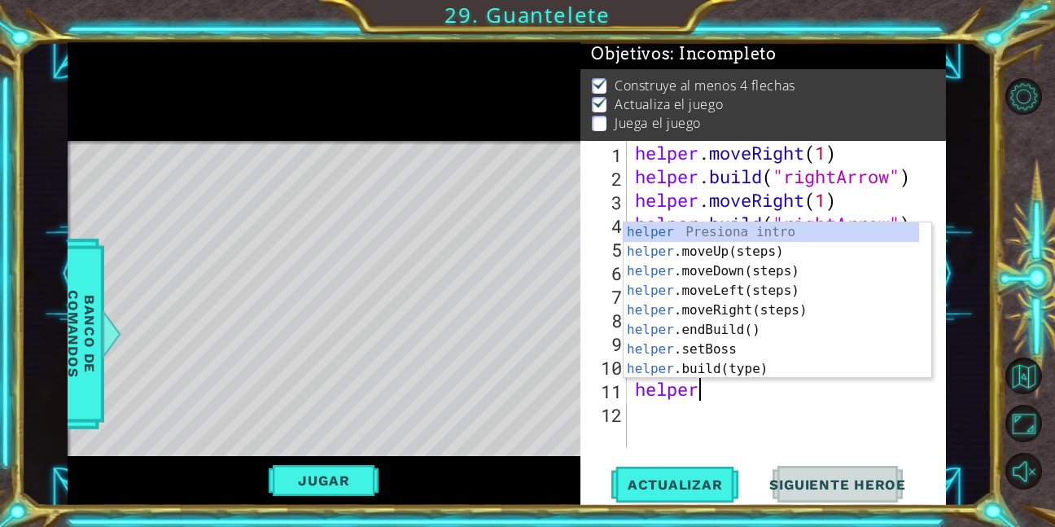
scroll to position [0, 2]
click at [729, 274] on div "helper Presiona intro helper .moveUp(steps) Presiona intro helper .moveDown(ste…" at bounding box center [772, 319] width 296 height 195
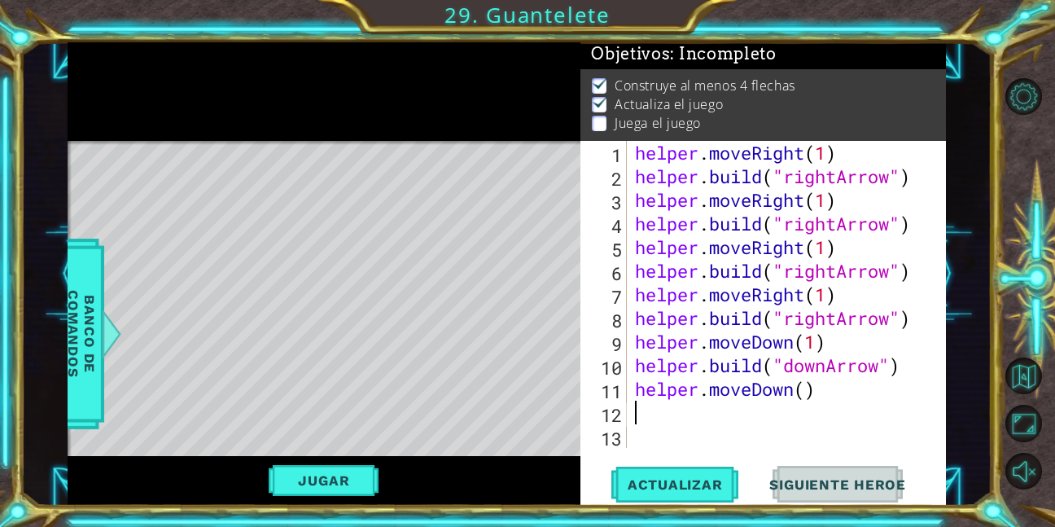
scroll to position [0, 0]
click at [809, 389] on div "helper . moveRight ( 1 ) helper . build ( "rightArrow" ) helper . moveRight ( 1…" at bounding box center [791, 318] width 319 height 354
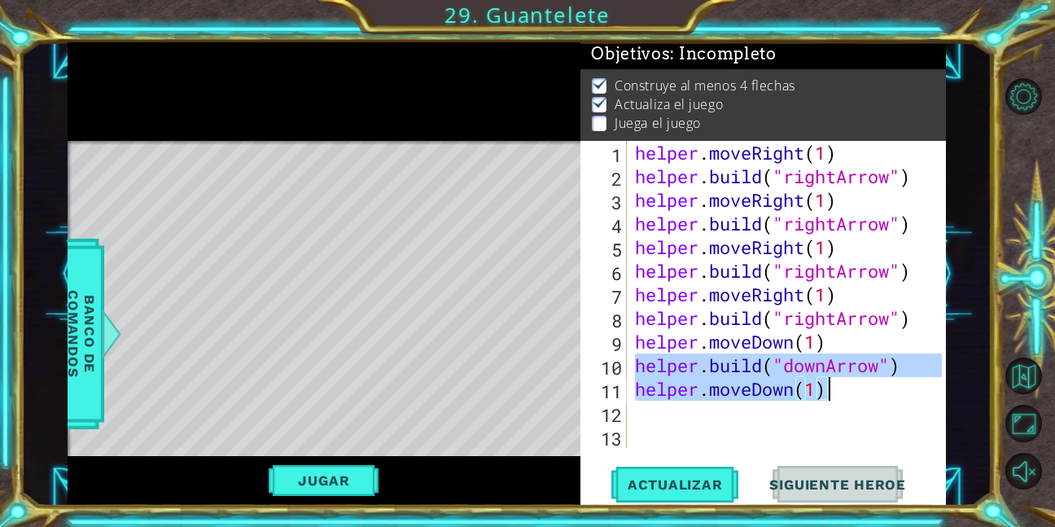
drag, startPoint x: 634, startPoint y: 369, endPoint x: 898, endPoint y: 389, distance: 264.6
click at [898, 389] on div "helper . moveRight ( 1 ) helper . build ( "rightArrow" ) helper . moveRight ( 1…" at bounding box center [791, 318] width 319 height 354
type textarea "[DOMAIN_NAME]("downArrow") helper.moveDown(1)"
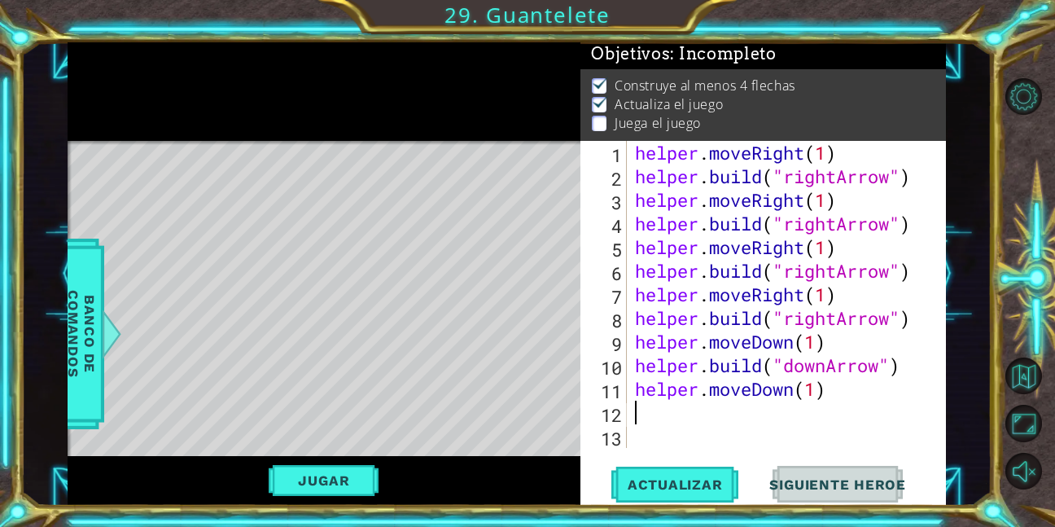
click at [678, 410] on div "helper . moveRight ( 1 ) helper . build ( "rightArrow" ) helper . moveRight ( 1…" at bounding box center [791, 318] width 319 height 354
paste textarea "helper.moveDown(1)"
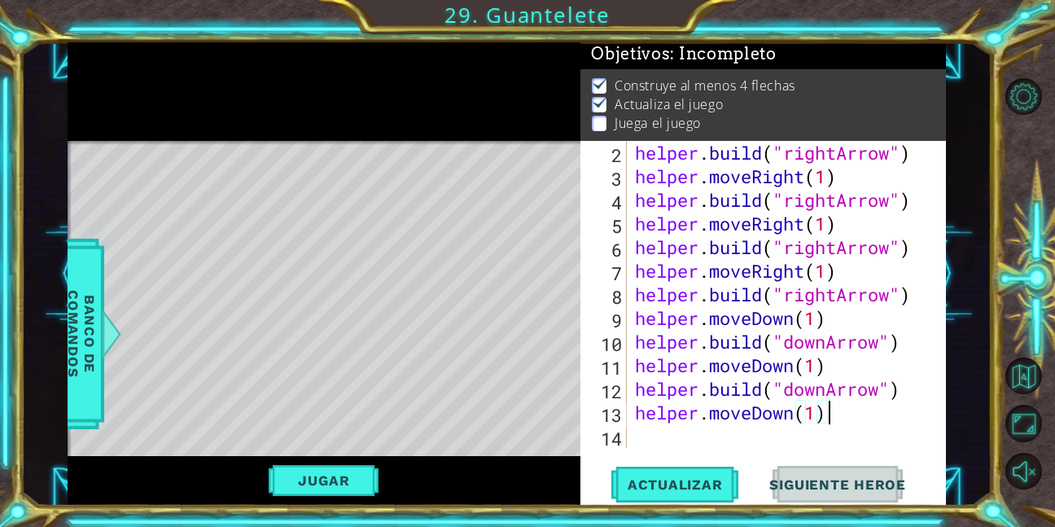
scroll to position [24, 0]
type textarea "helper.moveDown(1)"
click at [675, 489] on span "Actualizar" at bounding box center [676, 484] width 128 height 16
paste textarea "helper.moveDown(1)"
type textarea "helper.moveDown(1)"
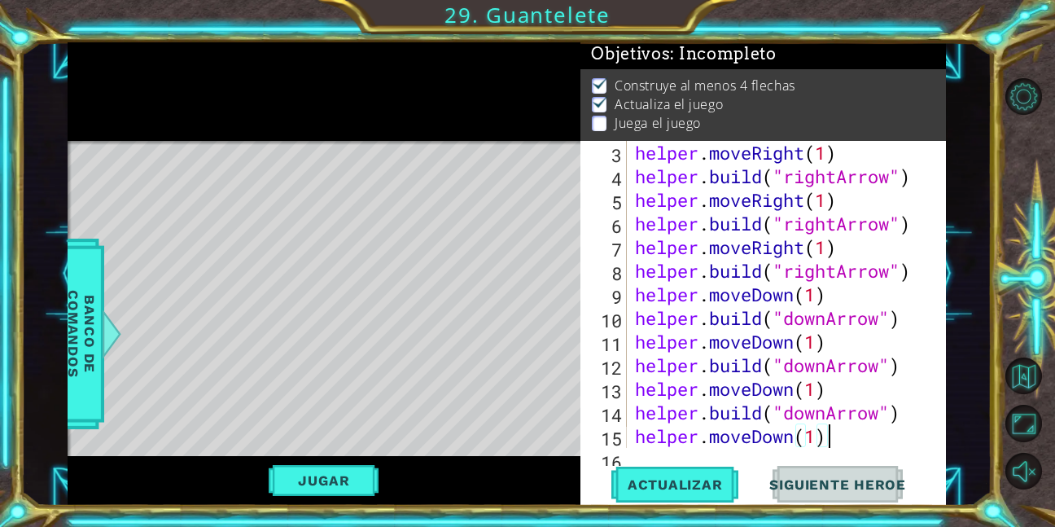
scroll to position [71, 0]
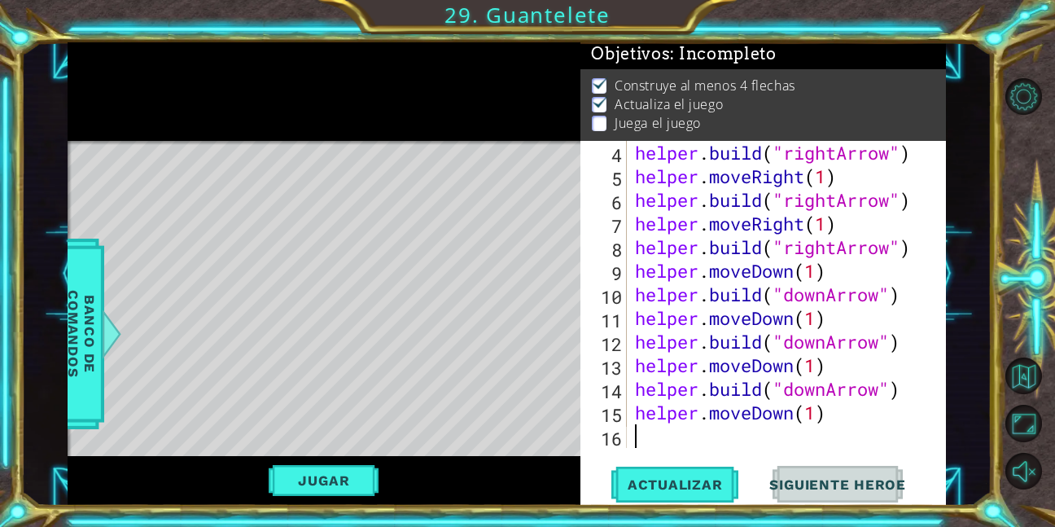
click at [717, 435] on div "helper . build ( "rightArrow" ) helper . moveRight ( 1 ) helper . build ( "righ…" at bounding box center [785, 318] width 306 height 354
click at [662, 481] on span "Actualizar" at bounding box center [676, 484] width 128 height 16
click at [832, 419] on div "helper . build ( "rightArrow" ) helper . moveRight ( 1 ) helper . build ( "righ…" at bounding box center [785, 318] width 306 height 354
click at [903, 397] on div "helper . build ( "rightArrow" ) helper . moveRight ( 1 ) helper . build ( "righ…" at bounding box center [785, 318] width 306 height 354
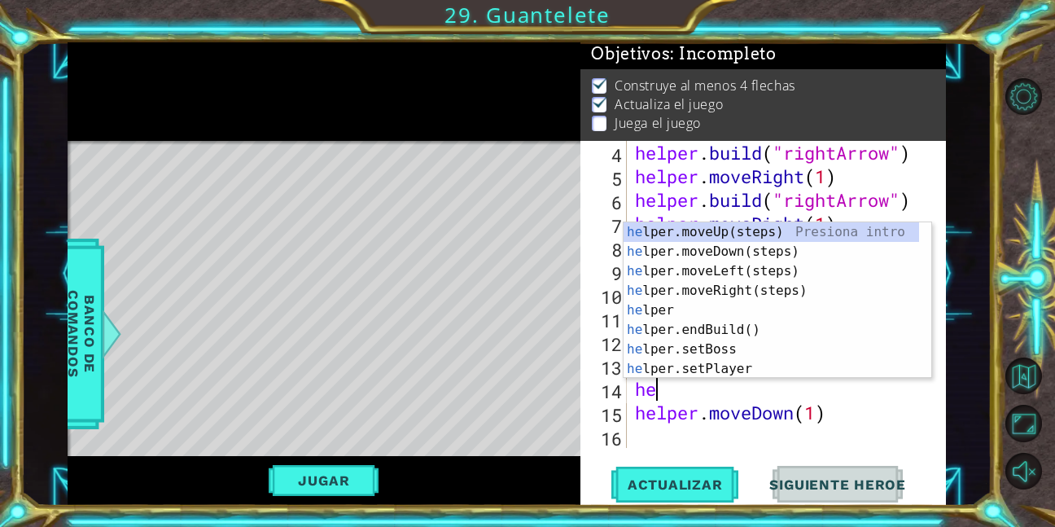
type textarea "h"
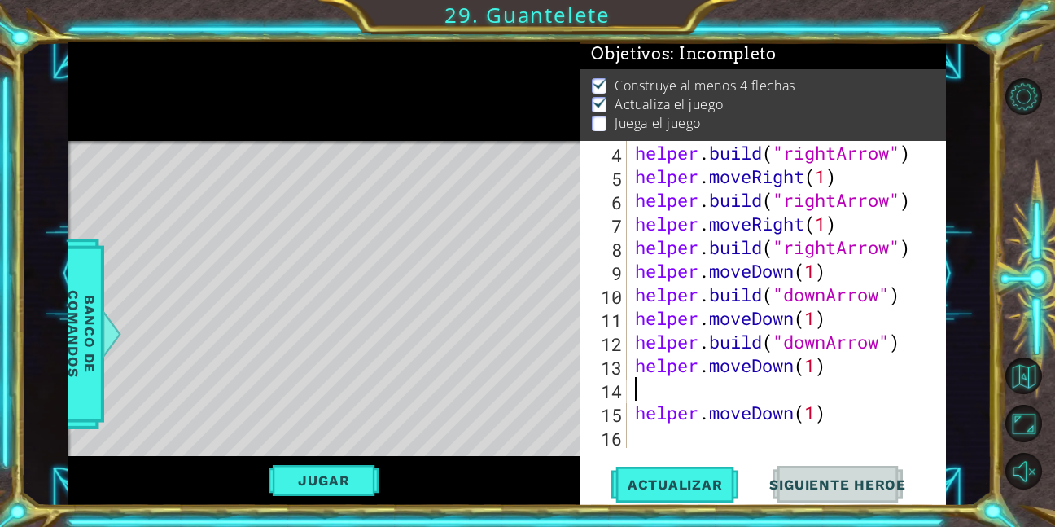
click at [859, 412] on div "helper . build ( "rightArrow" ) helper . moveRight ( 1 ) helper . build ( "righ…" at bounding box center [785, 318] width 306 height 354
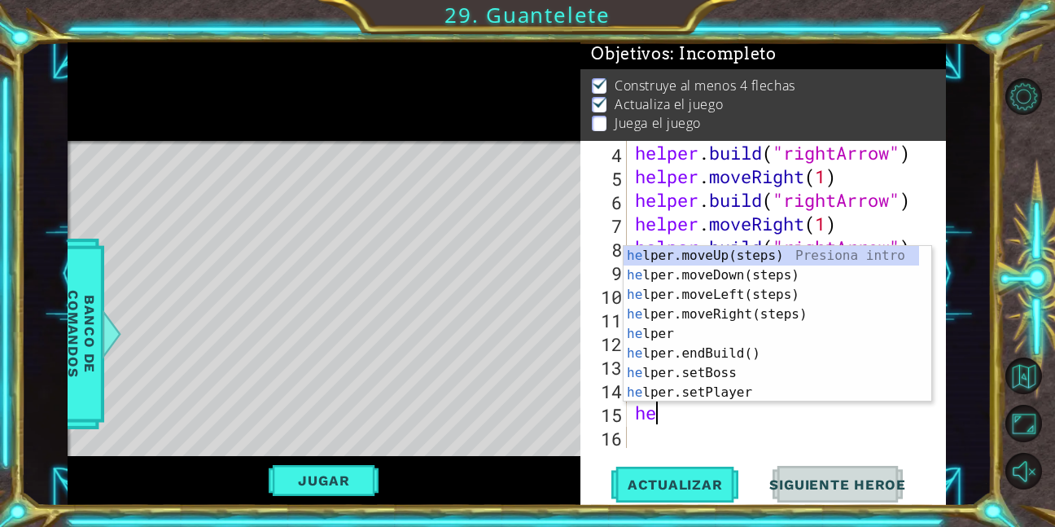
type textarea "h"
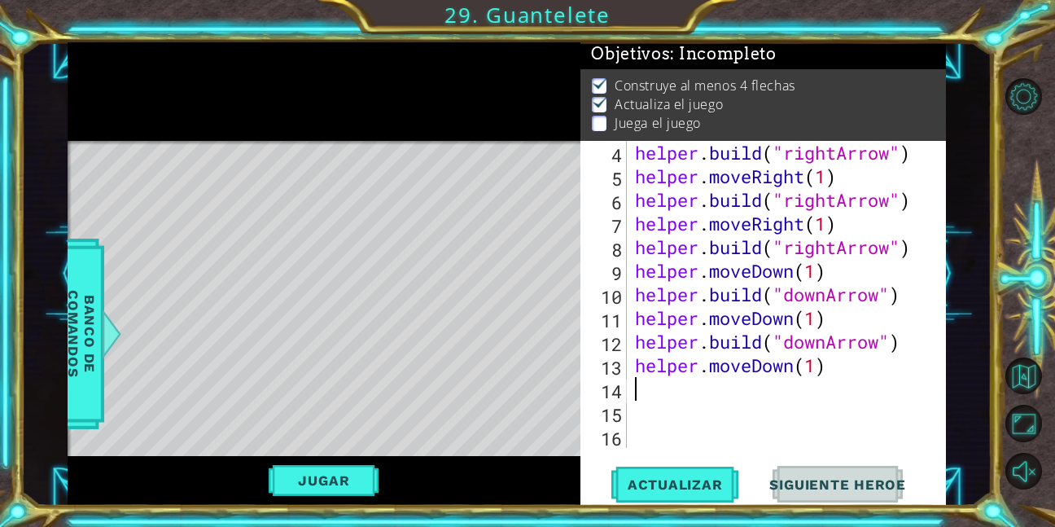
click at [820, 393] on div "helper . build ( "rightArrow" ) helper . moveRight ( 1 ) helper . build ( "righ…" at bounding box center [785, 318] width 306 height 354
click at [709, 485] on span "Actualizar" at bounding box center [676, 484] width 128 height 16
click at [670, 472] on button "Actualizar" at bounding box center [676, 484] width 128 height 37
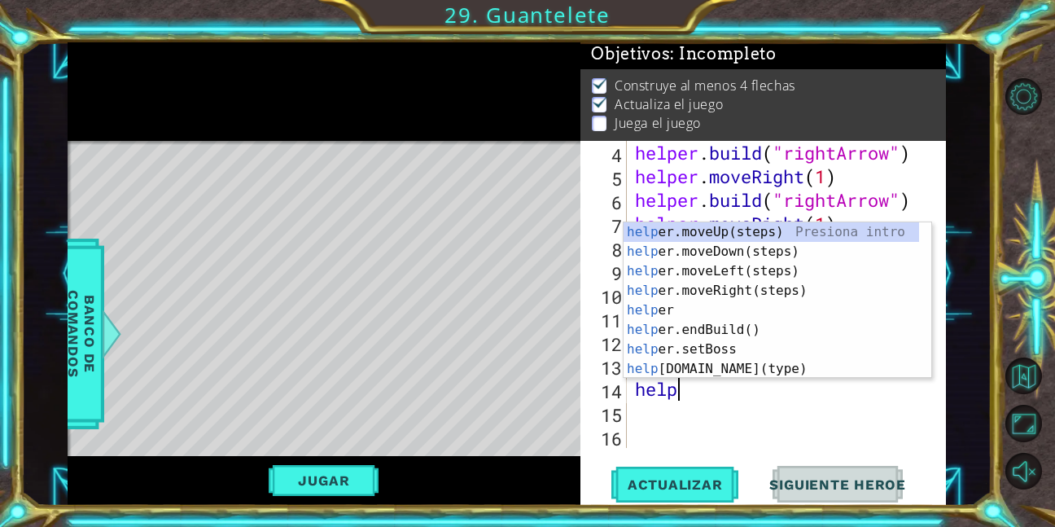
type textarea "helper"
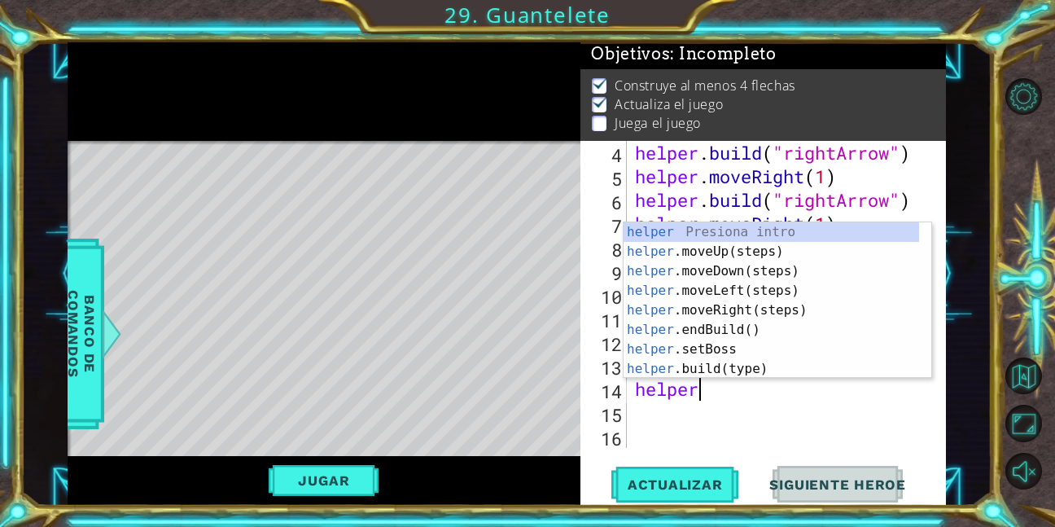
scroll to position [0, 2]
click at [761, 310] on div "helper Presiona intro helper .moveUp(steps) Presiona intro helper .moveDown(ste…" at bounding box center [772, 319] width 296 height 195
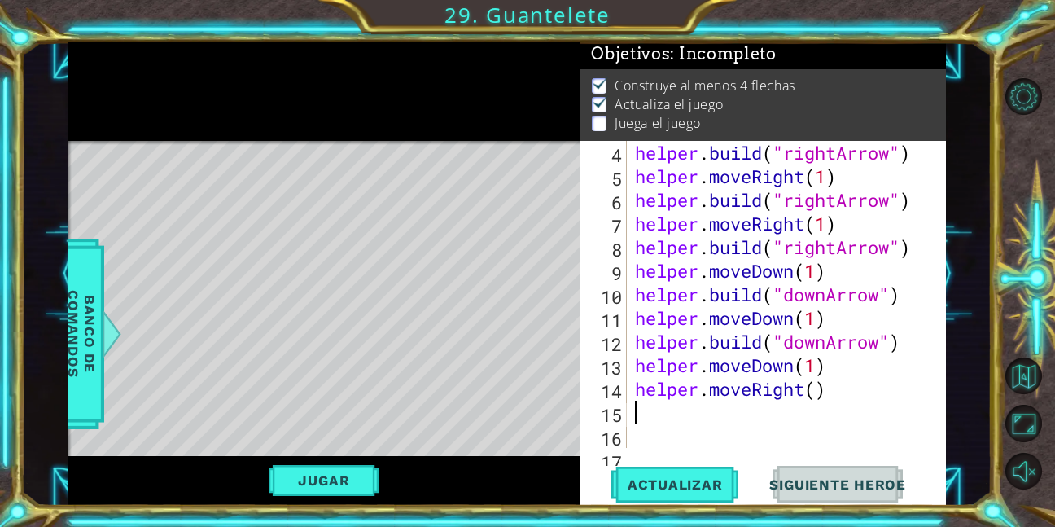
scroll to position [0, 0]
click at [814, 400] on div "helper . build ( "rightArrow" ) helper . moveRight ( 1 ) helper . build ( "righ…" at bounding box center [785, 318] width 306 height 354
type textarea "helper.moveRight(1)"
click at [750, 410] on div "helper . build ( "rightArrow" ) helper . moveRight ( 1 ) helper . build ( "righ…" at bounding box center [785, 318] width 306 height 354
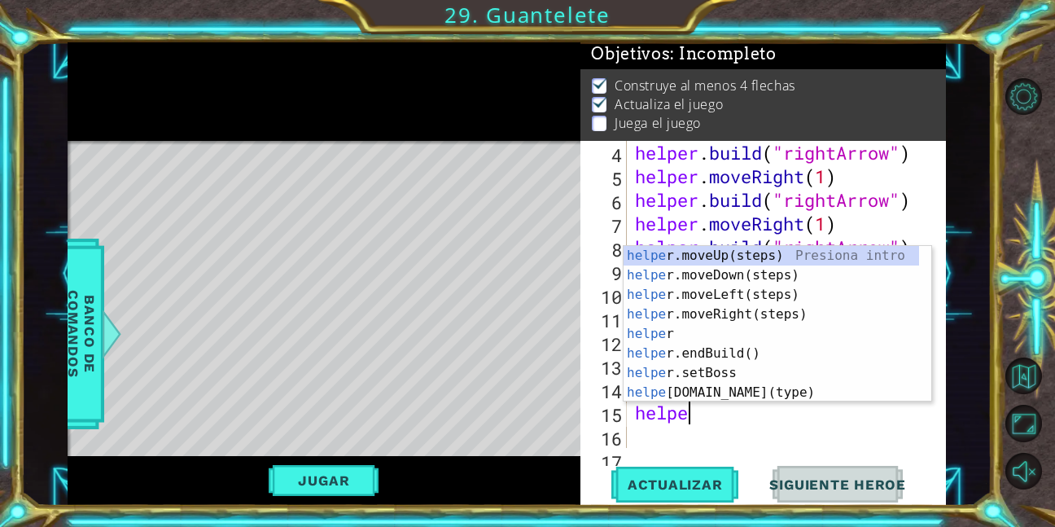
scroll to position [0, 2]
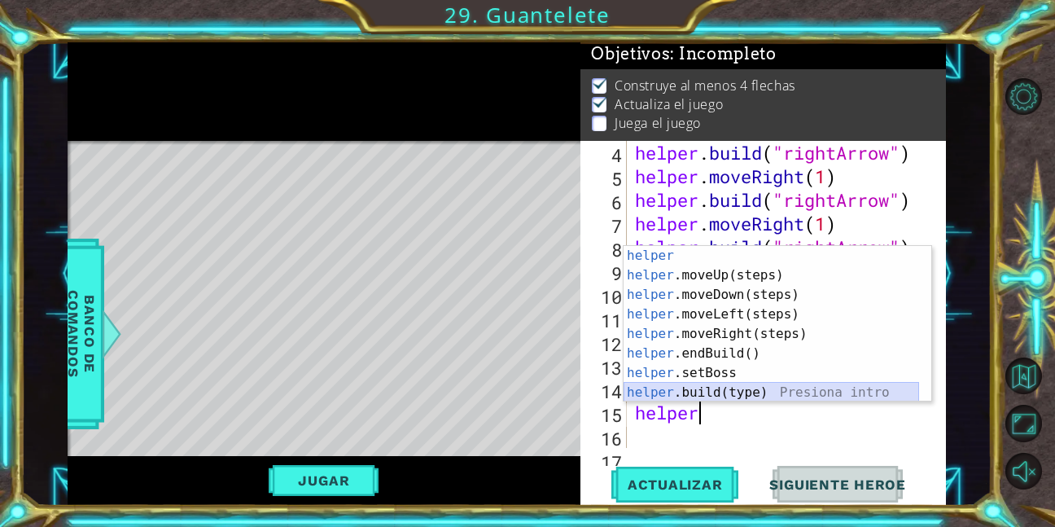
click at [739, 396] on div "helper Presiona intro helper .moveUp(steps) Presiona intro helper .moveDown(ste…" at bounding box center [772, 343] width 296 height 195
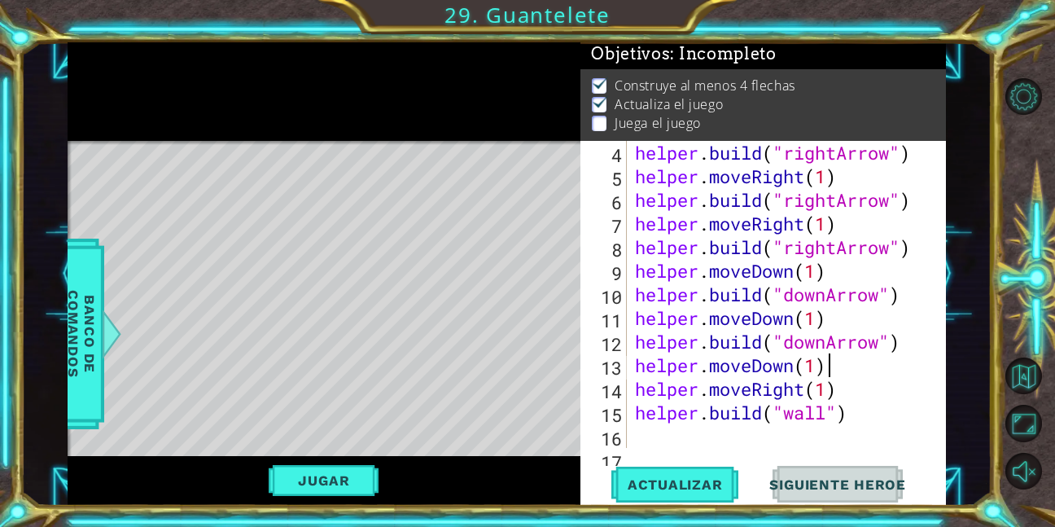
click at [828, 364] on div "helper . build ( "rightArrow" ) helper . moveRight ( 1 ) helper . build ( "righ…" at bounding box center [785, 318] width 306 height 354
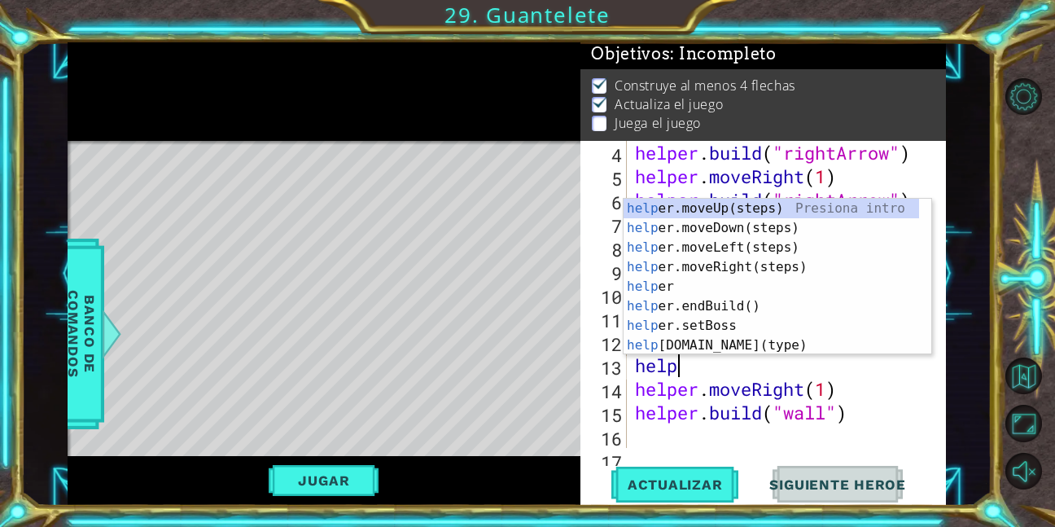
type textarea "h"
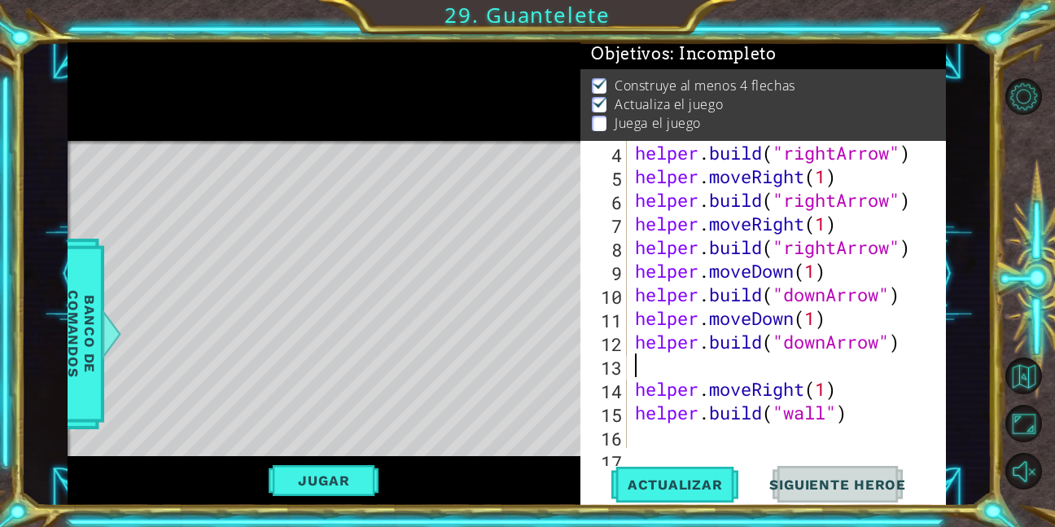
scroll to position [0, 0]
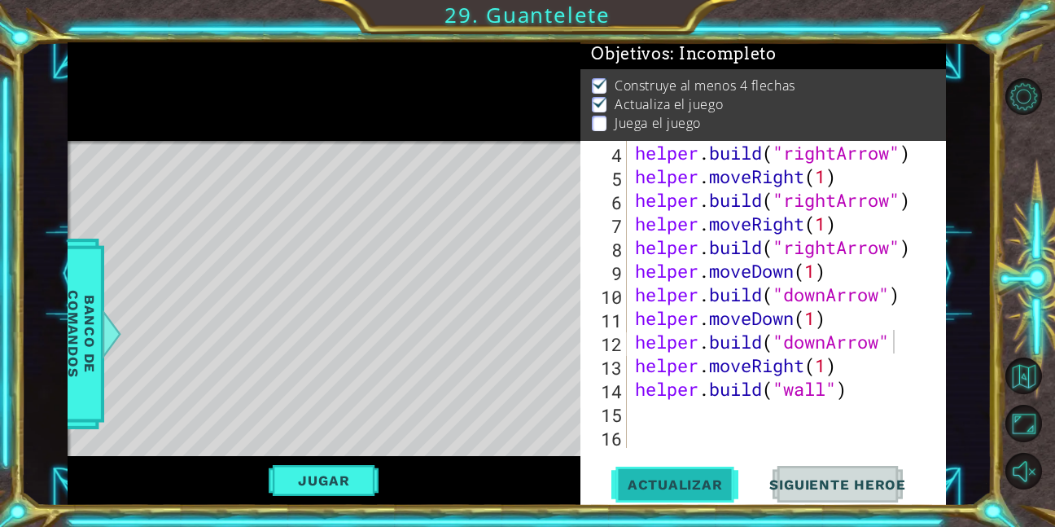
click at [676, 498] on button "Actualizar" at bounding box center [676, 484] width 128 height 37
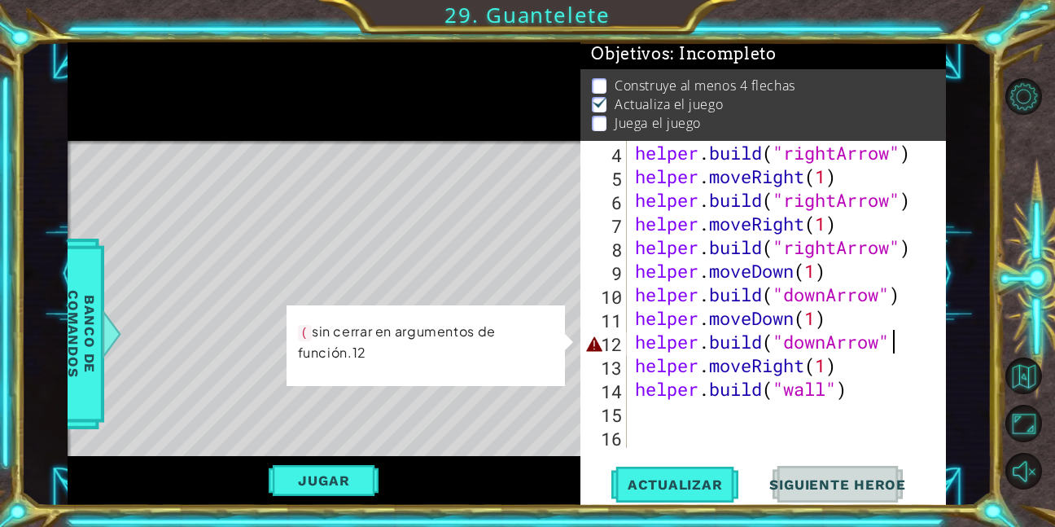
drag, startPoint x: 1054, startPoint y: 357, endPoint x: 81, endPoint y: 103, distance: 1004.8
click at [81, 103] on div at bounding box center [325, 91] width 514 height 99
click at [895, 342] on div "helper . build ( "rightArrow" ) helper . moveRight ( 1 ) helper . build ( "righ…" at bounding box center [785, 318] width 306 height 354
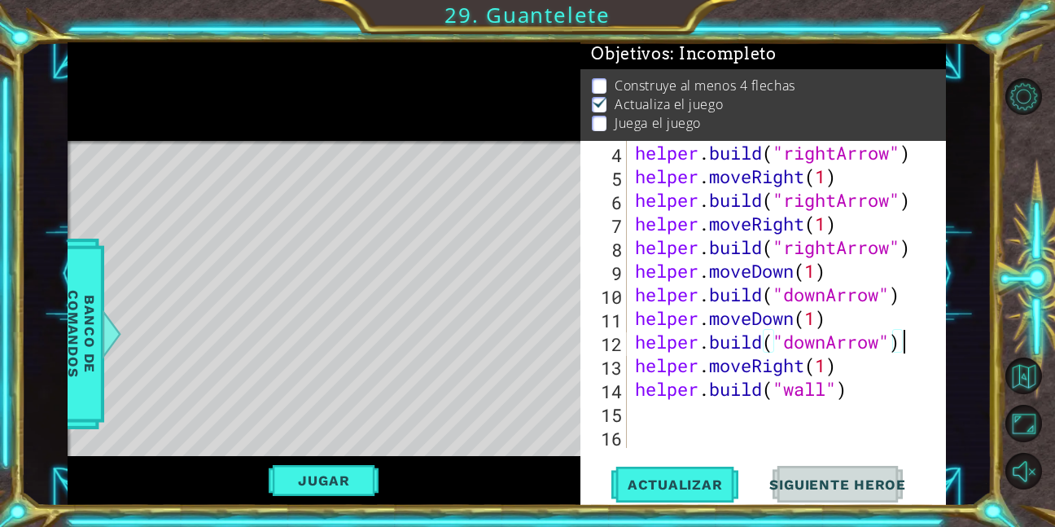
scroll to position [0, 11]
click at [722, 489] on span "Actualizar" at bounding box center [676, 484] width 128 height 16
click at [831, 391] on div "helper . build ( "rightArrow" ) helper . moveRight ( 1 ) helper . build ( "righ…" at bounding box center [785, 318] width 306 height 354
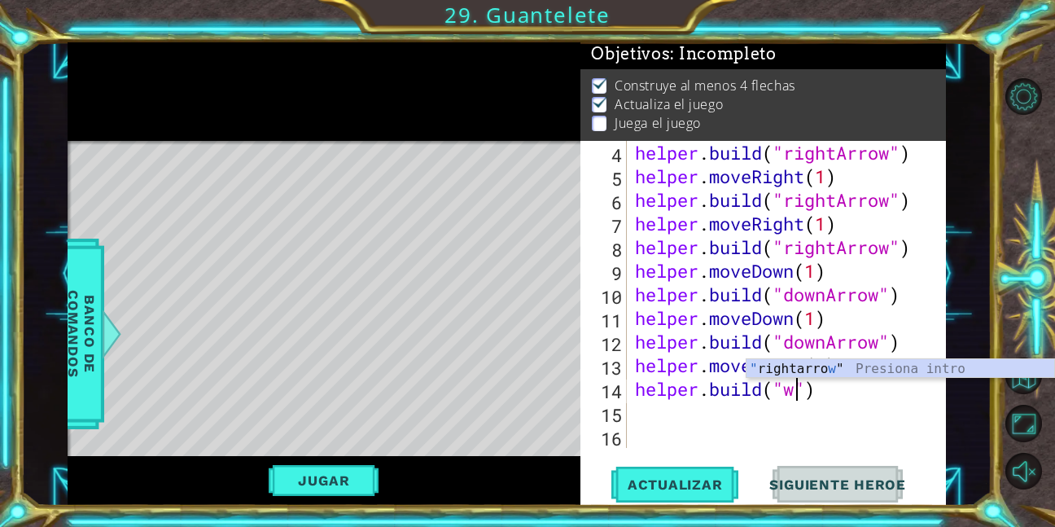
type textarea "[DOMAIN_NAME]("")"
click at [898, 423] on div "helper . build ( "rightArrow" ) helper . moveRight ( 1 ) helper . build ( "righ…" at bounding box center [785, 318] width 306 height 354
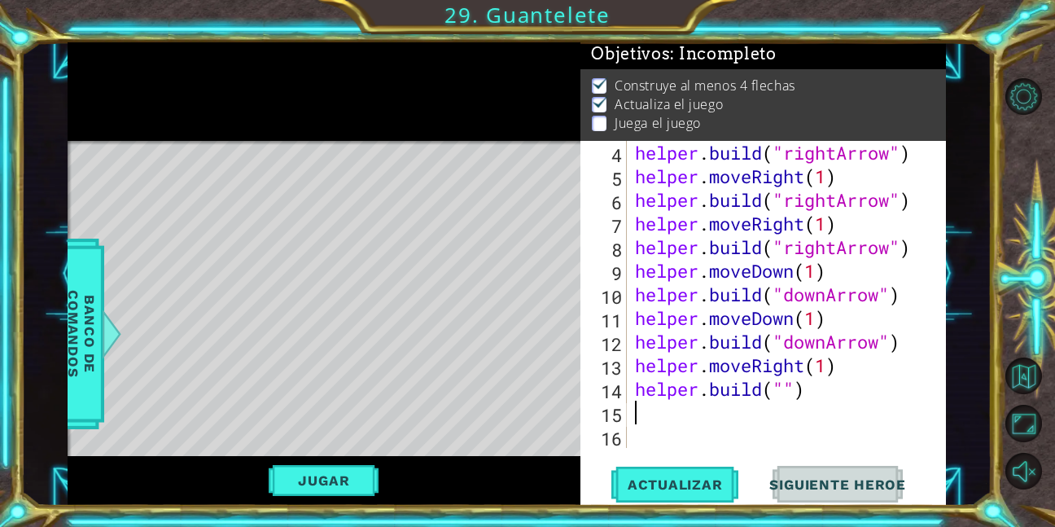
click at [861, 386] on div "helper . build ( "rightArrow" ) helper . moveRight ( 1 ) helper . build ( "righ…" at bounding box center [785, 318] width 306 height 354
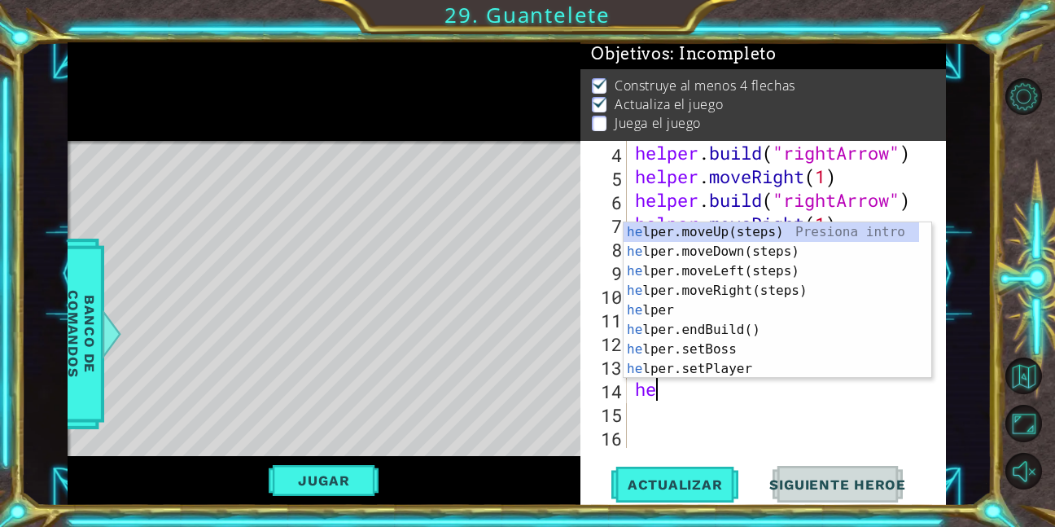
type textarea "h"
type textarea "hel"
click at [792, 253] on div "hel per.moveUp(steps) Presiona intro hel per.moveDown(steps) Presiona intro hel…" at bounding box center [772, 319] width 296 height 195
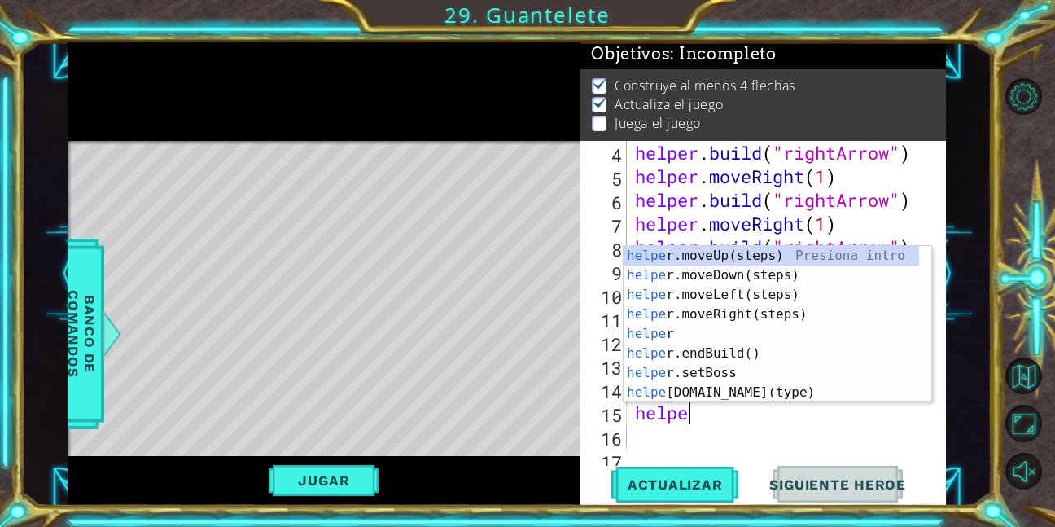
scroll to position [0, 2]
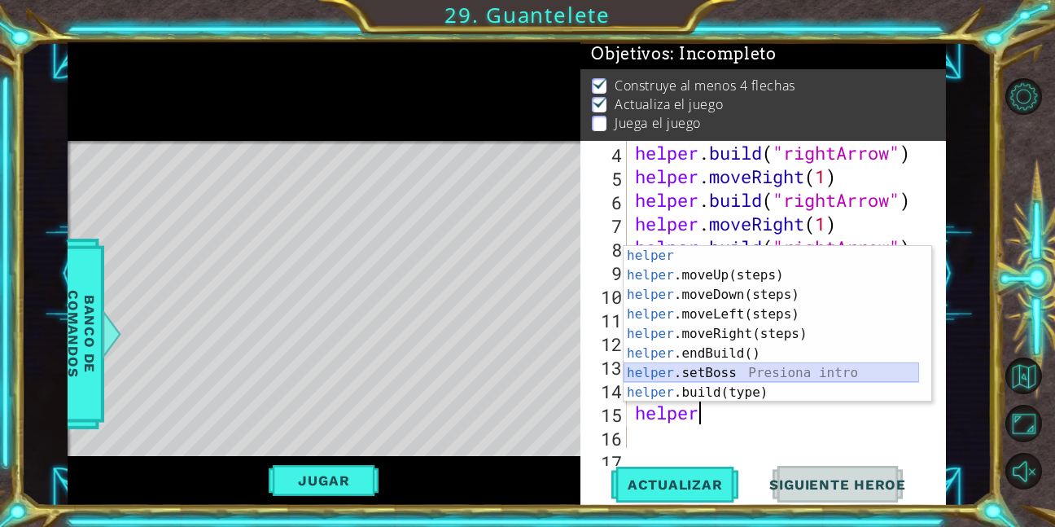
click at [728, 383] on div "helper Presiona intro helper .moveUp(steps) Presiona intro helper .moveDown(ste…" at bounding box center [772, 343] width 296 height 195
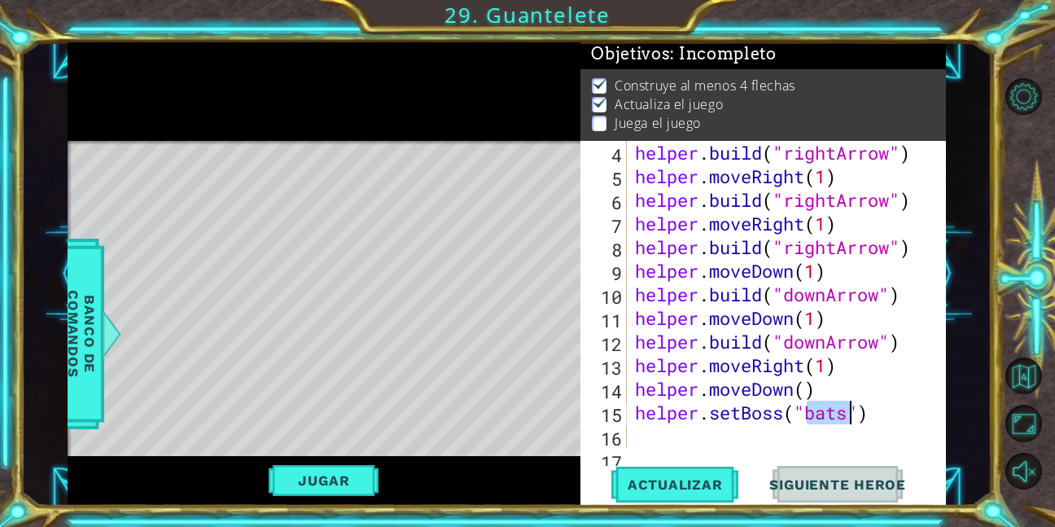
click at [900, 405] on div "helper . build ( "rightArrow" ) helper . moveRight ( 1 ) helper . build ( "righ…" at bounding box center [785, 318] width 306 height 354
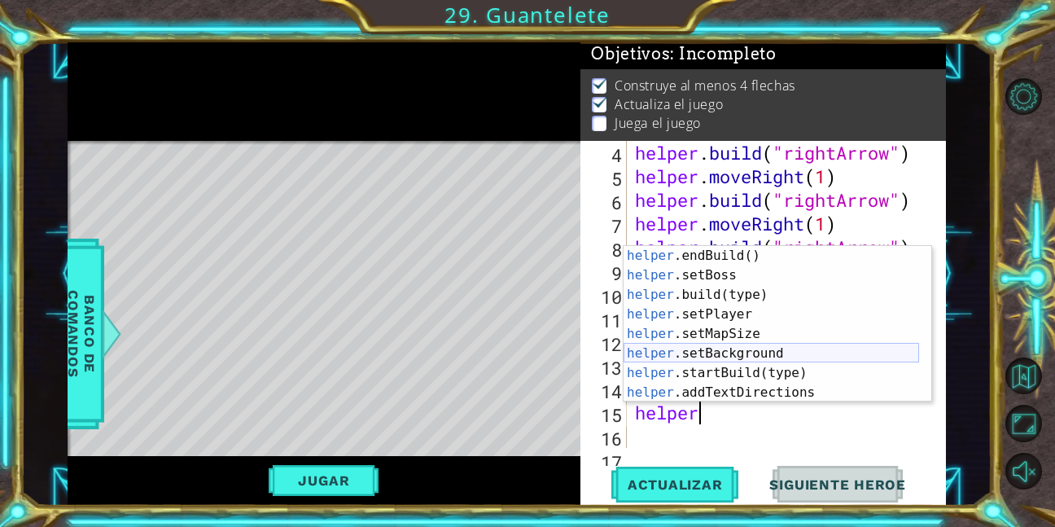
scroll to position [98, 0]
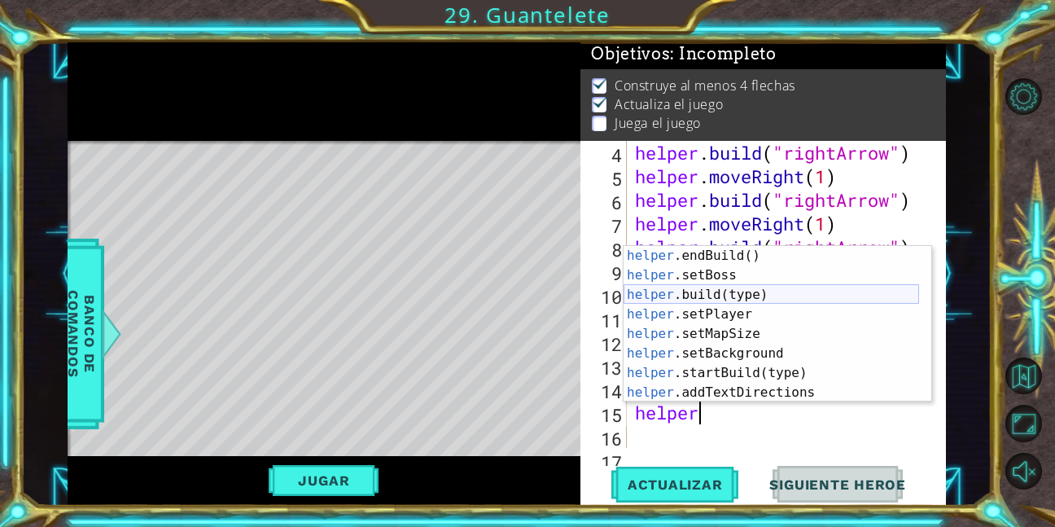
click at [731, 293] on div "helper .endBuild() Presiona intro helper .setBoss Presiona intro helper .build(…" at bounding box center [772, 343] width 296 height 195
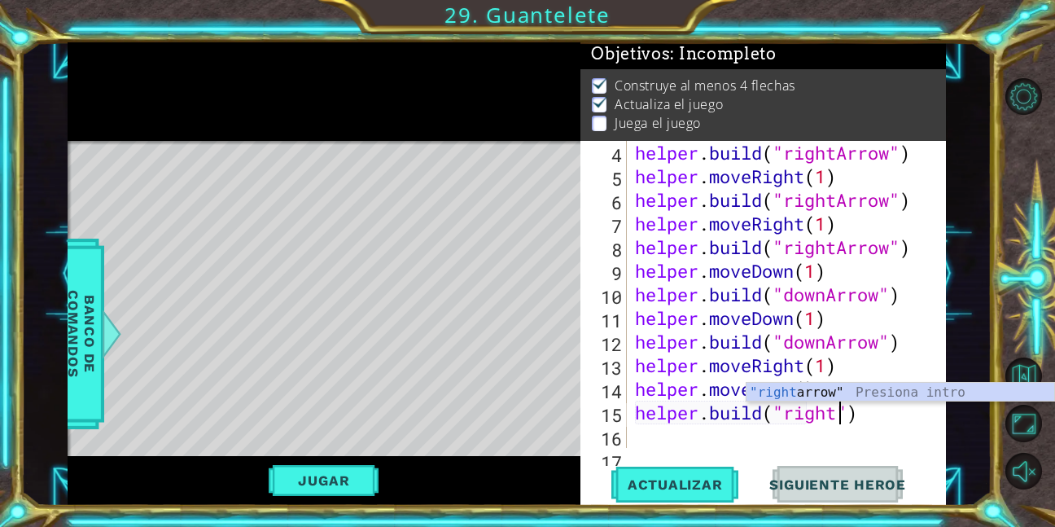
scroll to position [0, 10]
click at [875, 391] on div ""right arrow" Presiona intro" at bounding box center [901, 412] width 308 height 59
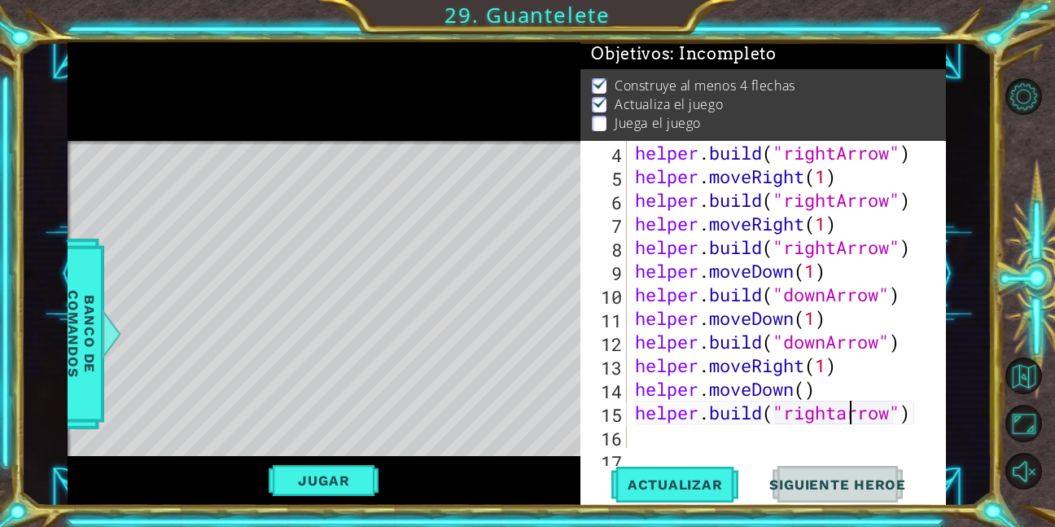
click at [852, 423] on div "helper . build ( "rightArrow" ) helper . moveRight ( 1 ) helper . build ( "righ…" at bounding box center [785, 318] width 306 height 354
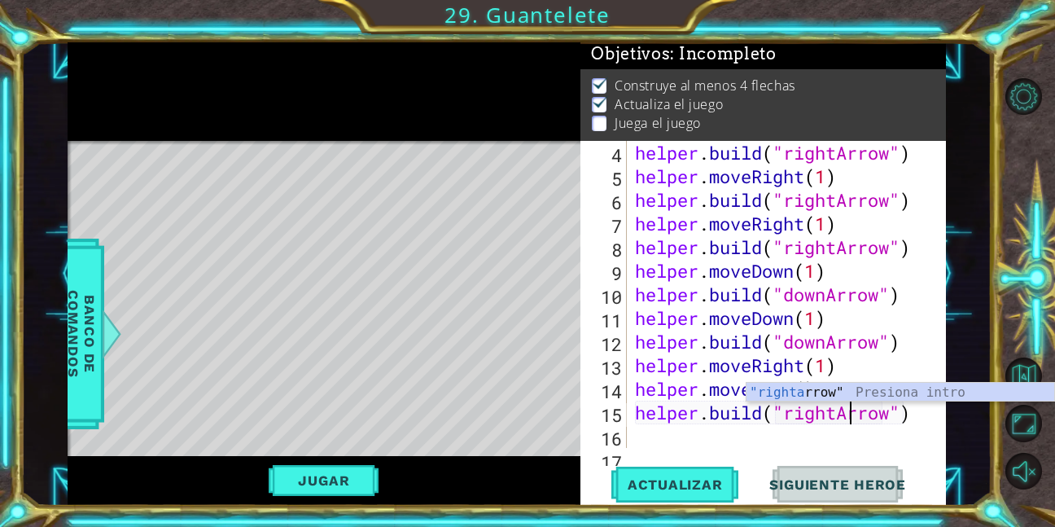
scroll to position [0, 11]
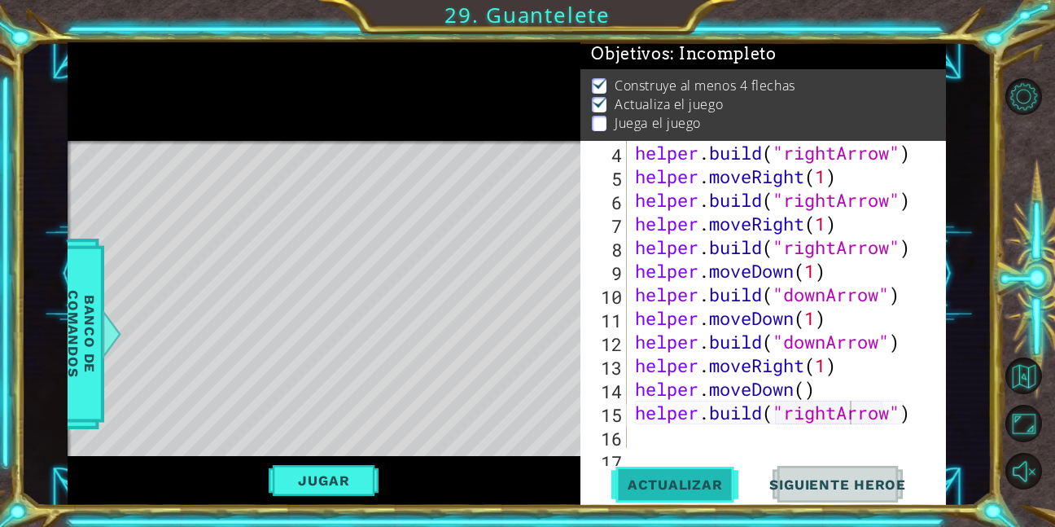
click at [684, 489] on span "Actualizar" at bounding box center [676, 484] width 128 height 16
click at [823, 394] on div "helper . build ( "rightArrow" ) helper . moveRight ( 1 ) helper . build ( "righ…" at bounding box center [785, 318] width 306 height 354
click at [804, 390] on div "helper . build ( "rightArrow" ) helper . moveRight ( 1 ) helper . build ( "righ…" at bounding box center [785, 318] width 306 height 354
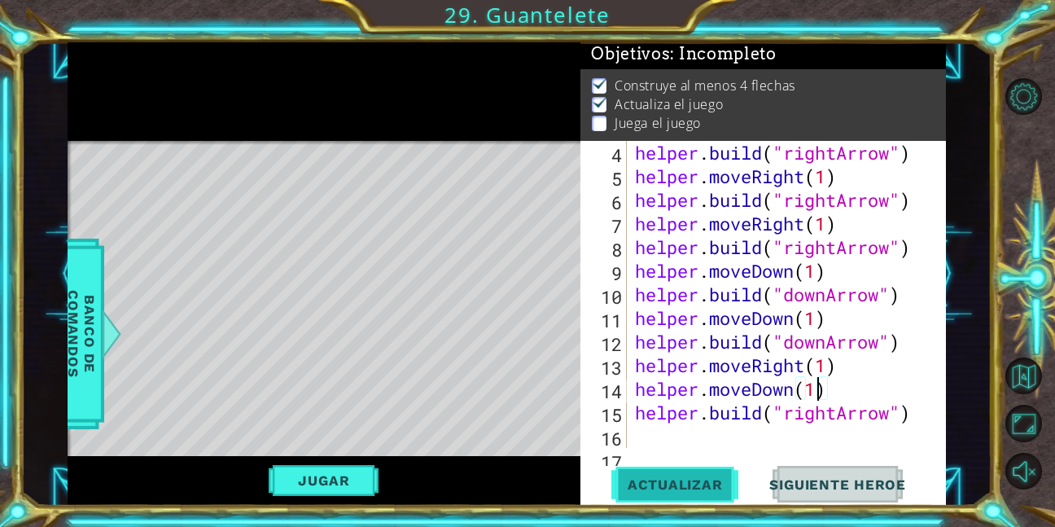
type textarea "helper.moveDown(1)"
click at [718, 482] on span "Actualizar" at bounding box center [676, 484] width 128 height 16
click at [655, 489] on span "Actualizar" at bounding box center [676, 484] width 128 height 16
click at [644, 480] on span "Actualizar" at bounding box center [676, 484] width 128 height 16
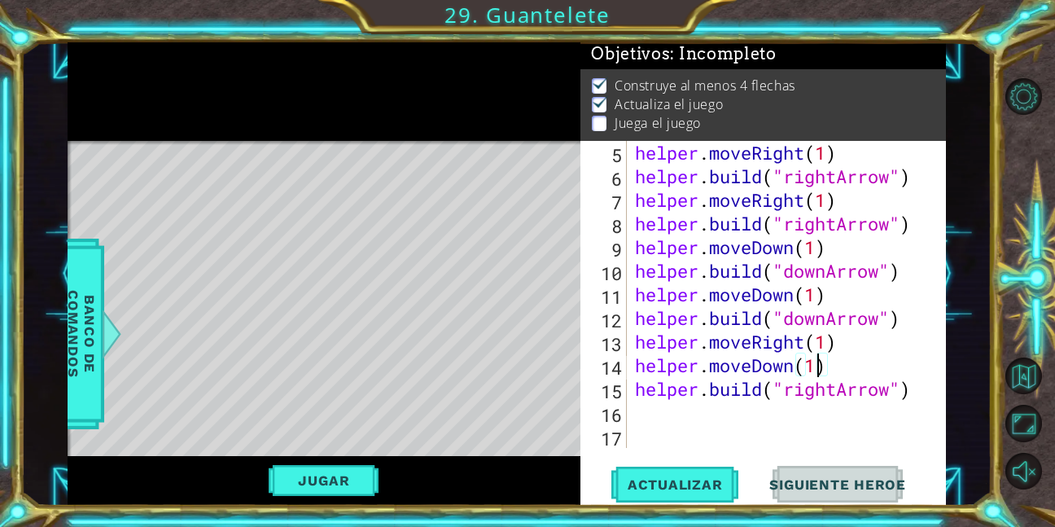
scroll to position [94, 0]
click at [356, 472] on button "Jugar" at bounding box center [324, 480] width 110 height 31
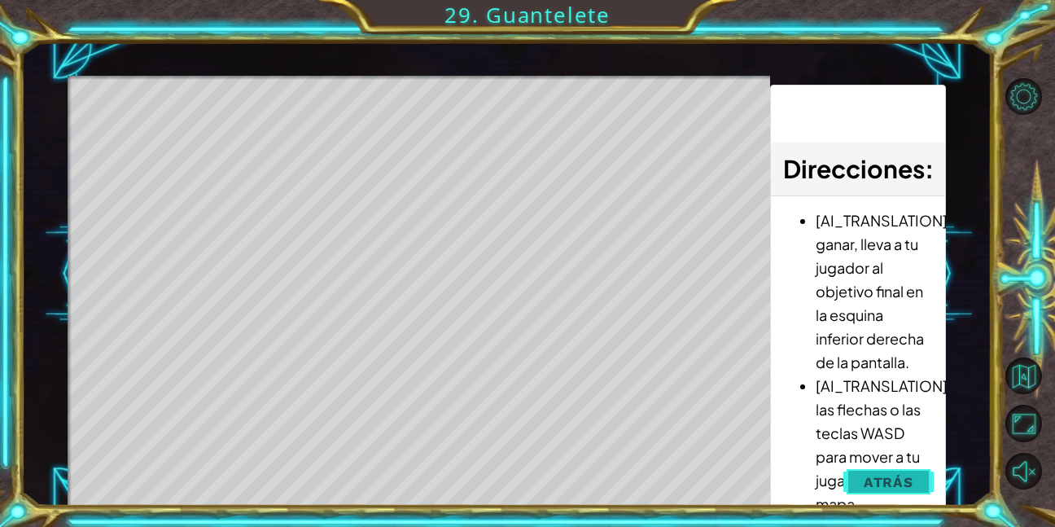
click at [878, 481] on span "Atrás" at bounding box center [889, 482] width 50 height 16
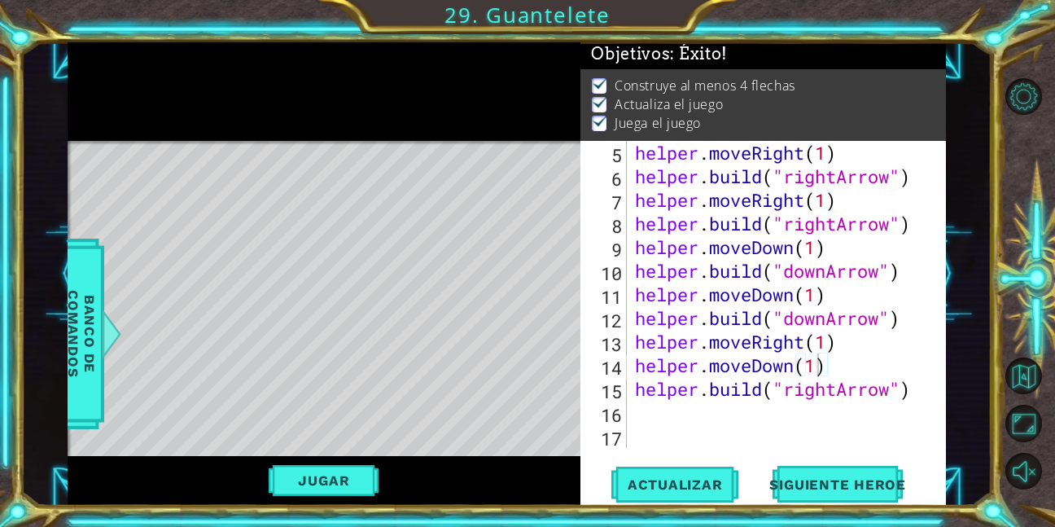
scroll to position [0, 0]
click at [656, 412] on div "helper . moveRight ( 1 ) helper . build ( "rightArrow" ) helper . moveRight ( 1…" at bounding box center [785, 318] width 306 height 354
click at [305, 494] on button "Jugar" at bounding box center [324, 480] width 110 height 31
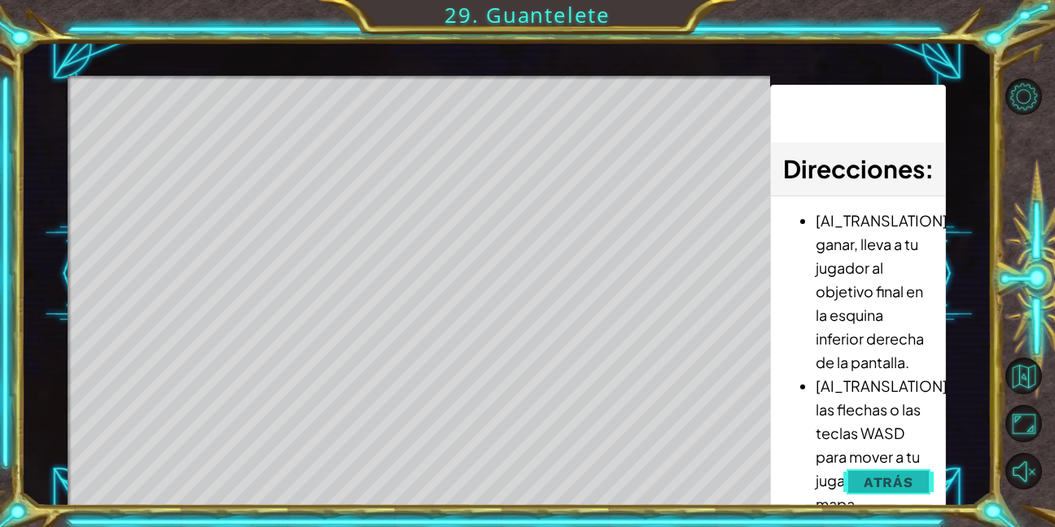
click at [848, 490] on button "Atrás" at bounding box center [889, 482] width 90 height 33
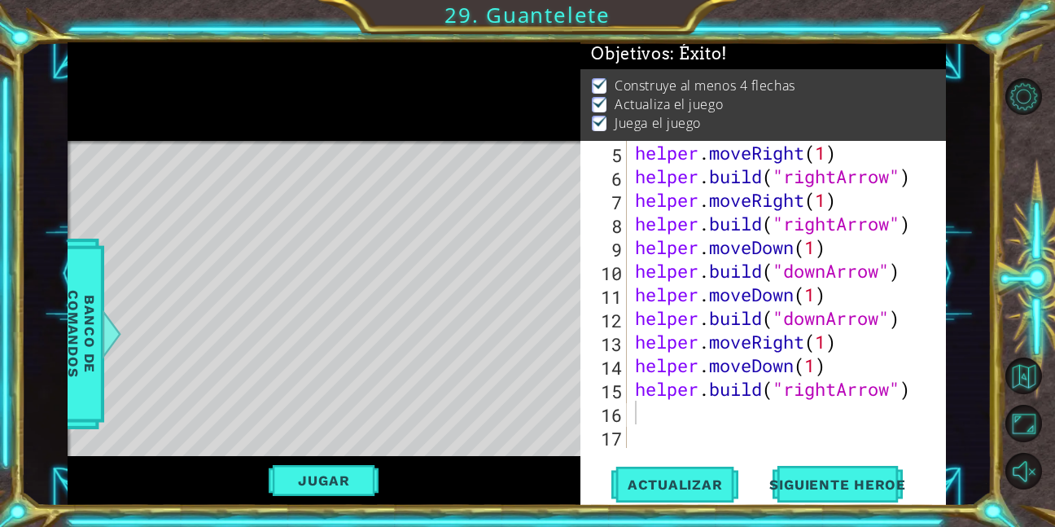
click at [699, 416] on div "helper . moveRight ( 1 ) helper . build ( "rightArrow" ) helper . moveRight ( 1…" at bounding box center [785, 318] width 306 height 354
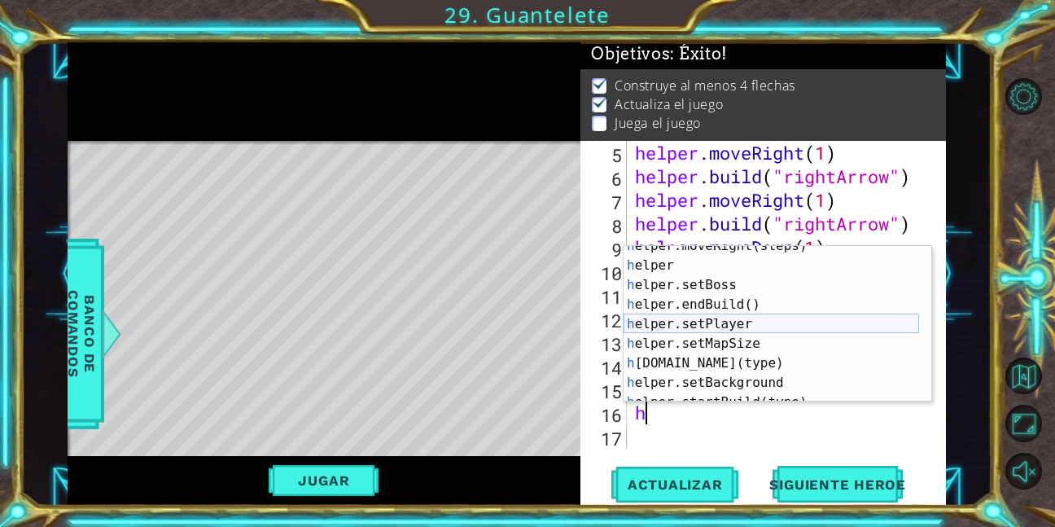
scroll to position [68, 0]
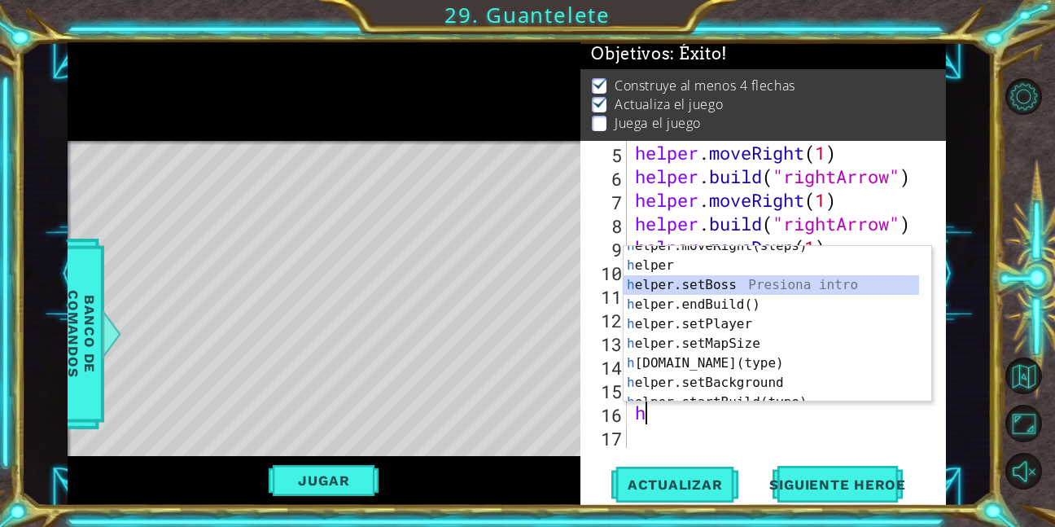
click at [730, 290] on div "h elper.moveRight(steps) Presiona intro h elper Presiona intro h elper.setBoss …" at bounding box center [772, 333] width 296 height 195
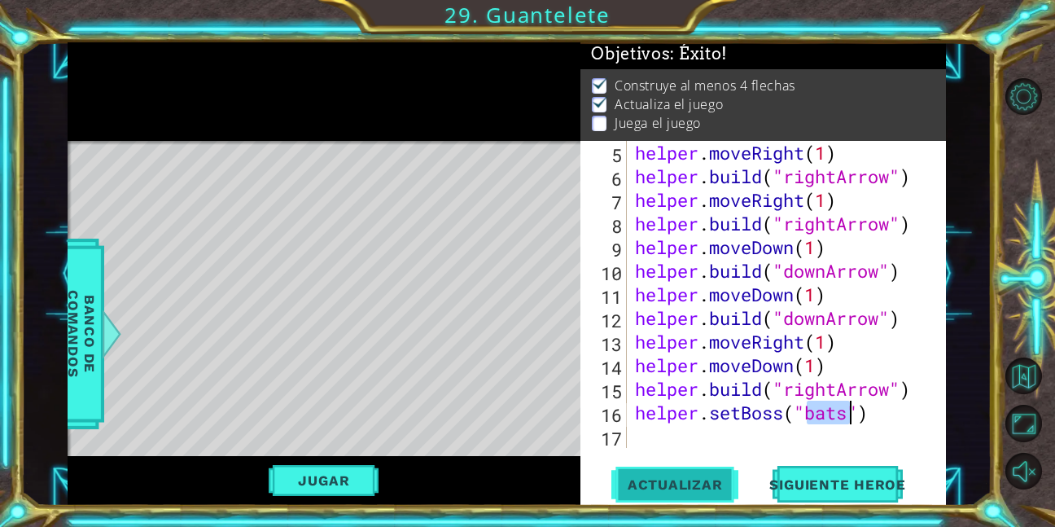
type textarea "helper.setBoss("bats")"
click at [708, 479] on span "Actualizar" at bounding box center [676, 484] width 128 height 16
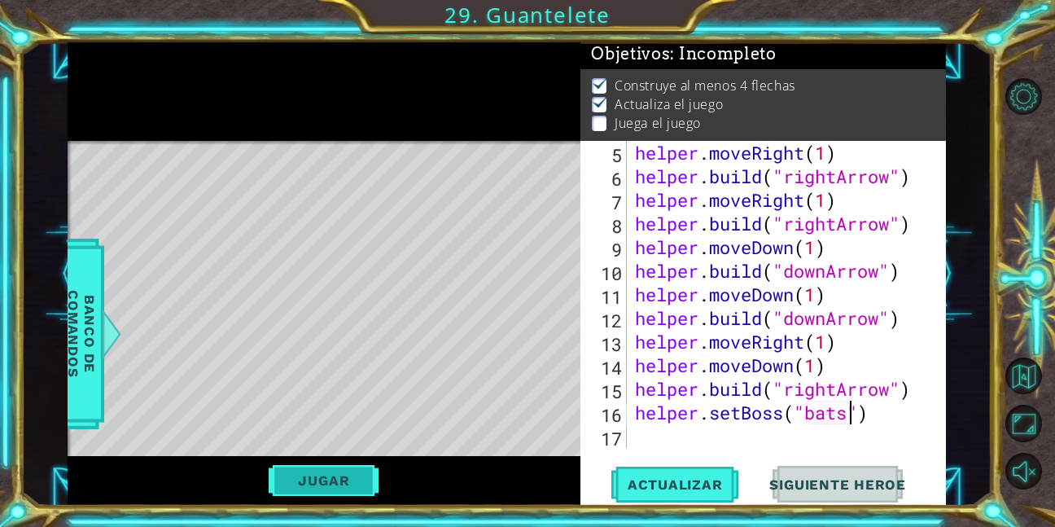
click at [324, 475] on button "Jugar" at bounding box center [324, 480] width 110 height 31
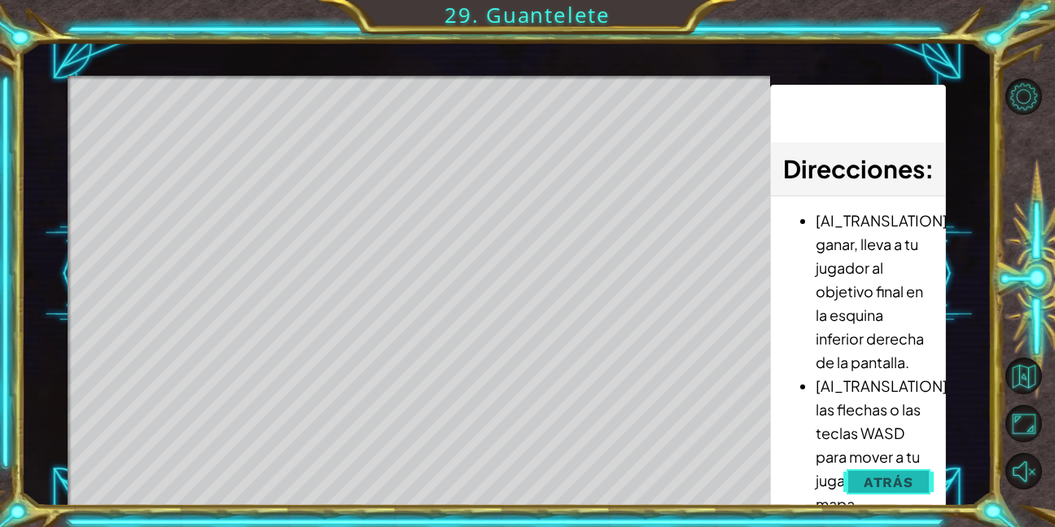
click at [873, 485] on span "Atrás" at bounding box center [889, 482] width 50 height 16
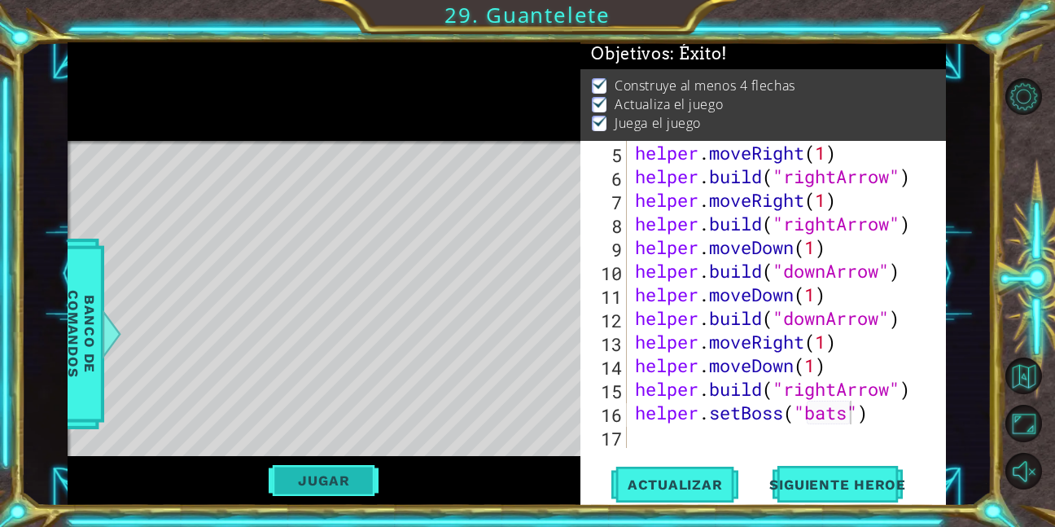
click at [306, 478] on button "Jugar" at bounding box center [324, 480] width 110 height 31
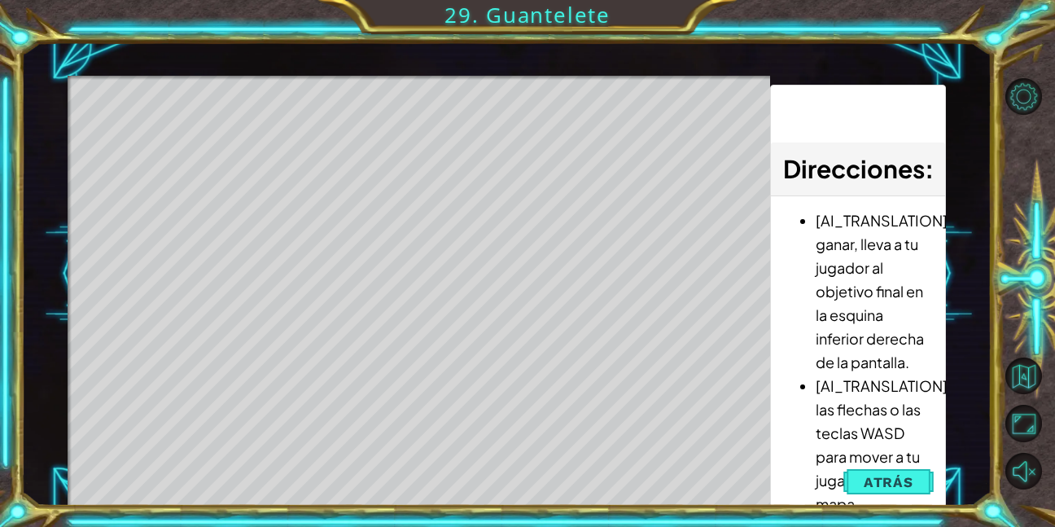
drag, startPoint x: 922, startPoint y: 480, endPoint x: 910, endPoint y: 477, distance: 12.6
click at [922, 480] on button "Atrás" at bounding box center [889, 482] width 90 height 33
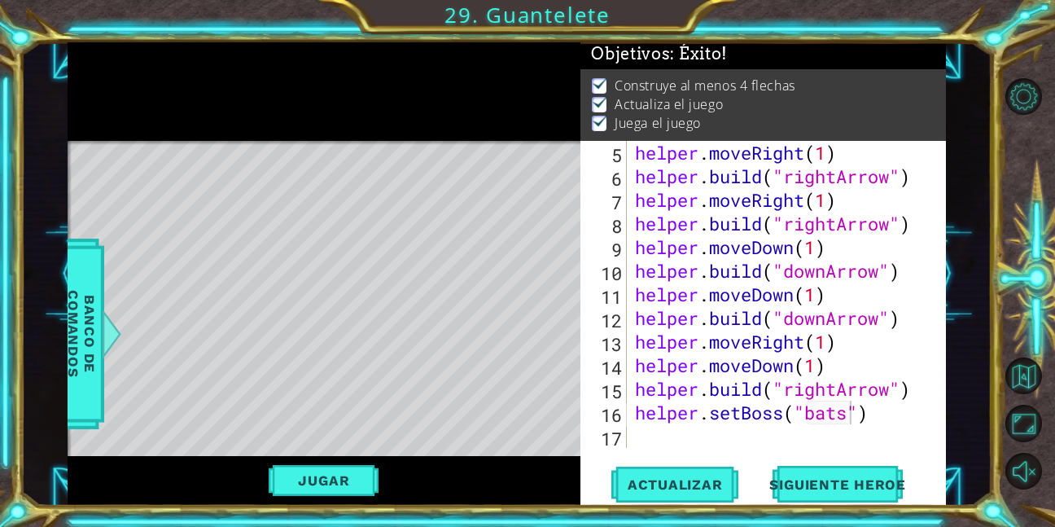
click at [738, 438] on div "helper . moveRight ( 1 ) helper . build ( "rightArrow" ) helper . moveRight ( 1…" at bounding box center [785, 318] width 306 height 354
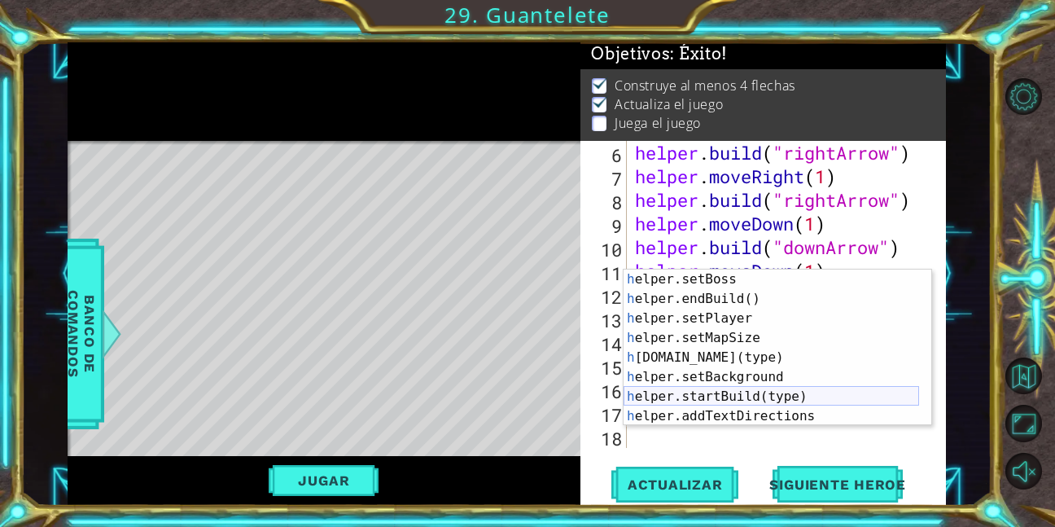
scroll to position [117, 0]
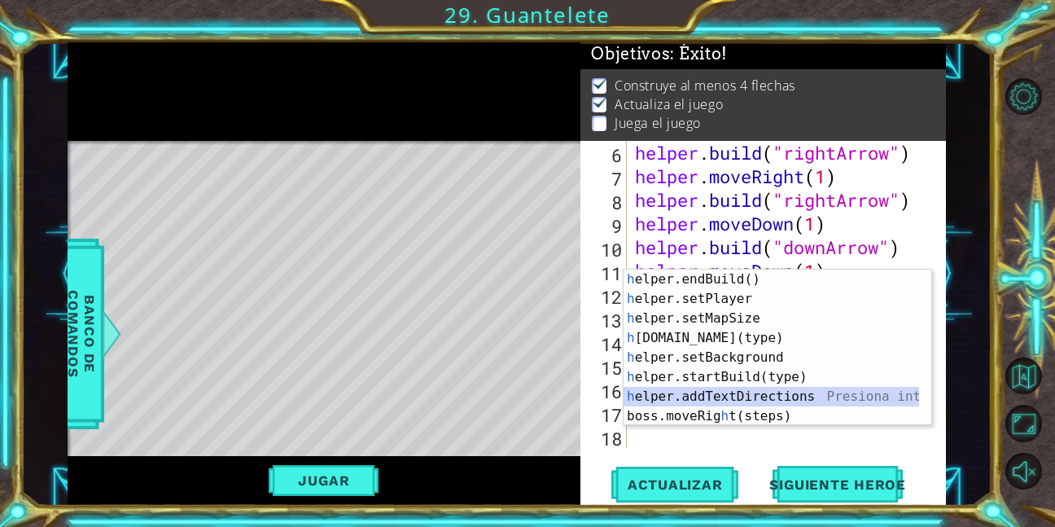
click at [730, 393] on div "h elper.endBuild() Presiona intro h elper.setPlayer Presiona intro h elper.setM…" at bounding box center [772, 367] width 296 height 195
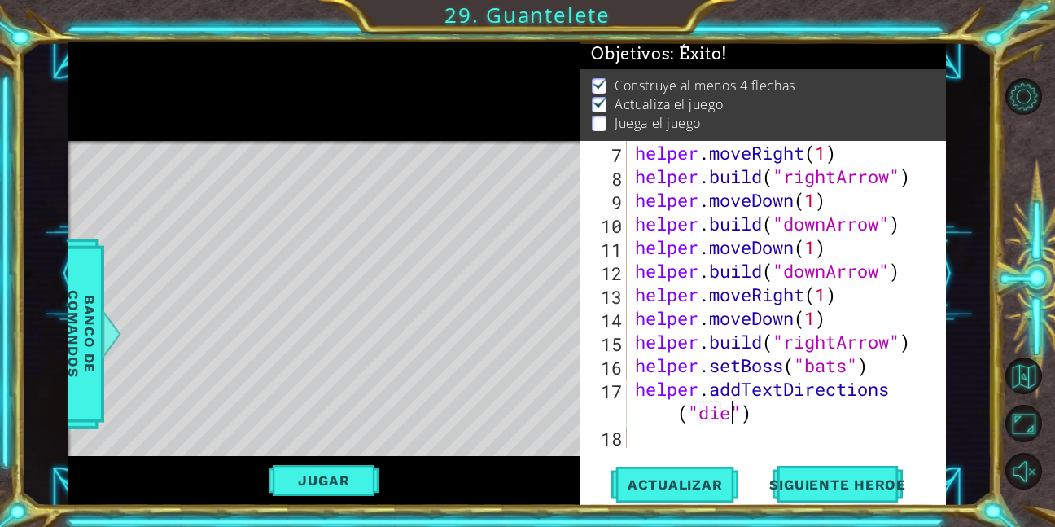
scroll to position [0, 15]
type textarea "helper.addTextDirections("die")"
drag, startPoint x: 346, startPoint y: 463, endPoint x: 341, endPoint y: 478, distance: 15.5
click at [340, 472] on div "Jugar" at bounding box center [325, 481] width 514 height 50
click at [342, 480] on button "Jugar" at bounding box center [324, 480] width 110 height 31
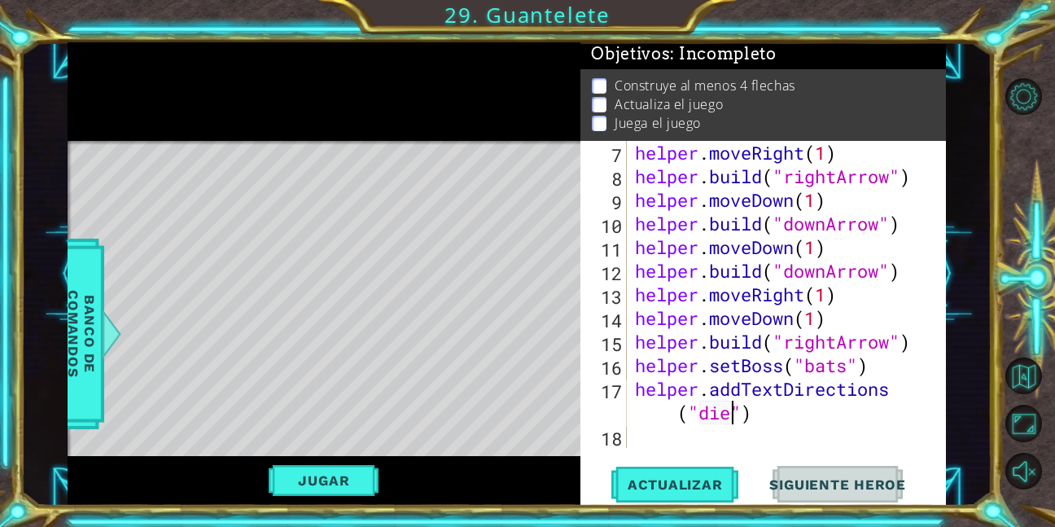
click at [327, 479] on button "Jugar" at bounding box center [324, 480] width 110 height 31
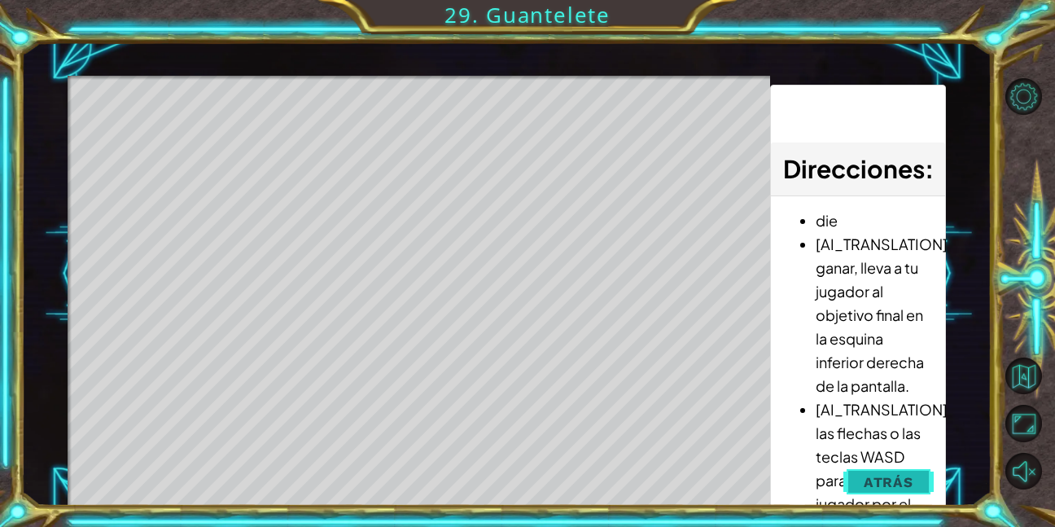
click at [858, 480] on button "Atrás" at bounding box center [889, 482] width 90 height 33
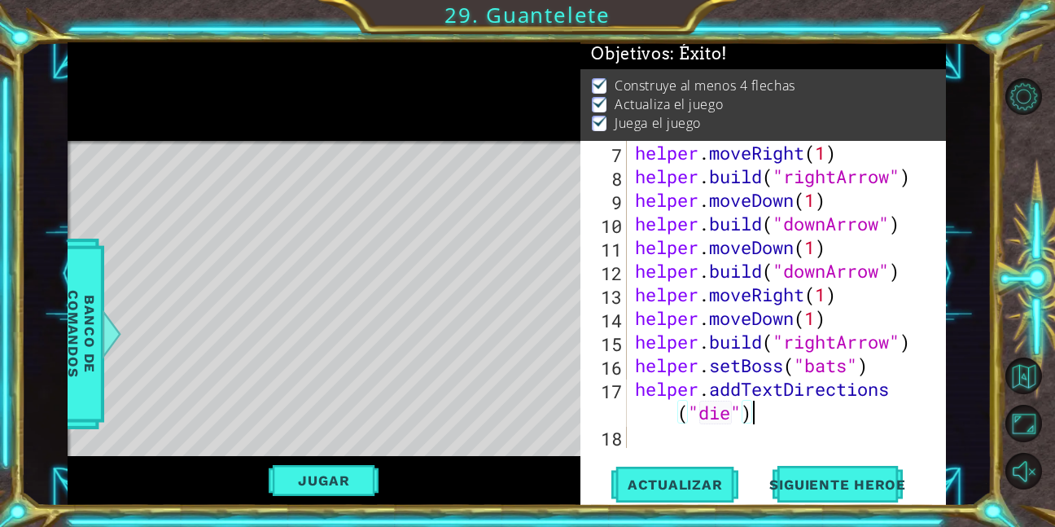
click at [761, 420] on div "helper . moveRight ( 1 ) helper . build ( "rightArrow" ) helper . moveDown ( 1 …" at bounding box center [785, 318] width 306 height 354
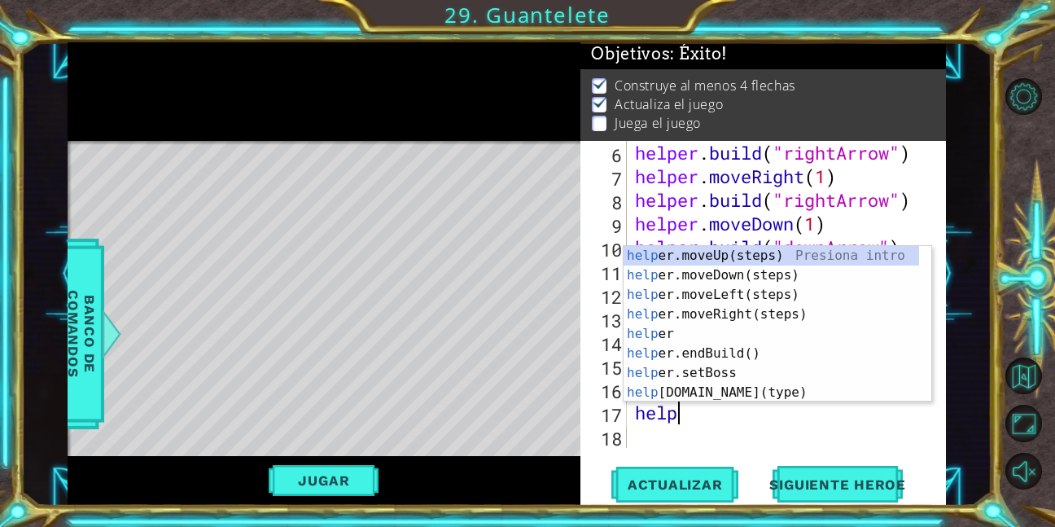
scroll to position [0, 1]
type textarea "hel"
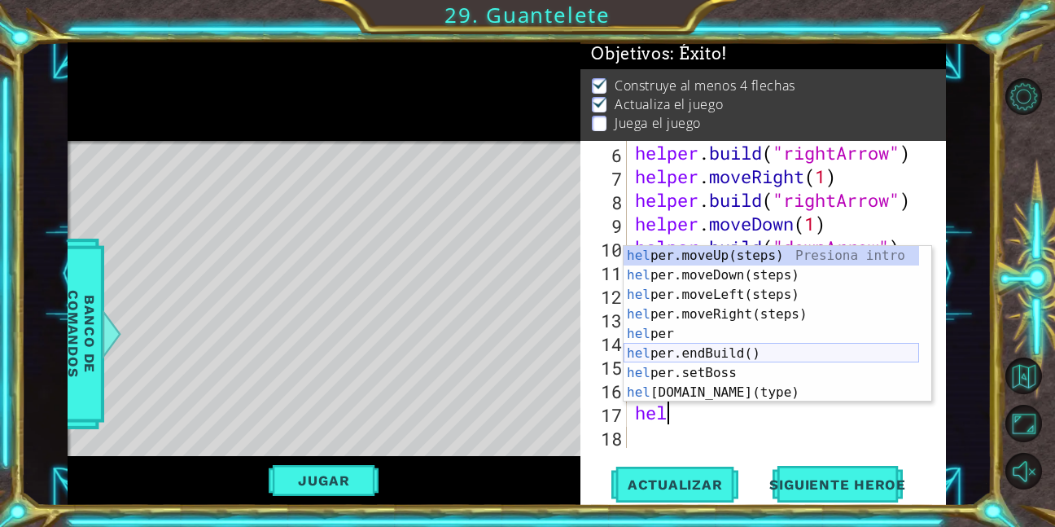
click at [689, 355] on div "hel per.moveUp(steps) Presiona intro hel per.moveDown(steps) Presiona intro hel…" at bounding box center [772, 343] width 296 height 195
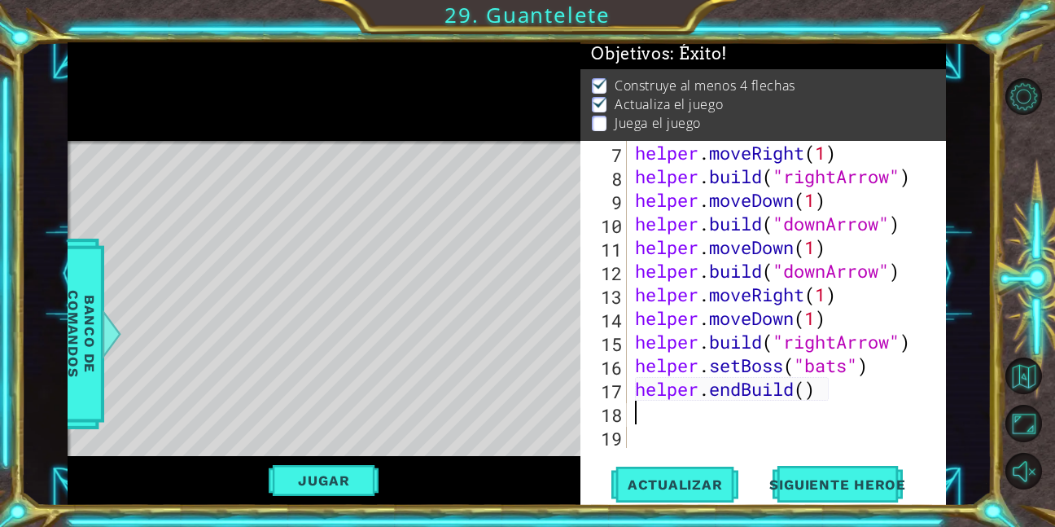
scroll to position [142, 0]
click at [352, 488] on button "Jugar" at bounding box center [324, 480] width 110 height 31
click at [718, 489] on span "Actualizar" at bounding box center [676, 484] width 128 height 16
click at [359, 476] on button "Jugar" at bounding box center [324, 480] width 110 height 31
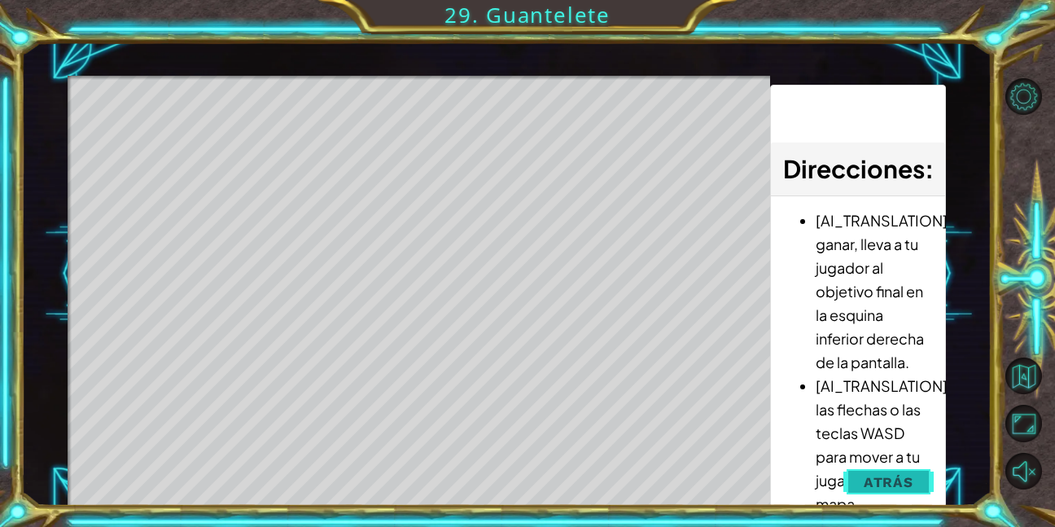
click at [875, 475] on span "Atrás" at bounding box center [889, 482] width 50 height 16
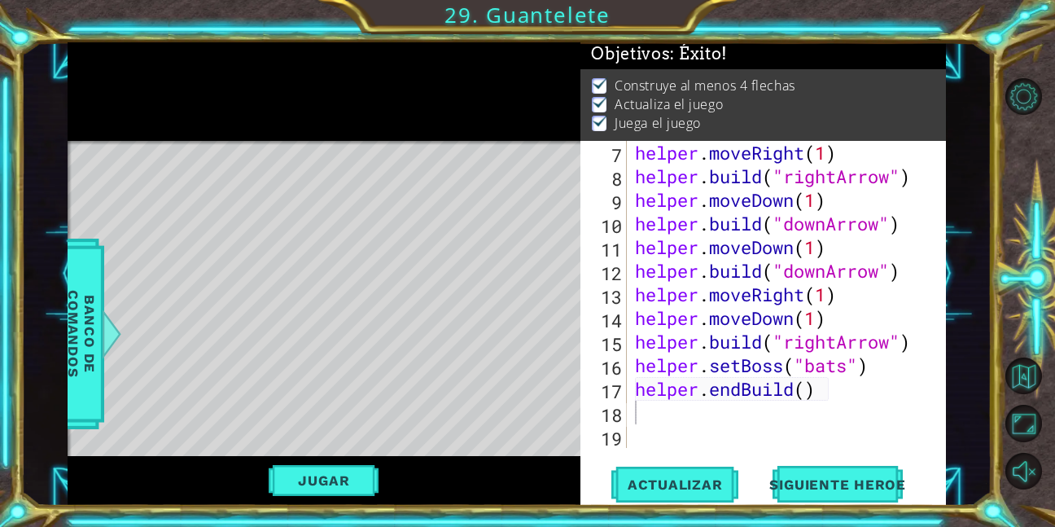
type textarea "helper.endBuild()"
click at [819, 396] on div "helper . moveRight ( 1 ) helper . build ( "rightArrow" ) helper . moveDown ( 1 …" at bounding box center [785, 318] width 306 height 354
click at [638, 412] on div "helper . moveRight ( 1 ) helper . build ( "rightArrow" ) helper . moveDown ( 1 …" at bounding box center [785, 318] width 306 height 354
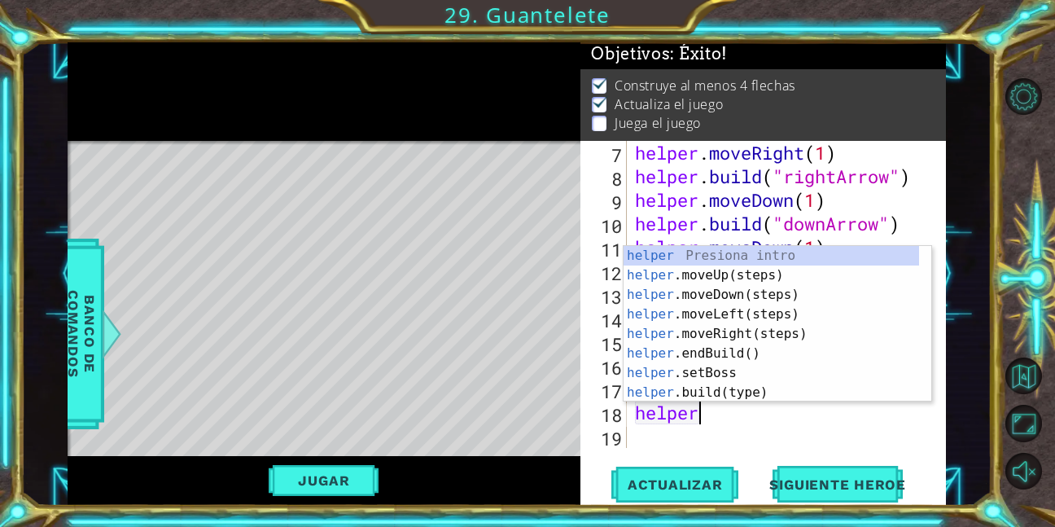
scroll to position [0, 2]
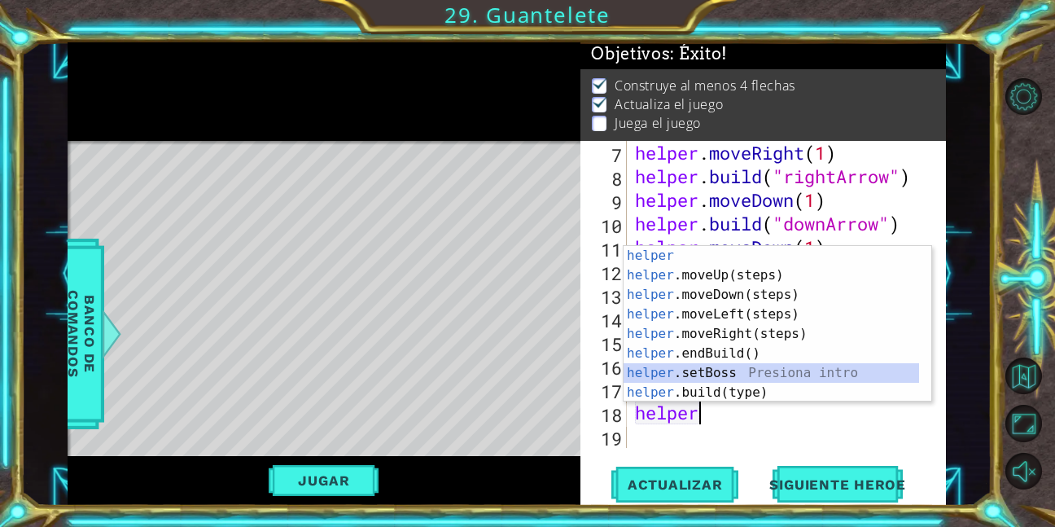
click at [681, 372] on div "helper Presiona intro helper .moveUp(steps) Presiona intro helper .moveDown(ste…" at bounding box center [772, 343] width 296 height 195
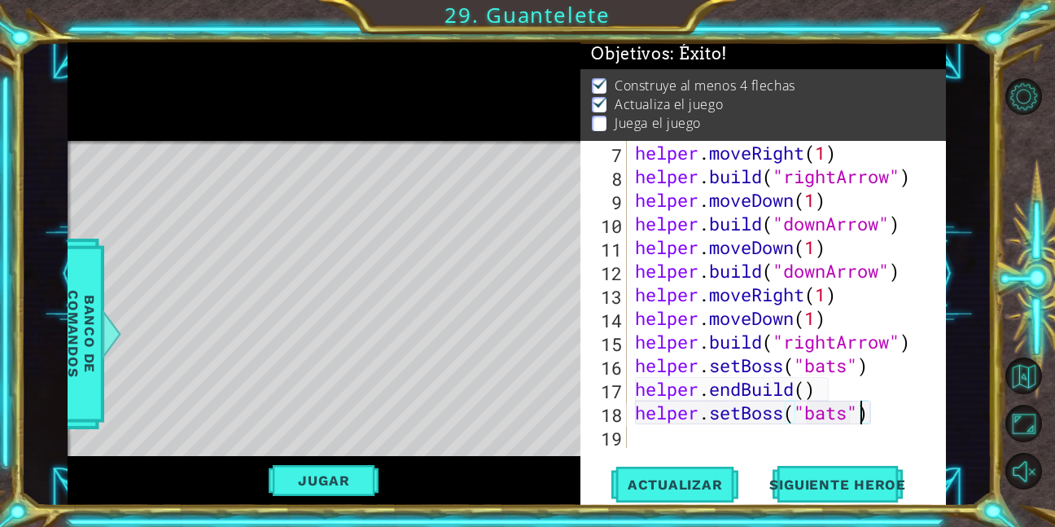
click at [862, 420] on div "helper . moveRight ( 1 ) helper . build ( "rightArrow" ) helper . moveDown ( 1 …" at bounding box center [785, 318] width 306 height 354
click at [849, 417] on div "helper . moveRight ( 1 ) helper . build ( "rightArrow" ) helper . moveDown ( 1 …" at bounding box center [785, 318] width 306 height 354
click at [687, 487] on span "Actualizar" at bounding box center [676, 484] width 128 height 16
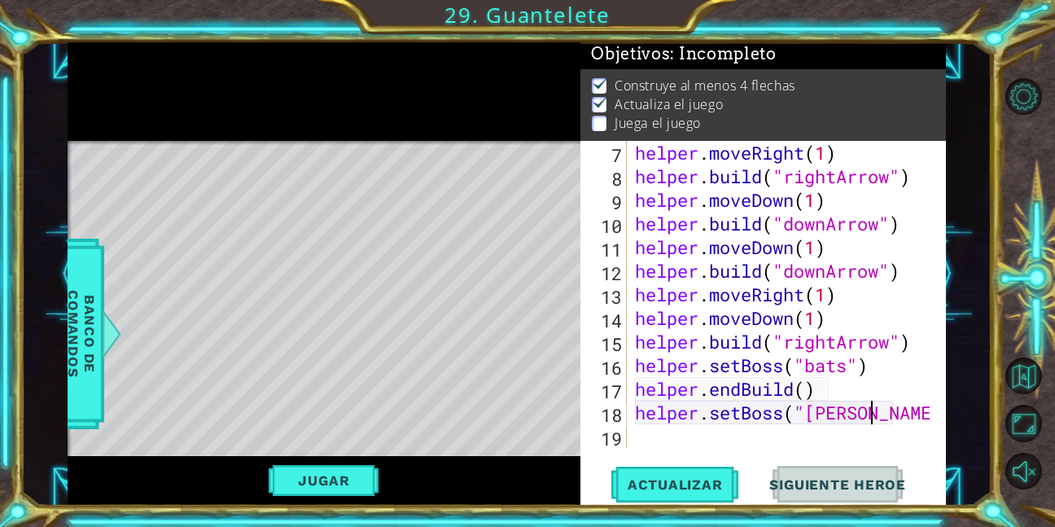
scroll to position [0, 11]
click at [687, 488] on span "Actualizar" at bounding box center [676, 484] width 128 height 16
click at [682, 485] on span "Actualizar" at bounding box center [676, 484] width 128 height 16
click at [680, 485] on span "Actualizar" at bounding box center [676, 484] width 128 height 16
click at [668, 489] on span "Actualizar" at bounding box center [676, 484] width 128 height 16
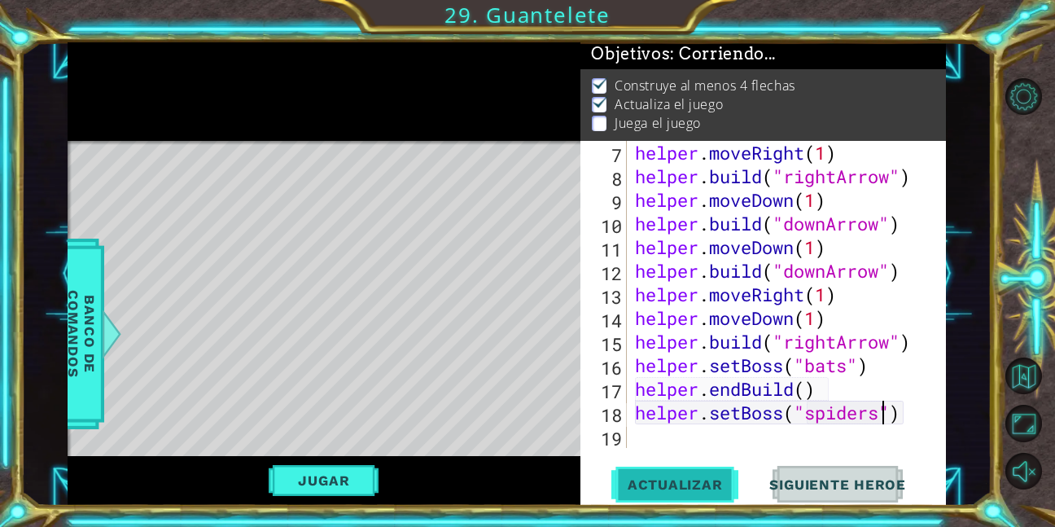
click at [675, 486] on span "Actualizar" at bounding box center [676, 484] width 128 height 16
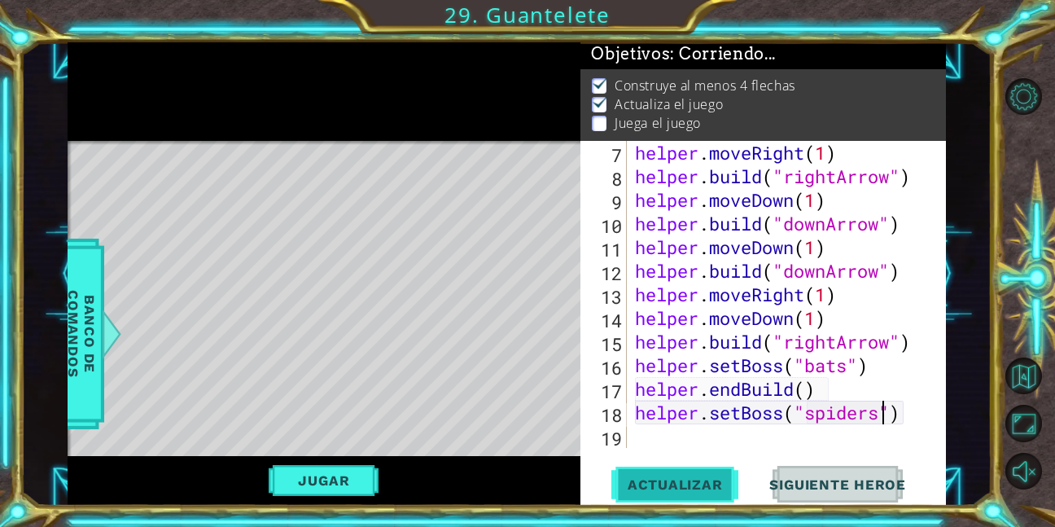
click at [677, 486] on span "Actualizar" at bounding box center [676, 484] width 128 height 16
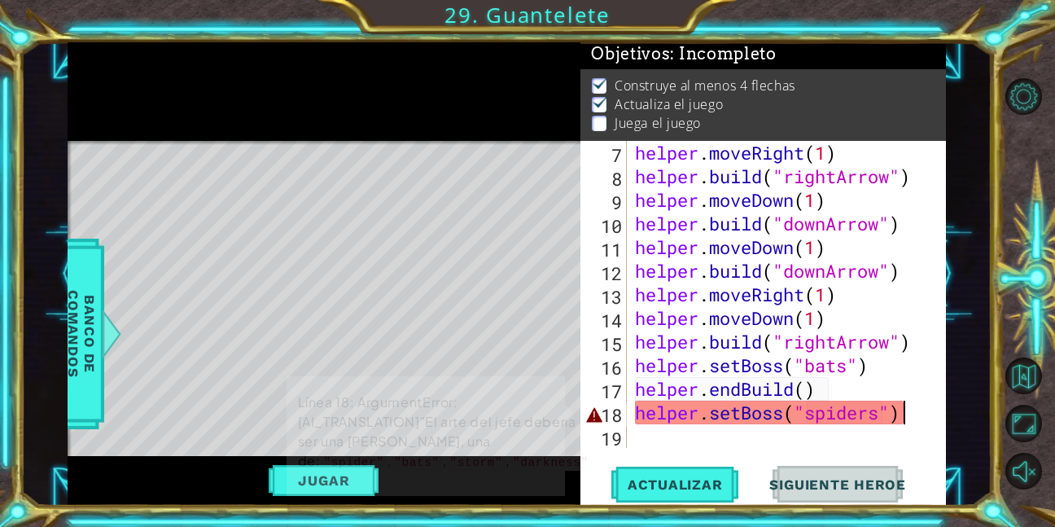
click at [928, 417] on div at bounding box center [934, 223] width 16 height 449
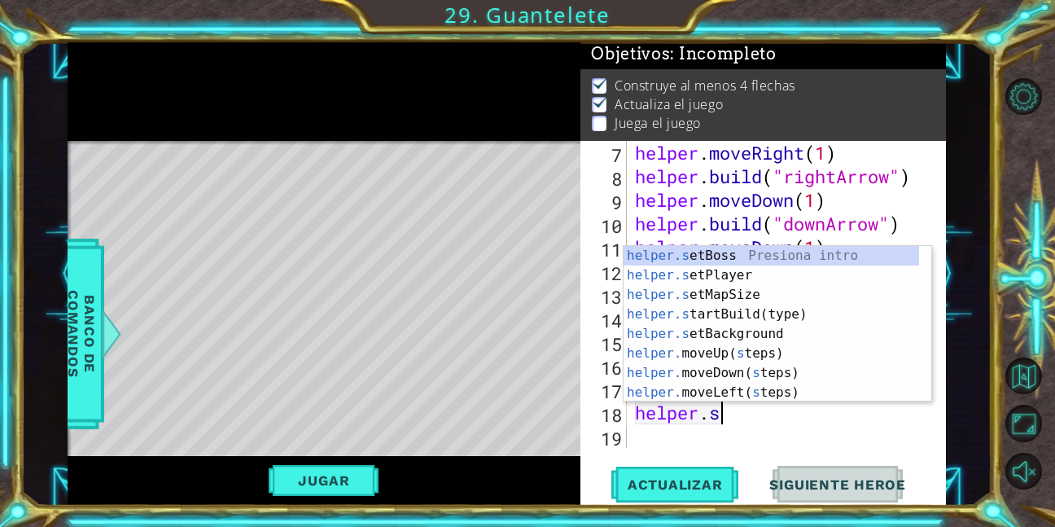
scroll to position [0, 2]
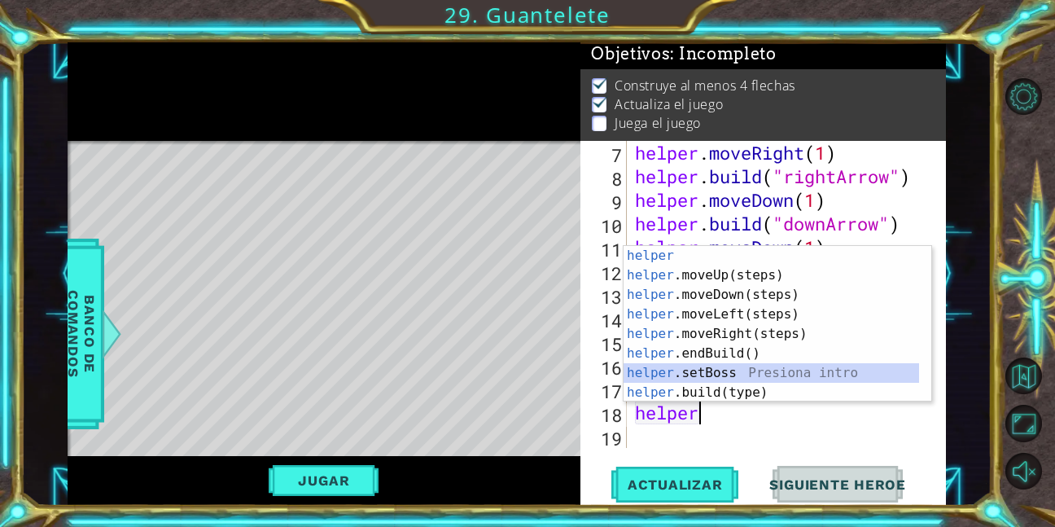
click at [735, 372] on div "helper Presiona intro helper .moveUp(steps) Presiona intro helper .moveDown(ste…" at bounding box center [772, 343] width 296 height 195
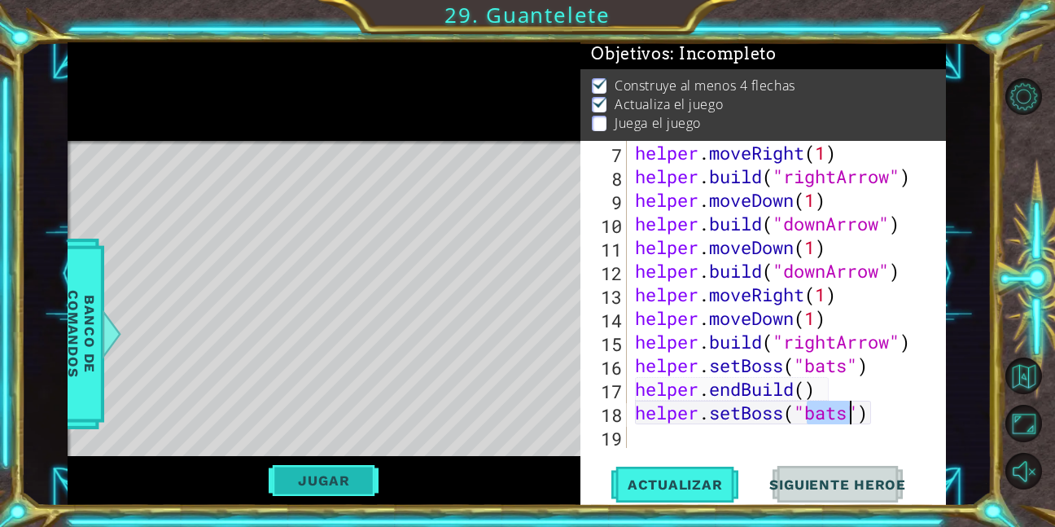
click at [356, 481] on button "Jugar" at bounding box center [324, 480] width 110 height 31
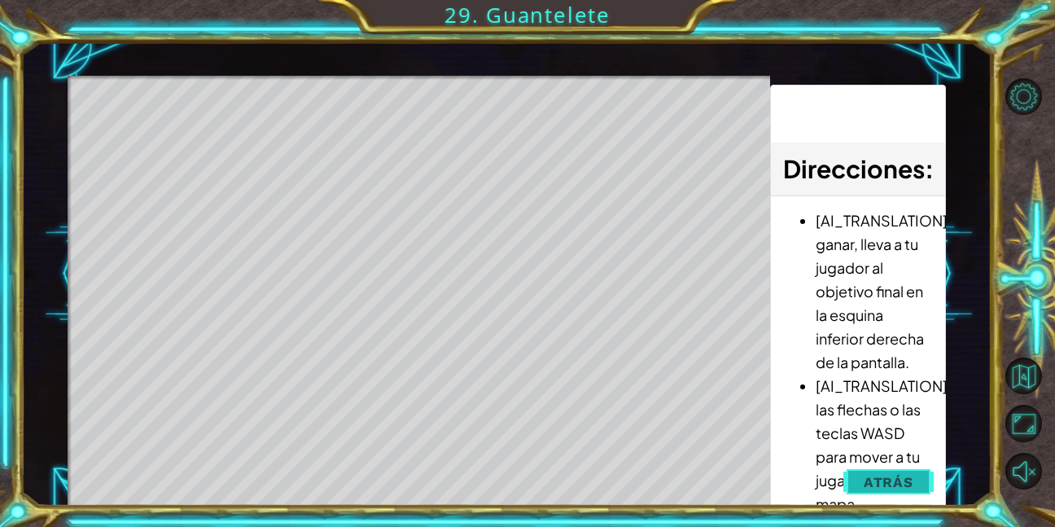
click at [913, 479] on span "Atrás" at bounding box center [889, 482] width 50 height 16
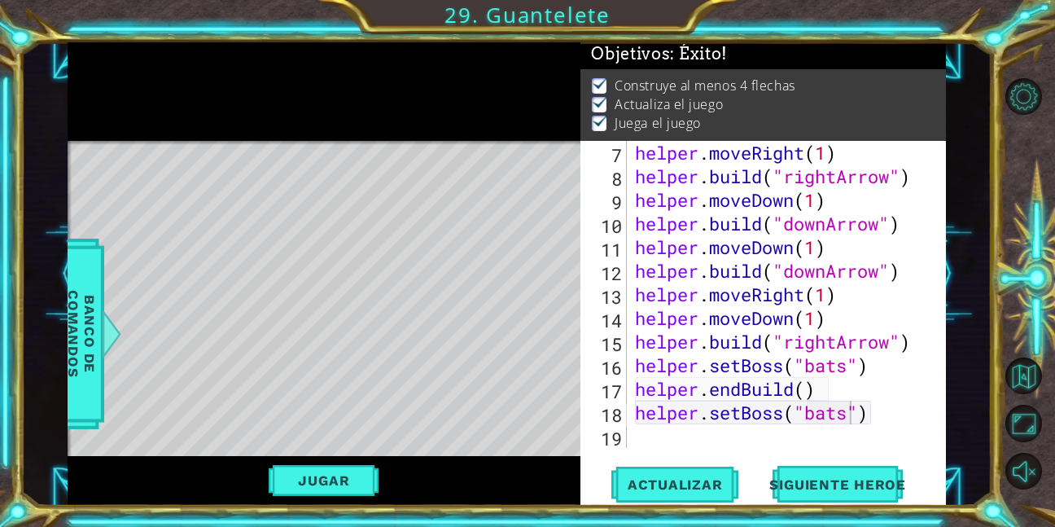
click at [882, 415] on div "helper . moveRight ( 1 ) helper . build ( "rightArrow" ) helper . moveDown ( 1 …" at bounding box center [785, 318] width 306 height 354
click at [165, 415] on div "Level Map" at bounding box center [444, 381] width 752 height 480
click at [838, 418] on div "helper . moveRight ( 1 ) helper . build ( "rightArrow" ) helper . moveDown ( 1 …" at bounding box center [785, 318] width 306 height 354
click at [837, 418] on div "helper . moveRight ( 1 ) helper . build ( "rightArrow" ) helper . moveDown ( 1 …" at bounding box center [785, 318] width 306 height 354
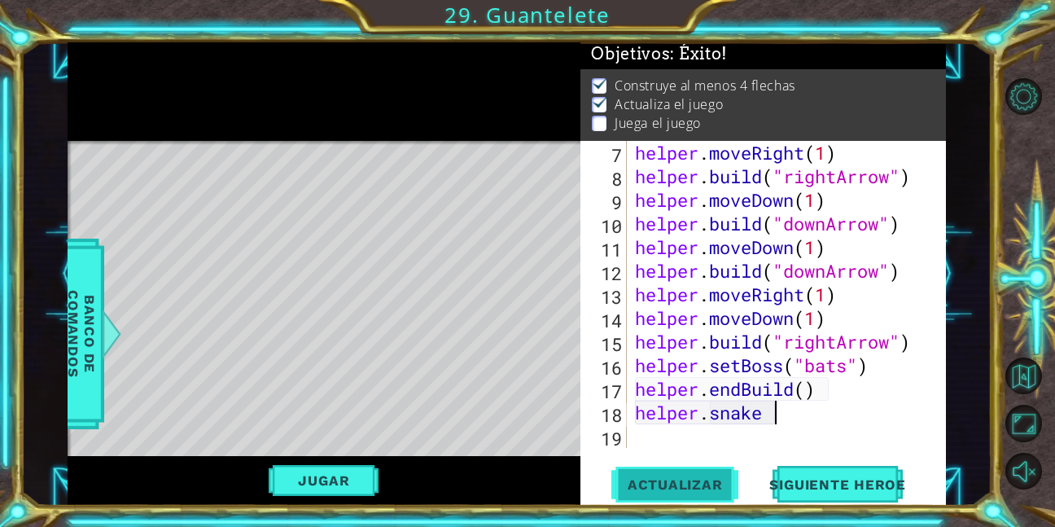
click at [723, 471] on button "Actualizar" at bounding box center [676, 484] width 128 height 37
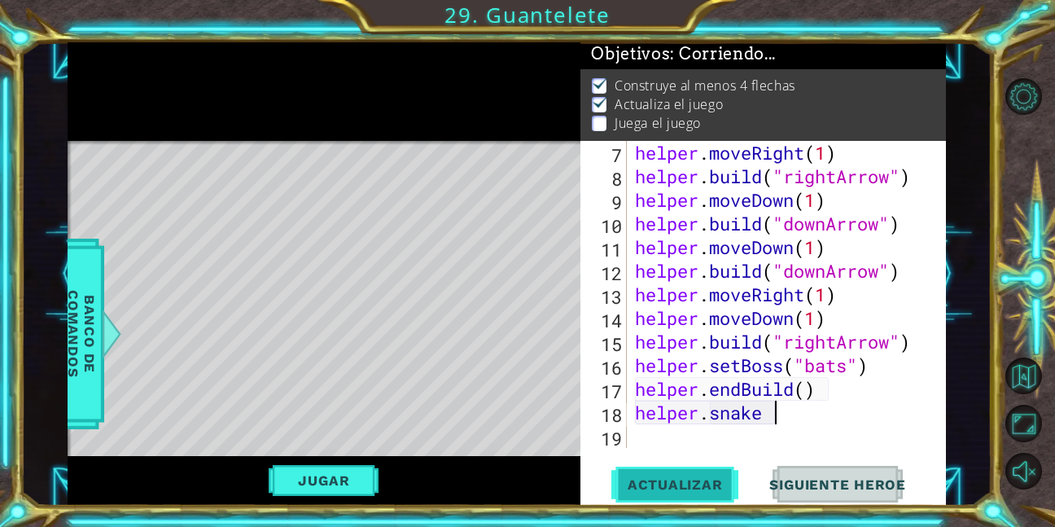
click at [723, 471] on button "Actualizar" at bounding box center [676, 484] width 128 height 37
click at [309, 484] on button "Jugar" at bounding box center [324, 480] width 110 height 31
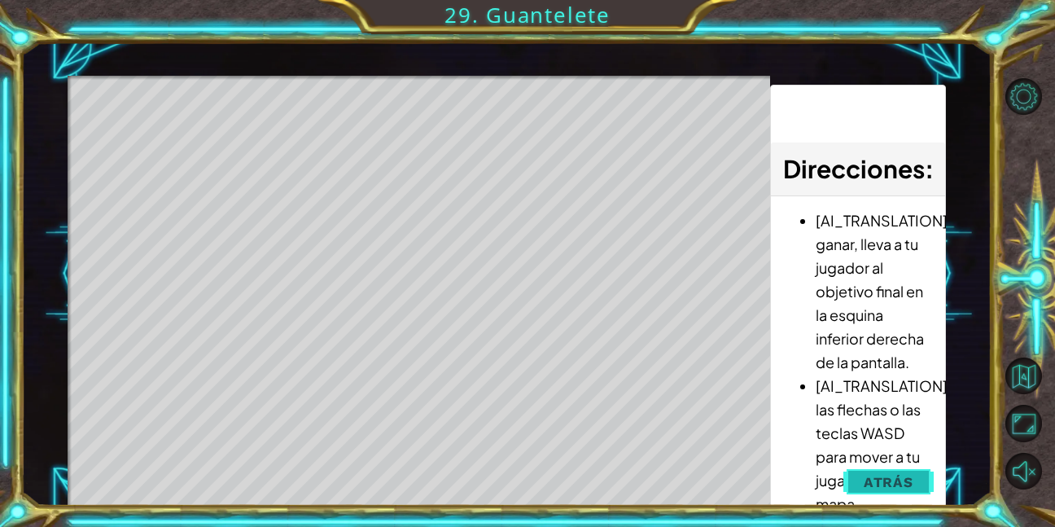
click at [880, 479] on span "Atrás" at bounding box center [889, 482] width 50 height 16
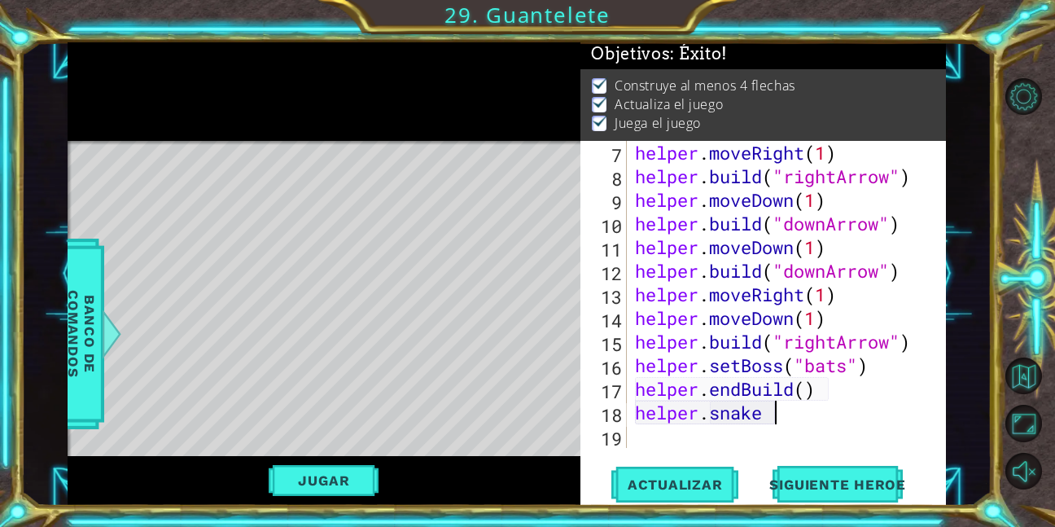
click at [792, 419] on div "helper . moveRight ( 1 ) helper . build ( "rightArrow" ) helper . moveDown ( 1 …" at bounding box center [785, 318] width 306 height 354
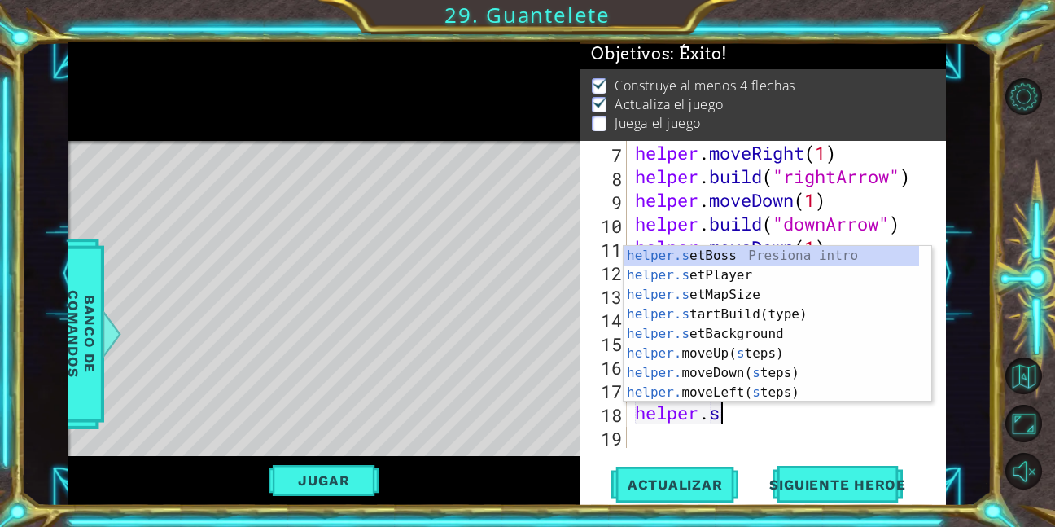
type textarea "helper."
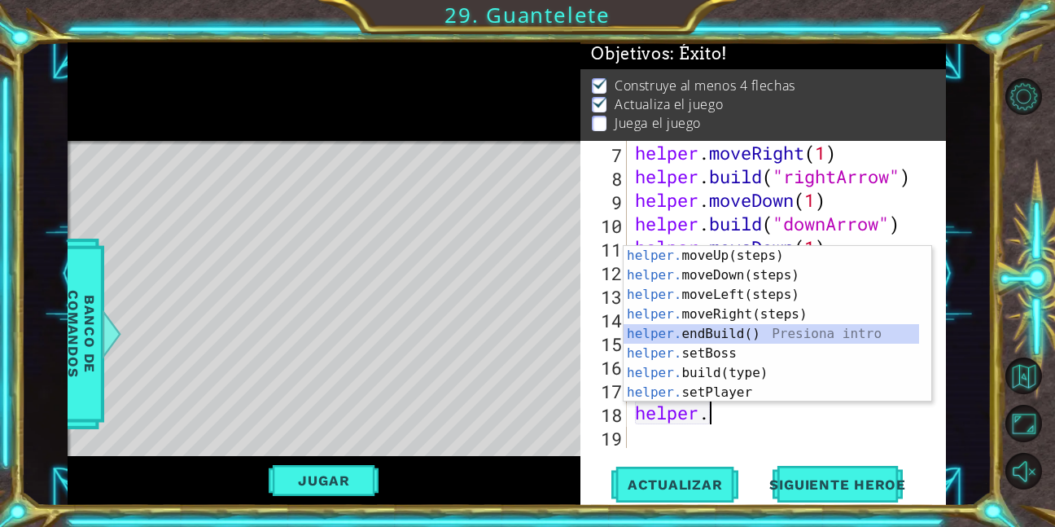
click at [699, 335] on div "helper. moveUp(steps) Presiona intro helper. moveDown(steps) Presiona intro hel…" at bounding box center [772, 343] width 296 height 195
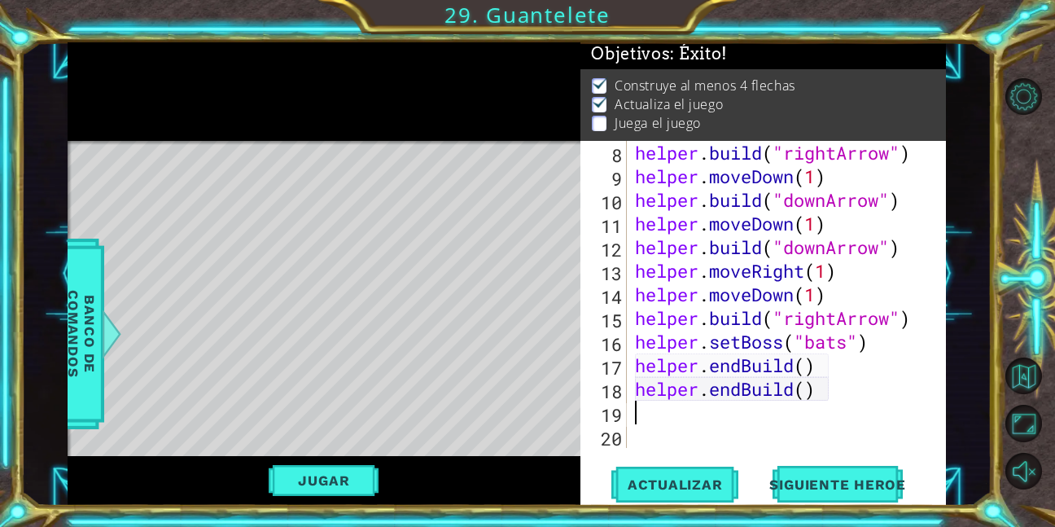
scroll to position [165, 0]
click at [804, 369] on div "helper . build ( "rightArrow" ) helper . moveDown ( 1 ) helper . build ( "downA…" at bounding box center [785, 318] width 306 height 354
click at [798, 393] on div "helper . build ( "rightArrow" ) helper . moveDown ( 1 ) helper . build ( "downA…" at bounding box center [785, 318] width 306 height 354
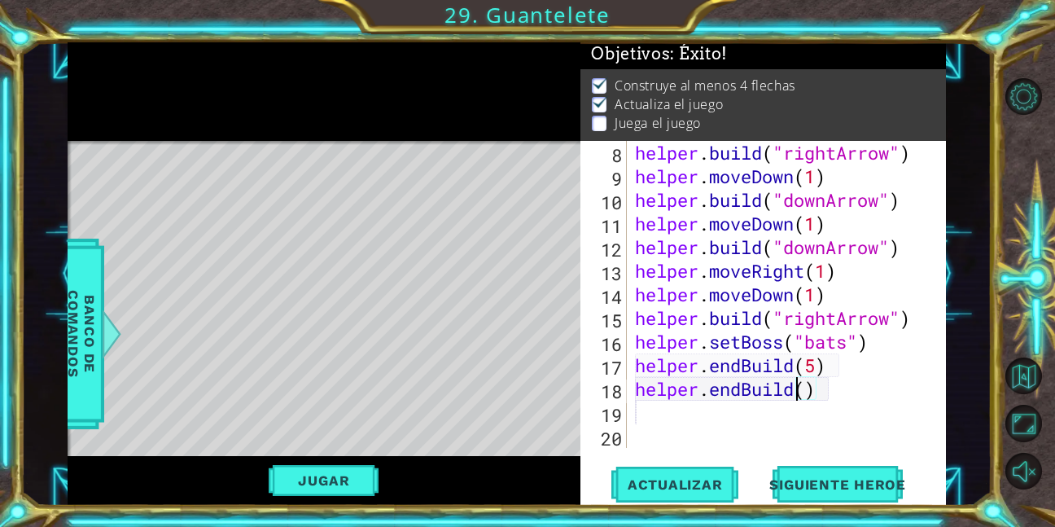
click at [808, 393] on div "helper . build ( "rightArrow" ) helper . moveDown ( 1 ) helper . build ( "downA…" at bounding box center [785, 318] width 306 height 354
click at [702, 477] on span "Actualizar" at bounding box center [676, 484] width 128 height 16
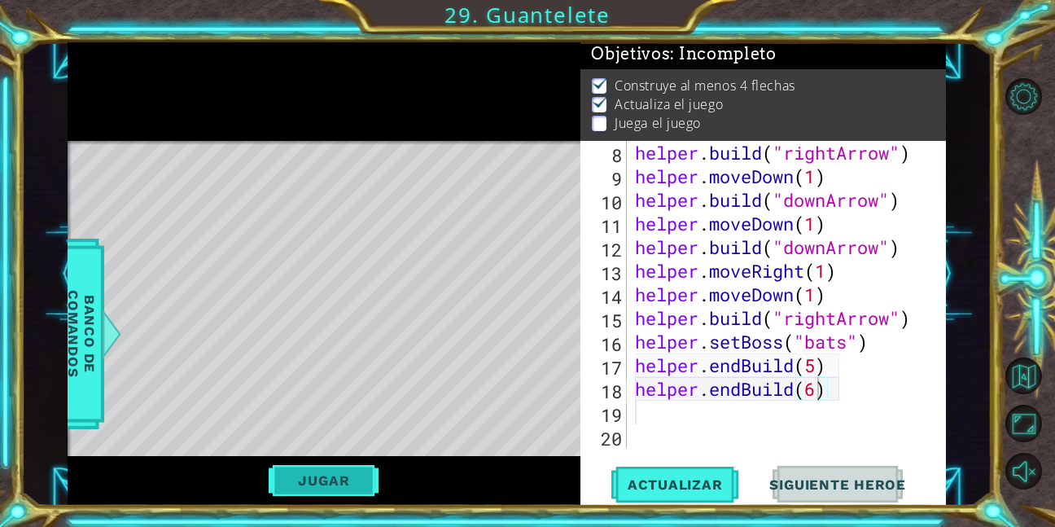
click at [318, 480] on button "Jugar" at bounding box center [324, 480] width 110 height 31
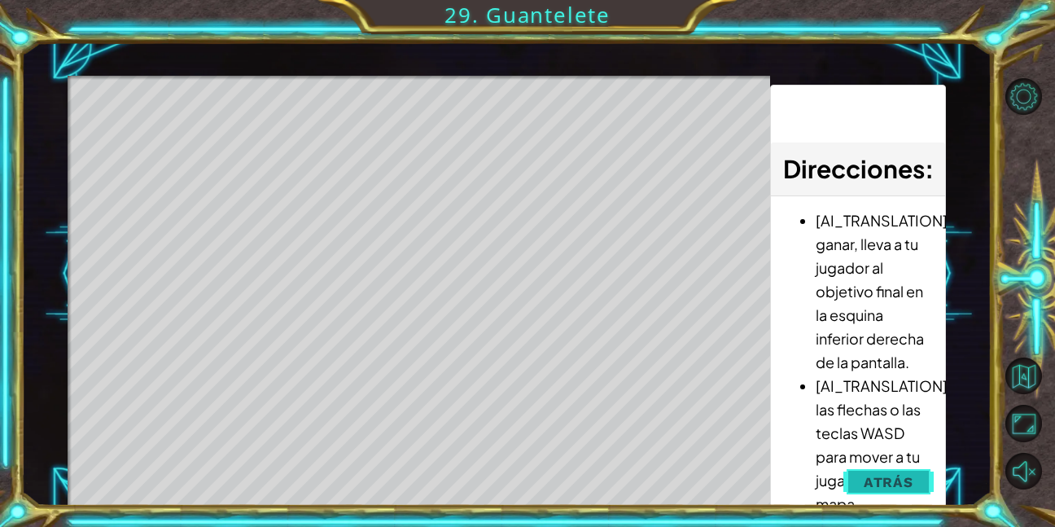
click at [877, 488] on span "Atrás" at bounding box center [889, 482] width 50 height 16
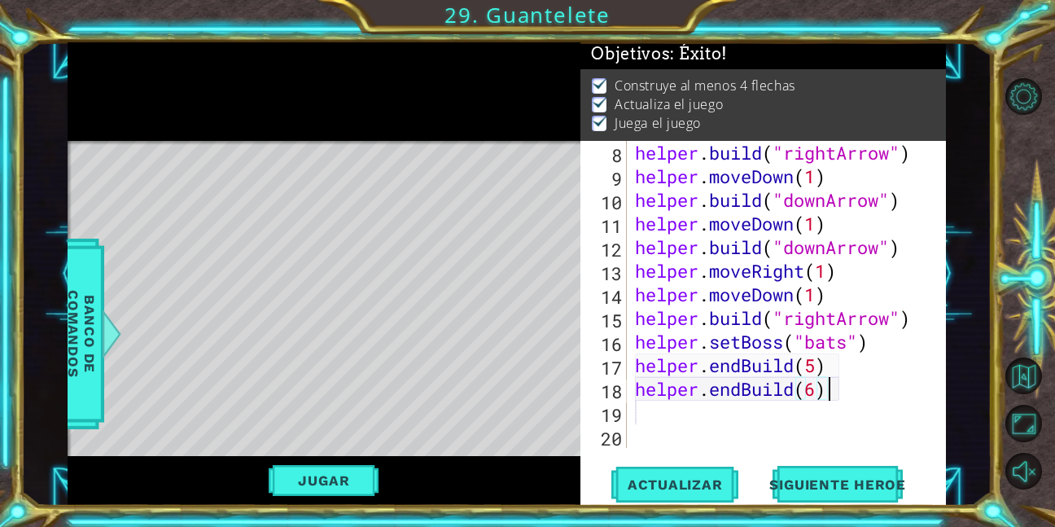
click at [857, 380] on div "helper . build ( "rightArrow" ) helper . moveDown ( 1 ) helper . build ( "downA…" at bounding box center [785, 318] width 306 height 354
click at [830, 369] on div "helper . build ( "rightArrow" ) helper . moveDown ( 1 ) helper . build ( "downA…" at bounding box center [785, 318] width 306 height 354
type textarea "helper.endBuild(5)"
click at [843, 406] on div "helper . build ( "rightArrow" ) helper . moveDown ( 1 ) helper . build ( "downA…" at bounding box center [785, 318] width 306 height 354
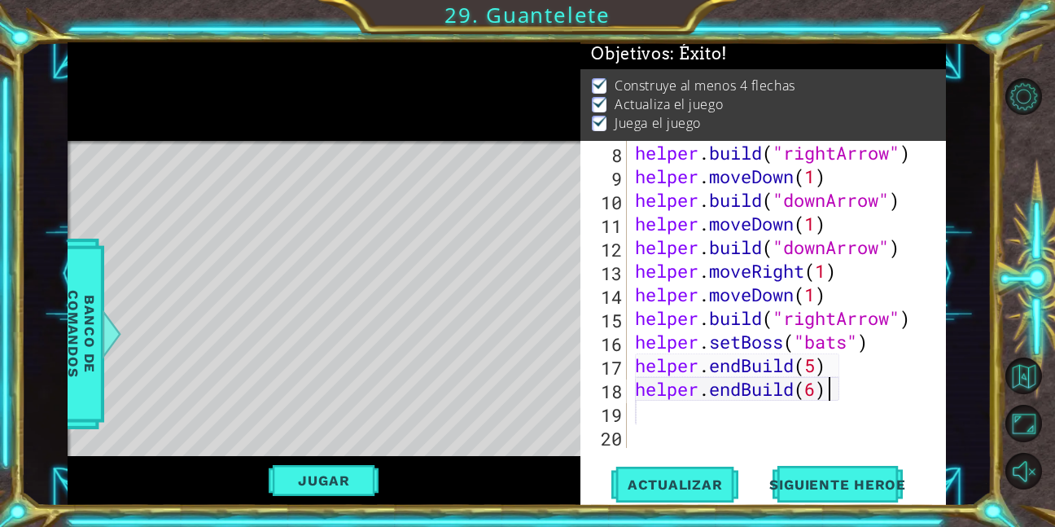
click at [843, 393] on div "helper . build ( "rightArrow" ) helper . moveDown ( 1 ) helper . build ( "downA…" at bounding box center [785, 318] width 306 height 354
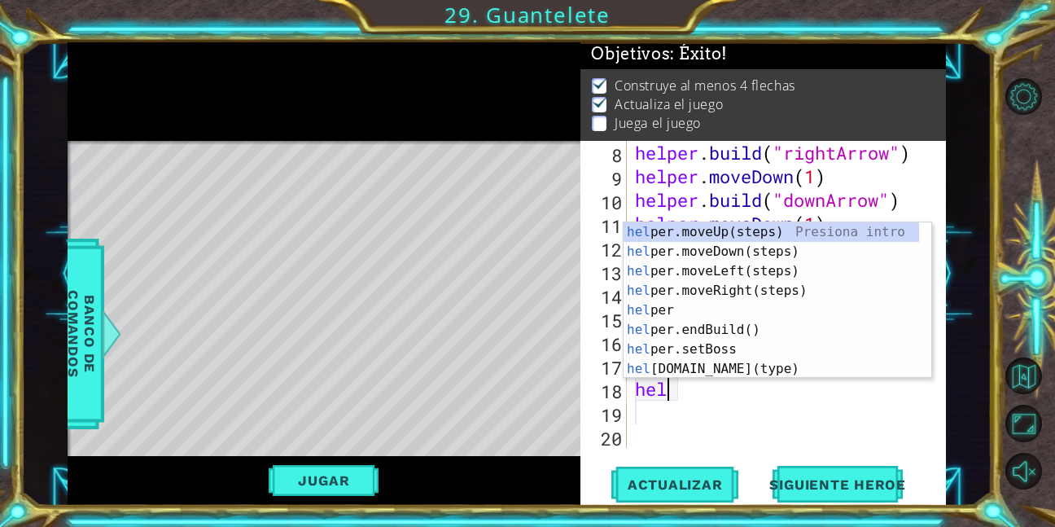
type textarea "h"
type textarea "helper"
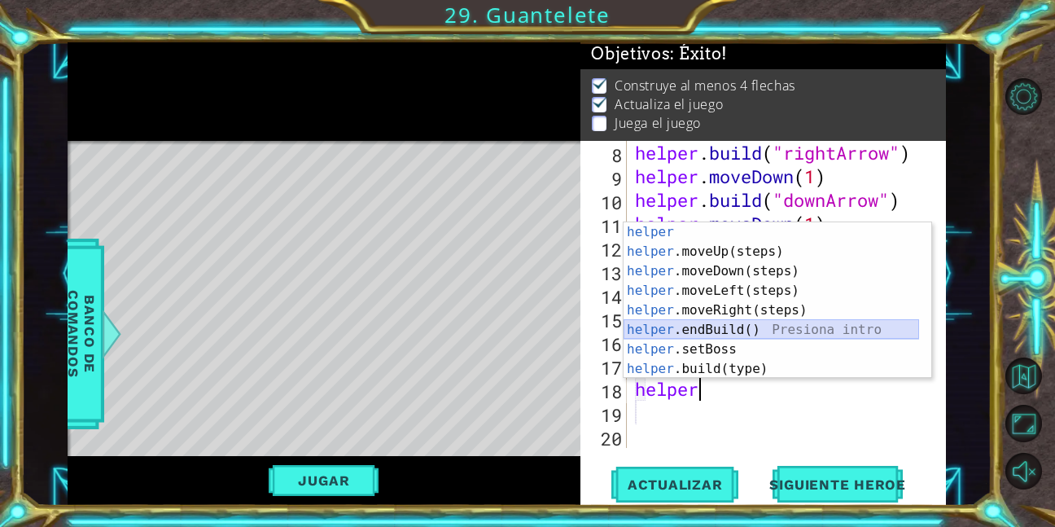
click at [722, 333] on div "helper Presiona intro helper .moveUp(steps) Presiona intro helper .moveDown(ste…" at bounding box center [772, 319] width 296 height 195
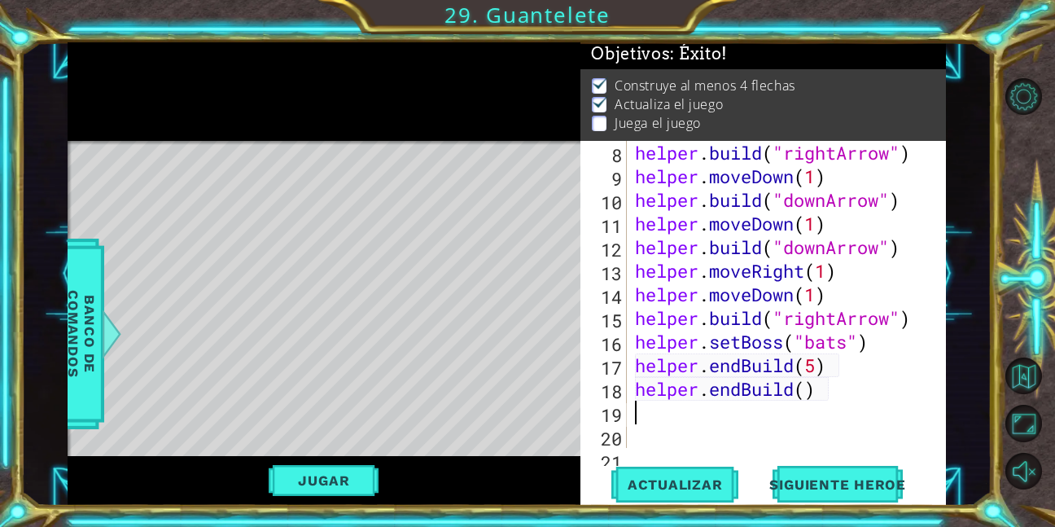
scroll to position [0, 0]
click at [830, 382] on div "helper . build ( "rightArrow" ) helper . moveDown ( 1 ) helper . build ( "downA…" at bounding box center [785, 318] width 306 height 354
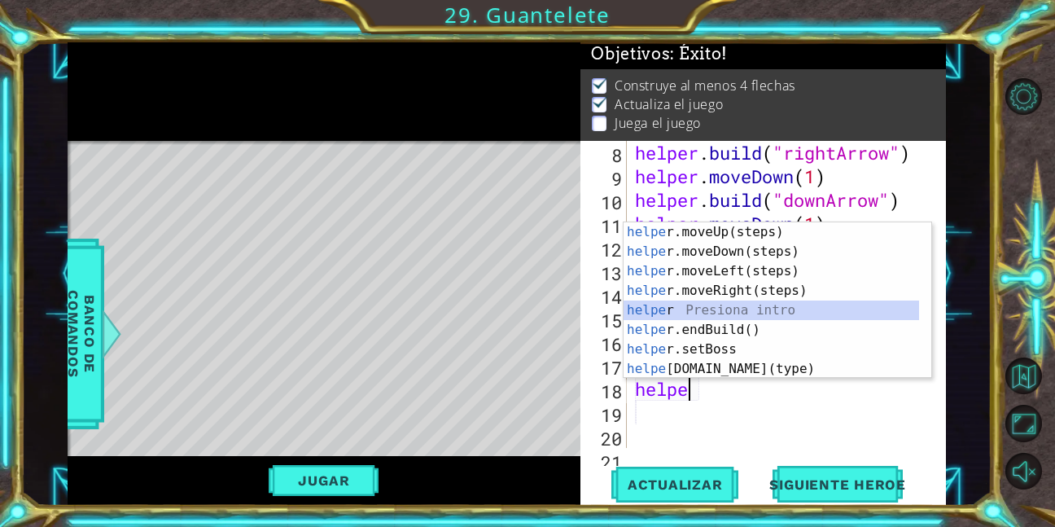
click at [670, 310] on div "helpe [PERSON_NAME]moveUp(steps) Presiona intro helpe r.moveDown(steps) Presion…" at bounding box center [772, 319] width 296 height 195
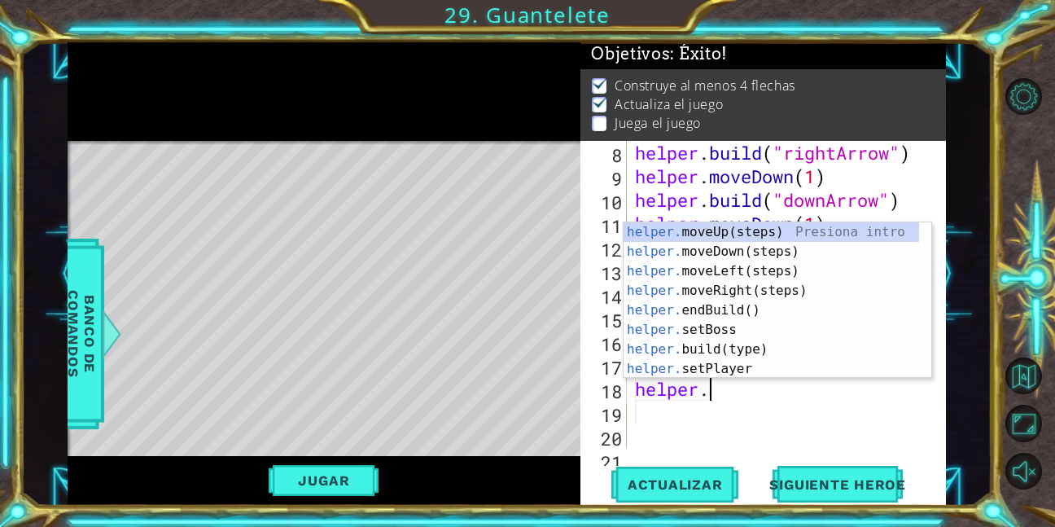
scroll to position [0, 2]
click at [726, 371] on div "helper. moveUp(steps) Presiona intro helper. moveDown(steps) Presiona intro hel…" at bounding box center [772, 319] width 296 height 195
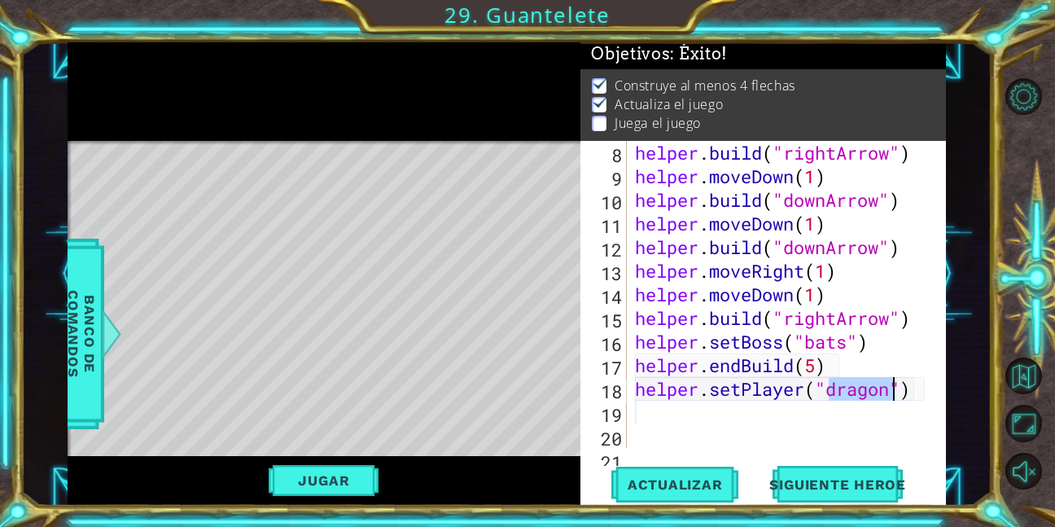
click at [895, 398] on div "helper . build ( "rightArrow" ) helper . moveDown ( 1 ) helper . build ( "downA…" at bounding box center [781, 294] width 298 height 307
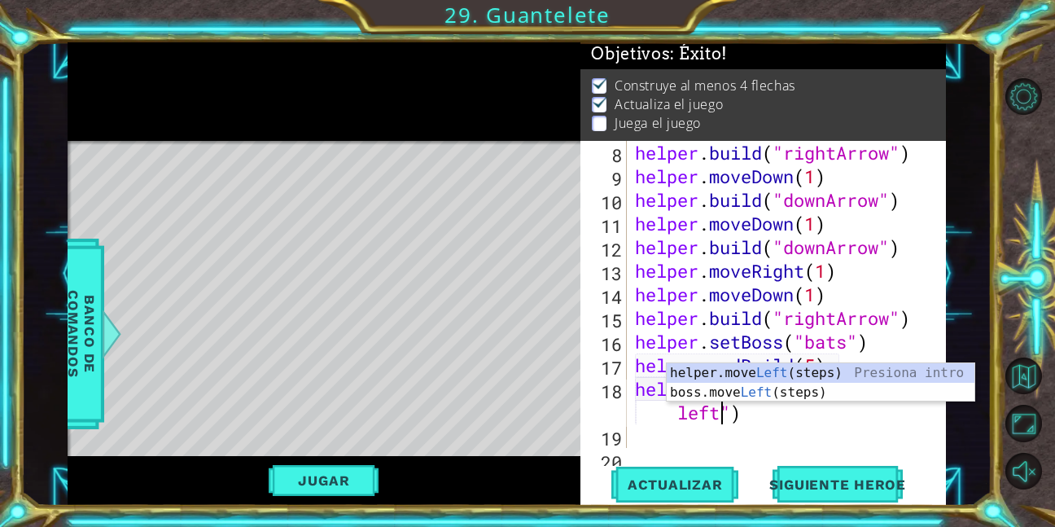
scroll to position [0, 14]
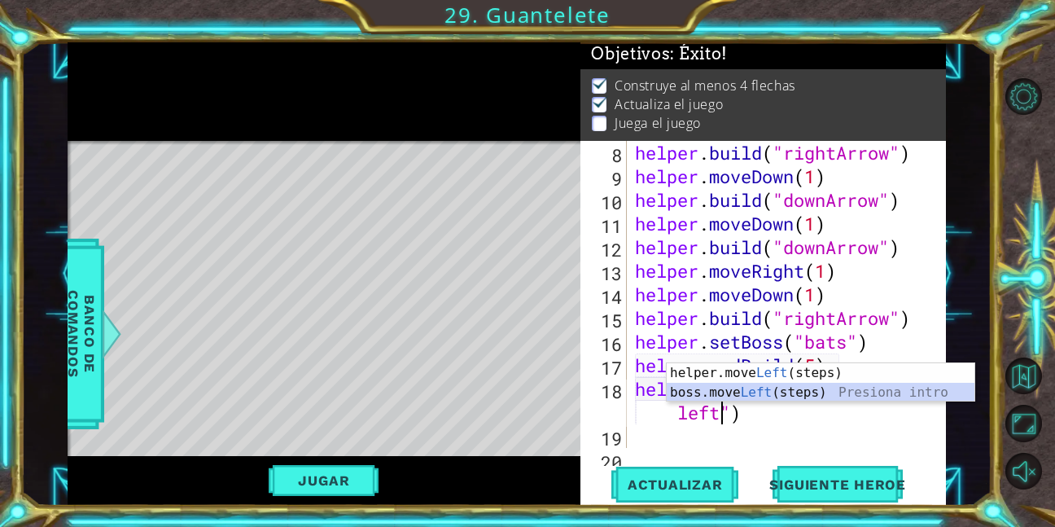
click at [785, 393] on div "helper.move Left (steps) Presiona intro boss.move Left (steps) Presiona intro" at bounding box center [821, 402] width 308 height 78
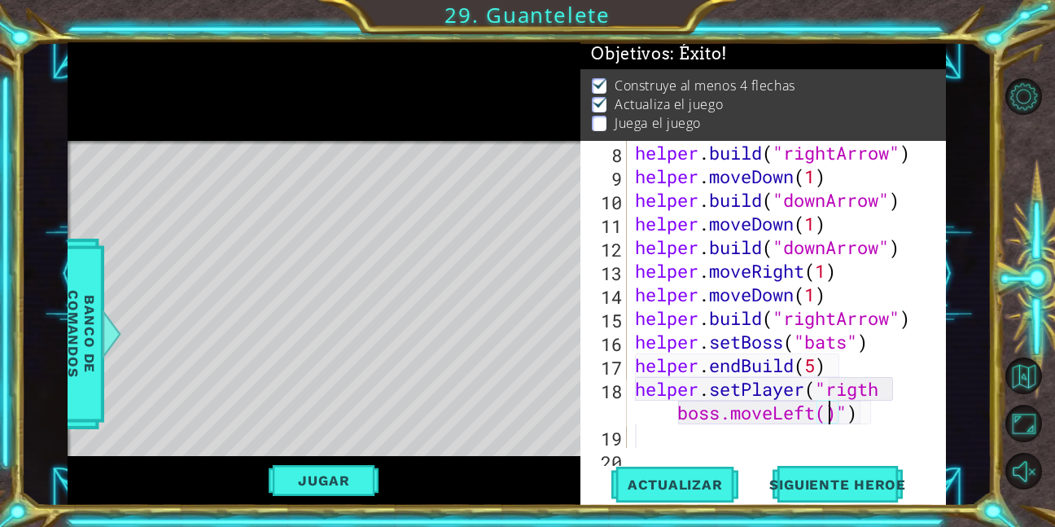
click at [824, 417] on div "helper . build ( "rightArrow" ) helper . moveDown ( 1 ) helper . build ( "downA…" at bounding box center [785, 318] width 306 height 354
click at [682, 481] on span "Actualizar" at bounding box center [676, 484] width 128 height 16
click at [682, 480] on span "Actualizar" at bounding box center [676, 484] width 128 height 16
click at [681, 482] on span "Actualizar" at bounding box center [676, 484] width 128 height 16
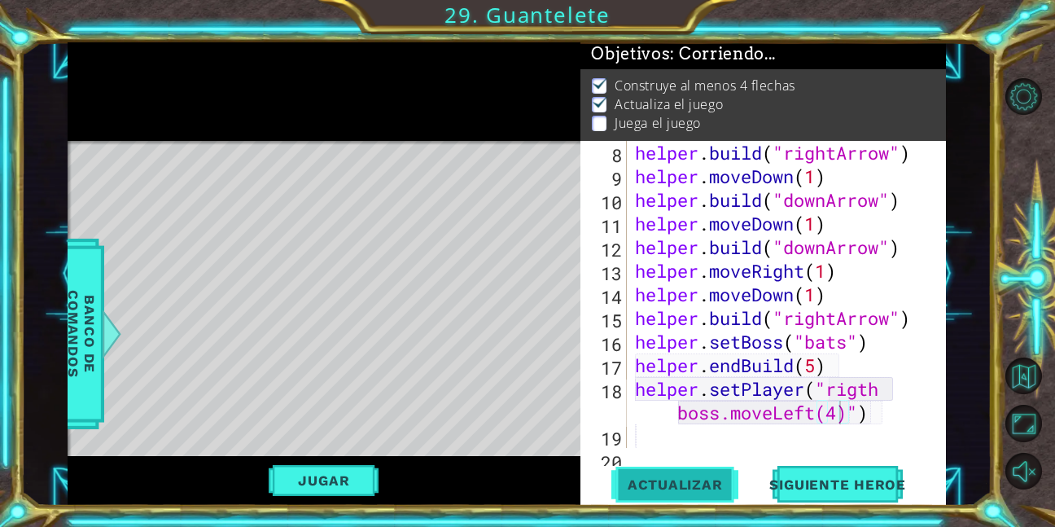
click at [682, 483] on span "Actualizar" at bounding box center [676, 484] width 128 height 16
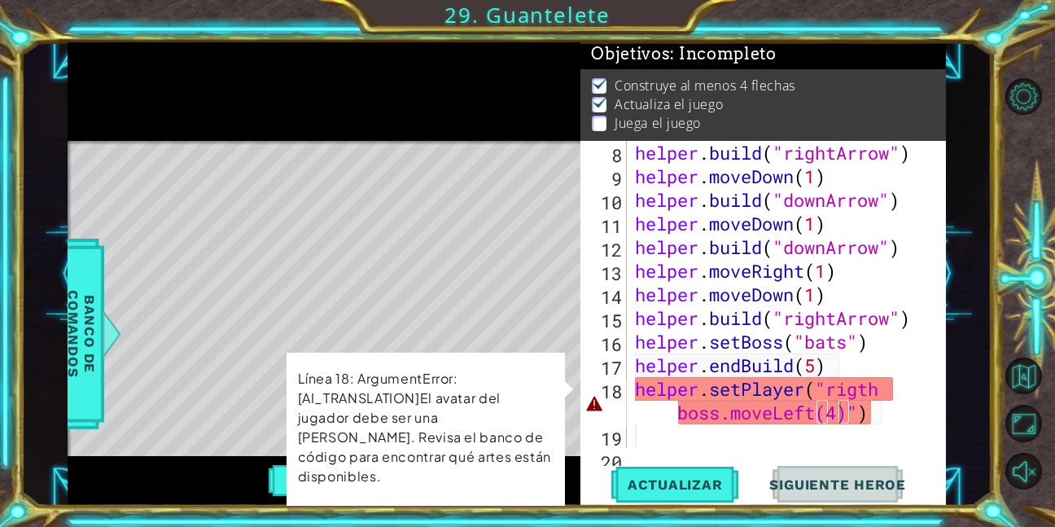
click at [565, 390] on div "Línea 18: ArgumentError:[AI_TRANSLATION]El avatar del jugador debe ser una [PER…" at bounding box center [425, 431] width 280 height 160
click at [898, 415] on div "helper . build ( "rightArrow" ) helper . moveDown ( 1 ) helper . build ( "downA…" at bounding box center [785, 318] width 306 height 354
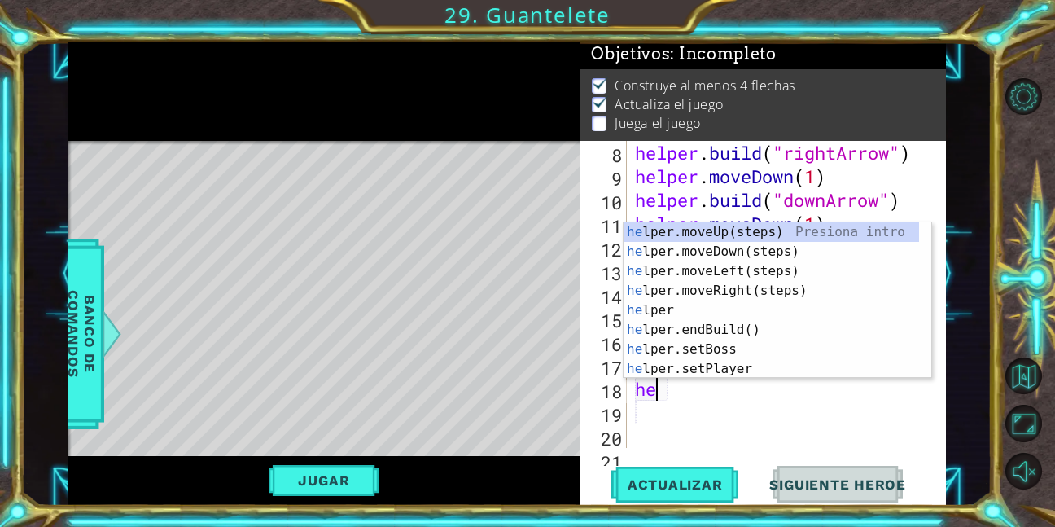
scroll to position [0, 0]
type textarea "h"
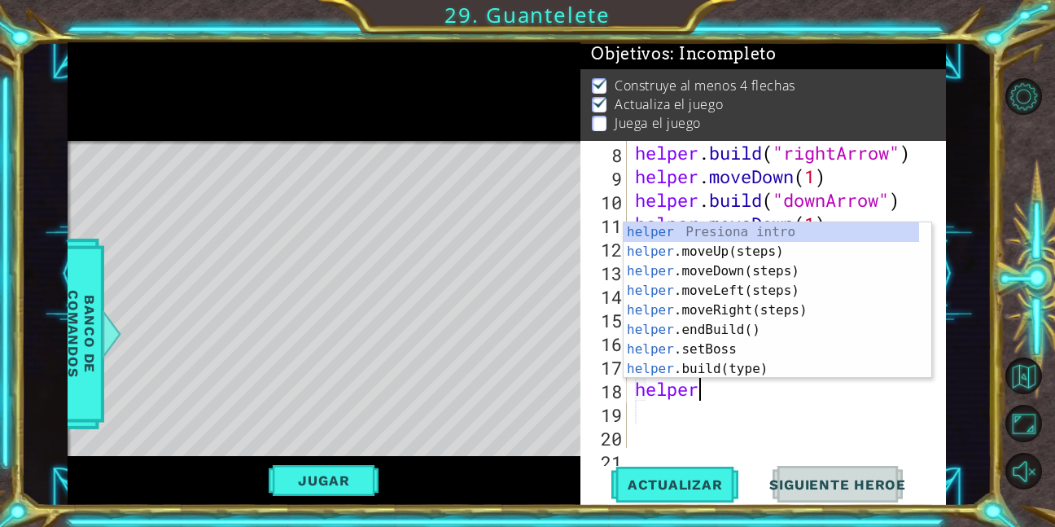
scroll to position [0, 2]
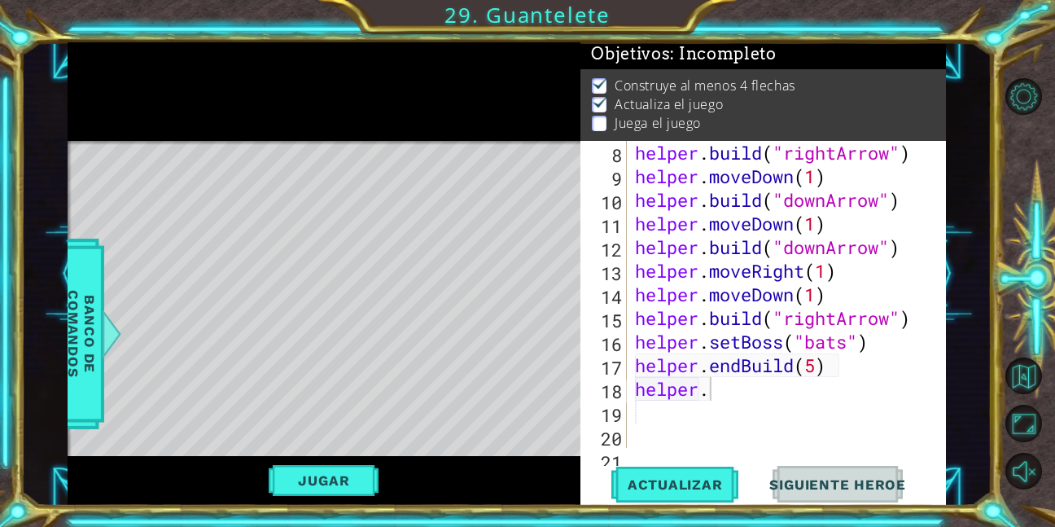
drag, startPoint x: 134, startPoint y: 180, endPoint x: 461, endPoint y: 252, distance: 334.5
click at [455, 265] on div "Level Map" at bounding box center [444, 381] width 752 height 480
click at [685, 480] on span "Actualizar" at bounding box center [676, 484] width 128 height 16
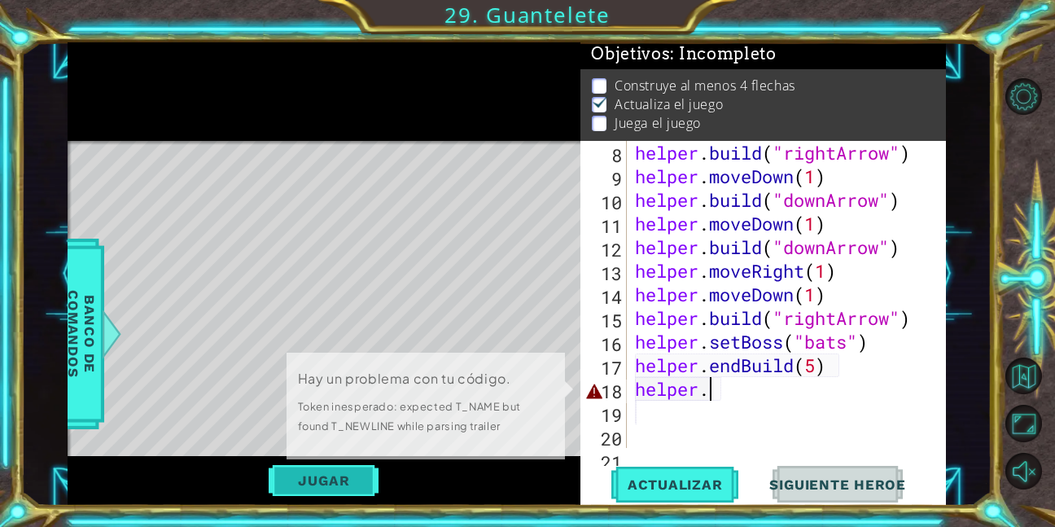
click at [321, 474] on button "Jugar" at bounding box center [324, 480] width 110 height 31
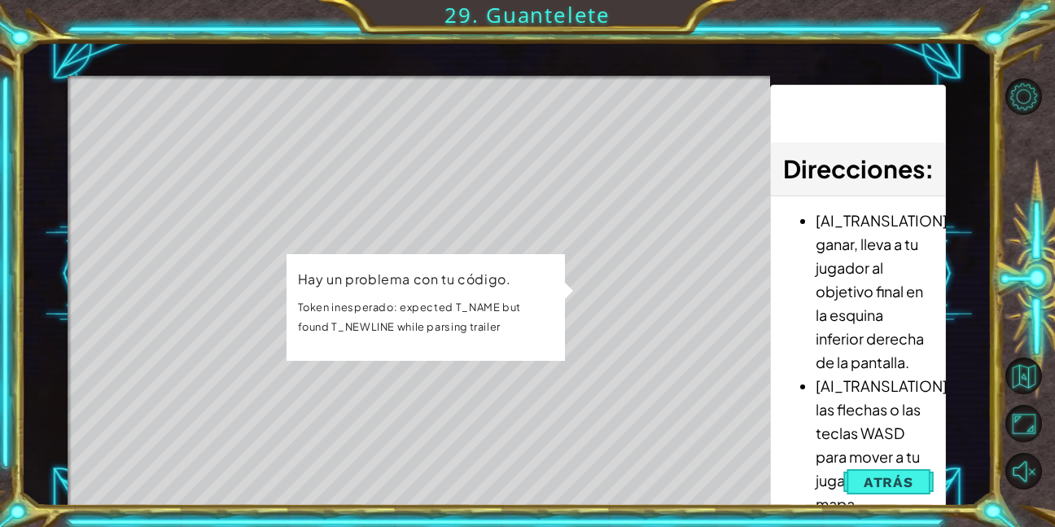
click at [156, 101] on div "Level Map" at bounding box center [444, 316] width 752 height 480
click at [906, 476] on span "Atrás" at bounding box center [889, 482] width 50 height 16
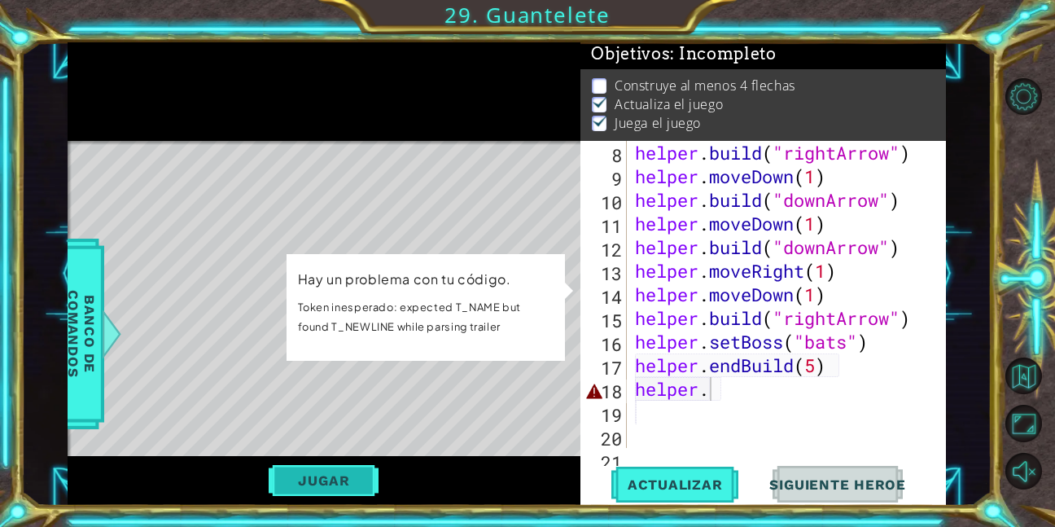
click at [355, 480] on button "Jugar" at bounding box center [324, 480] width 110 height 31
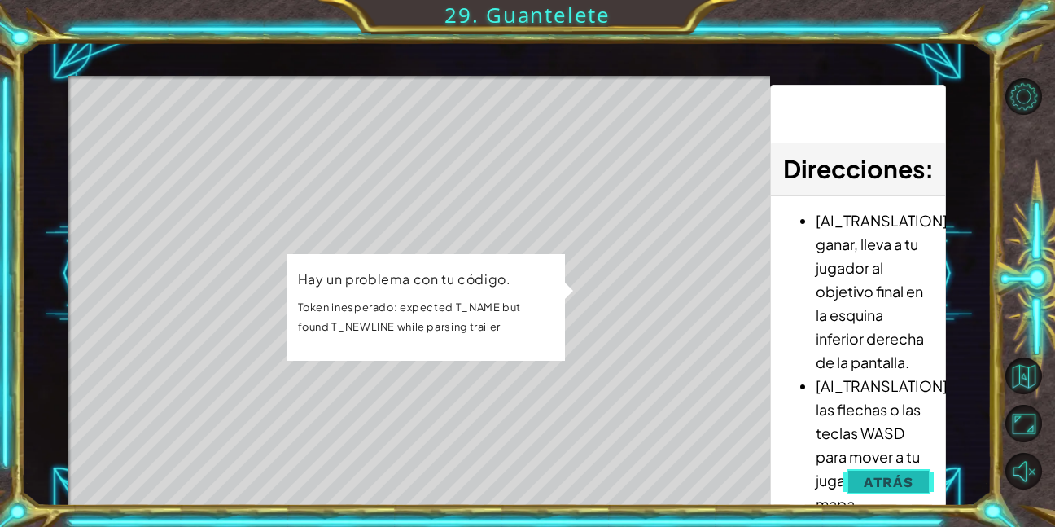
click at [905, 470] on button "Atrás" at bounding box center [889, 482] width 90 height 33
click at [0, 0] on span "Siguiente Heroe" at bounding box center [0, 0] width 0 height 0
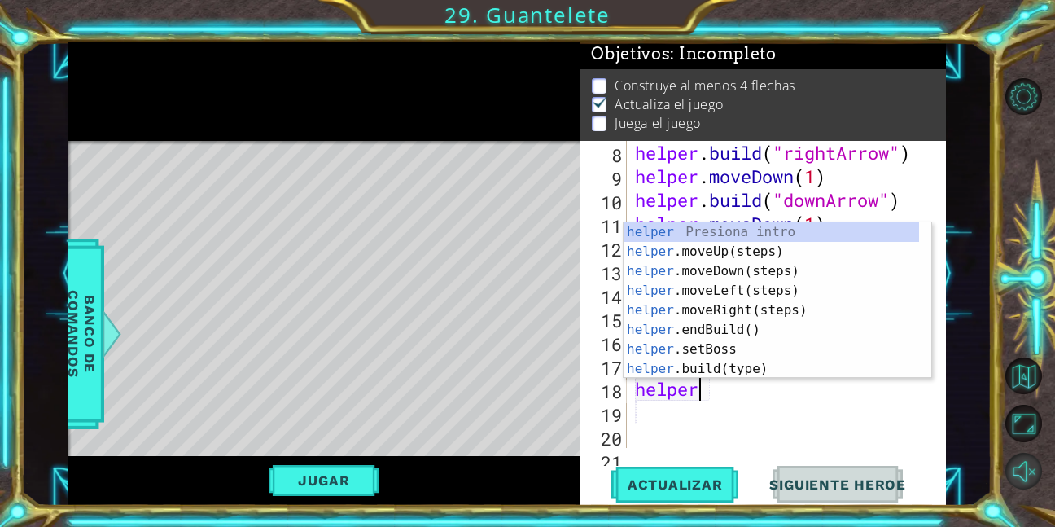
type textarea "helper"
